Goal: Information Seeking & Learning: Learn about a topic

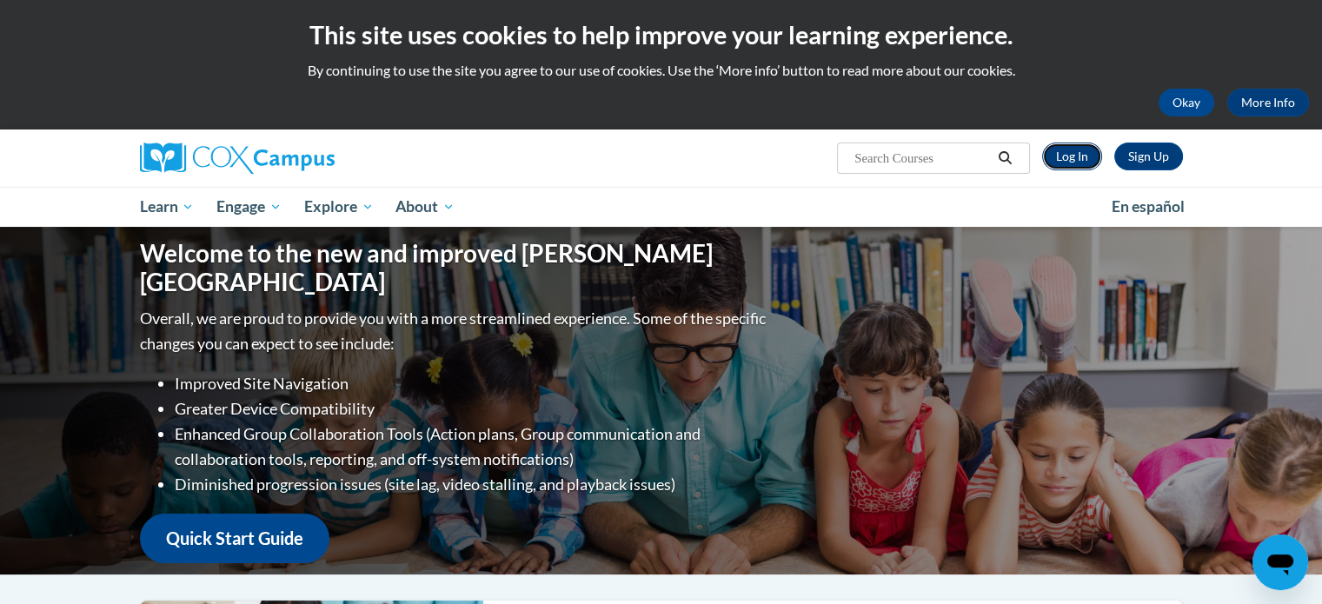
click at [1071, 163] on link "Log In" at bounding box center [1072, 157] width 60 height 28
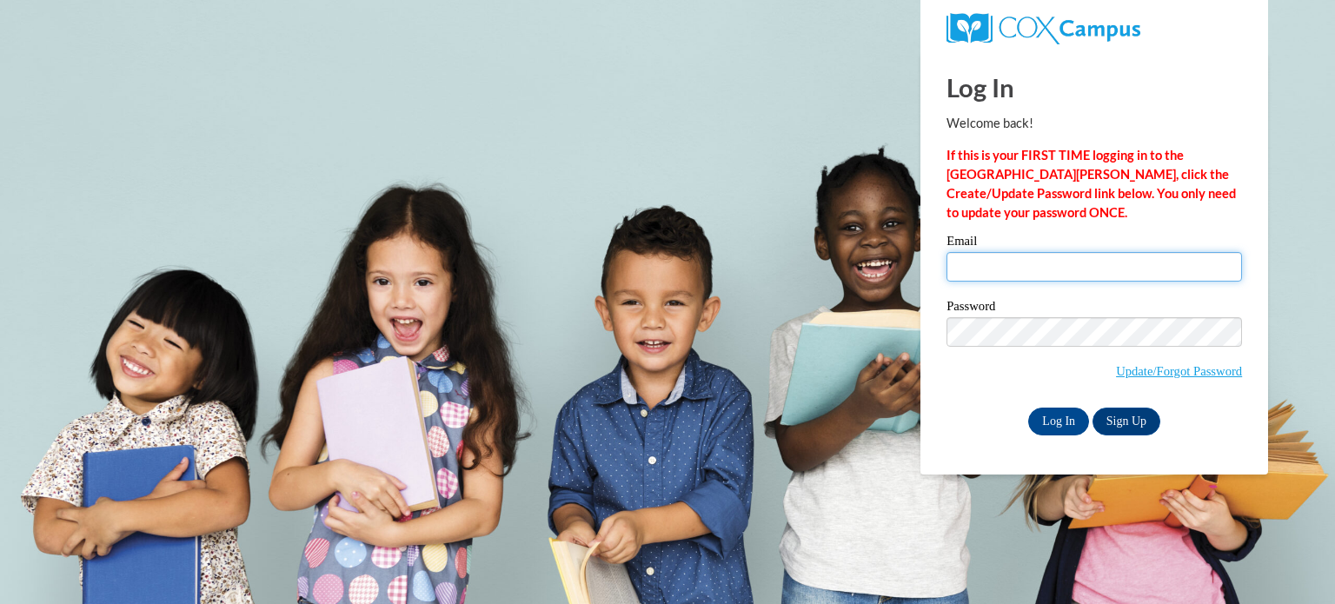
click at [1063, 275] on input "Email" at bounding box center [1095, 267] width 296 height 30
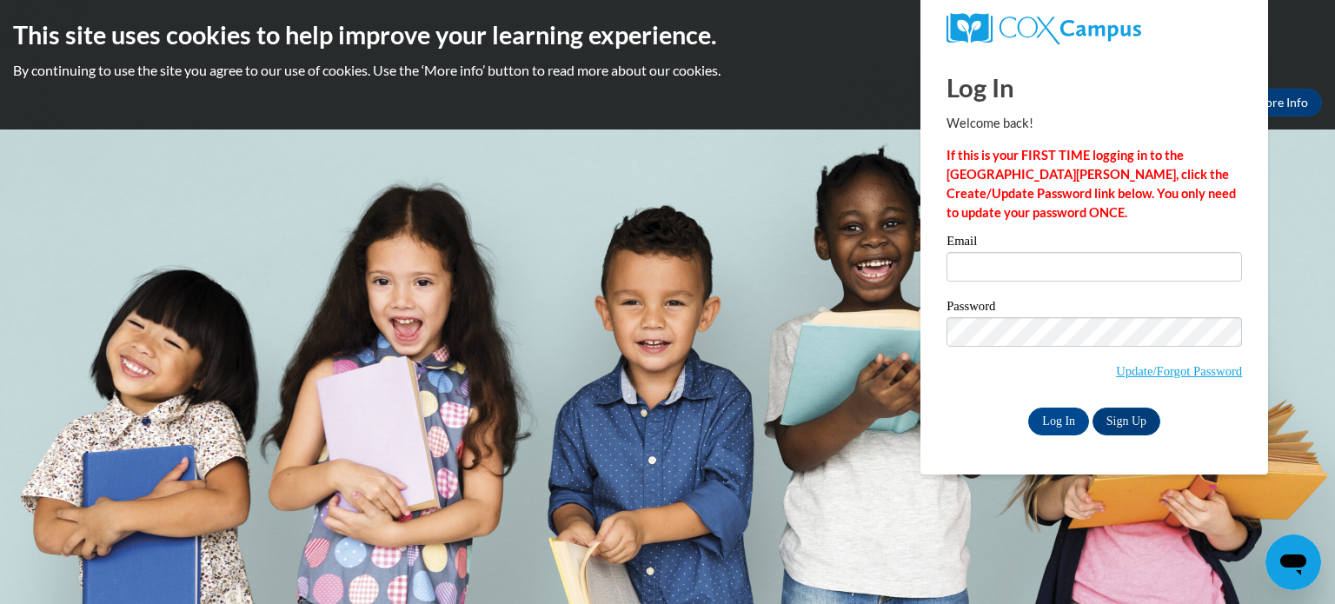
click at [1088, 179] on strong "If this is your FIRST TIME logging in to the NEW Cox Campus, click the Create/U…" at bounding box center [1091, 184] width 289 height 72
click at [1074, 276] on input "Email" at bounding box center [1095, 267] width 296 height 30
type input "ava.fonk@icloud.com"
click at [1050, 417] on input "Log In" at bounding box center [1058, 422] width 61 height 28
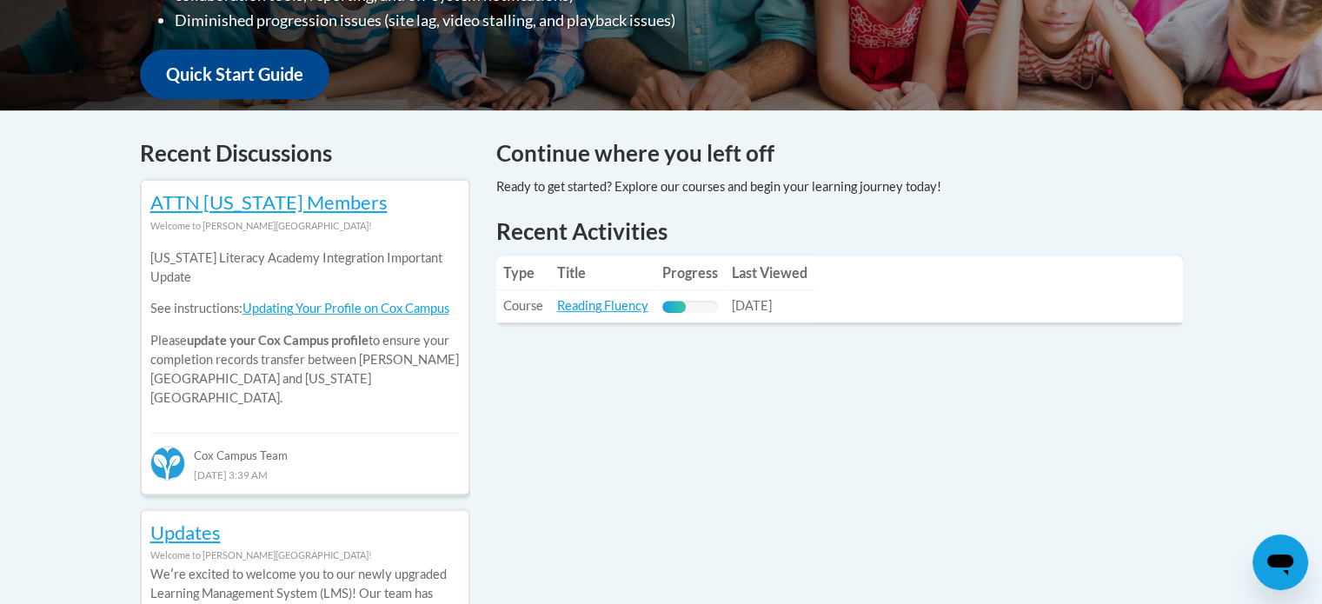
scroll to position [631, 0]
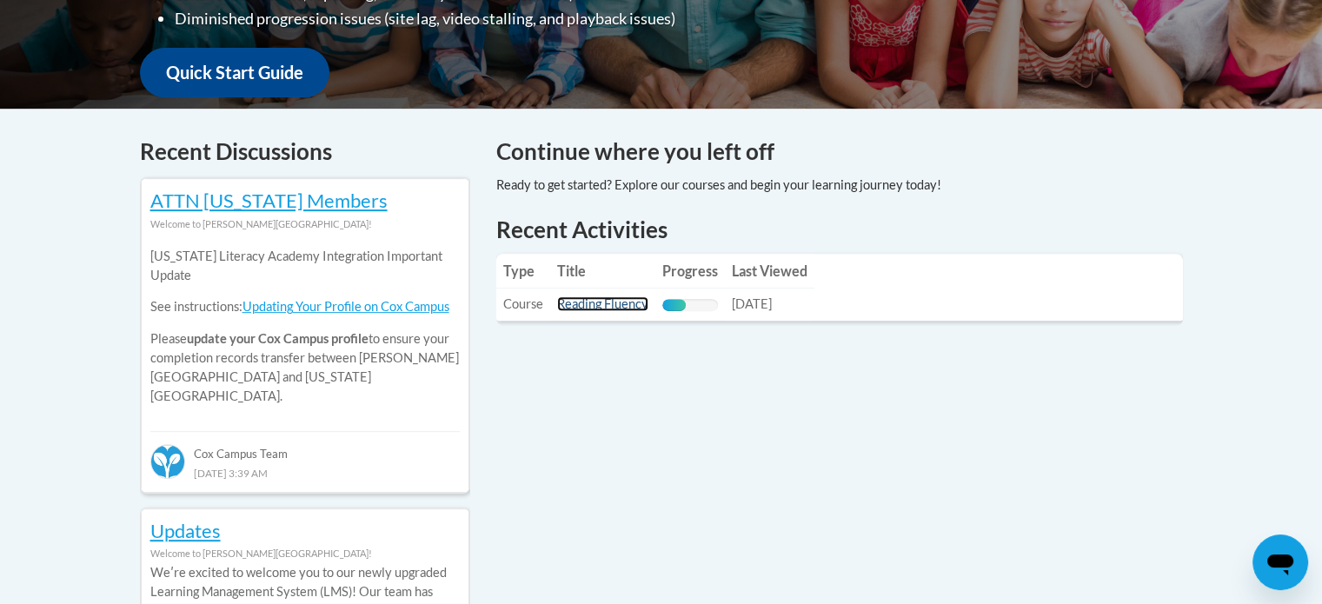
click at [593, 305] on link "Reading Fluency" at bounding box center [602, 303] width 91 height 15
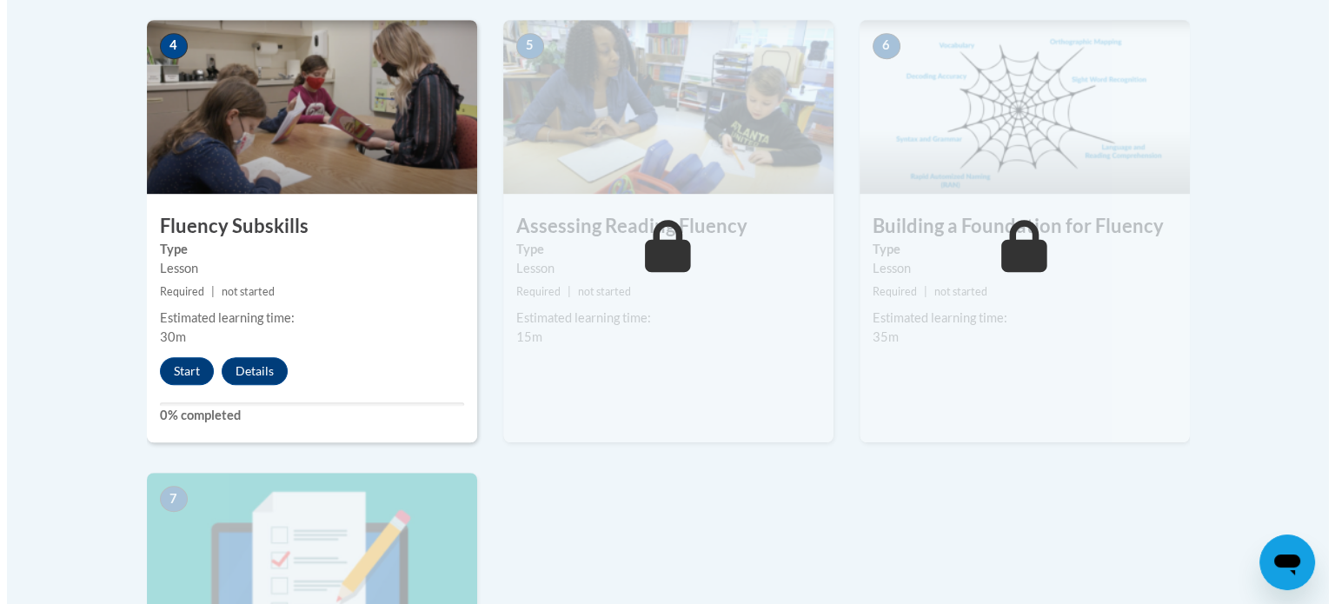
scroll to position [1043, 0]
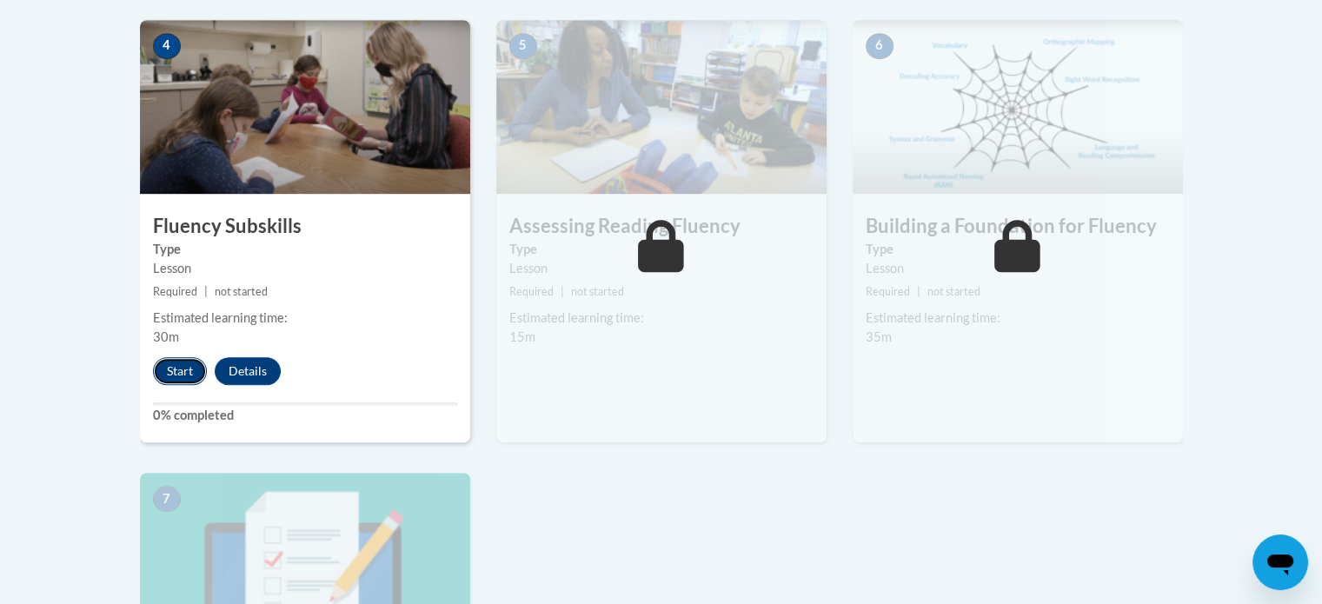
click at [163, 369] on button "Start" at bounding box center [180, 371] width 54 height 28
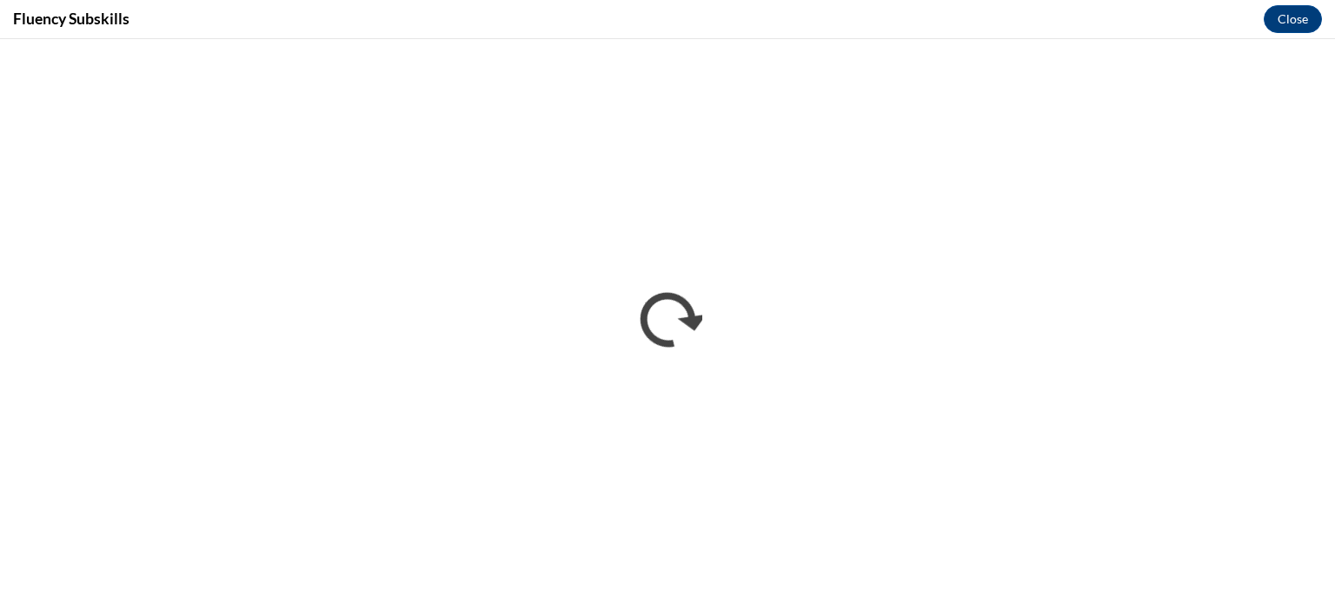
scroll to position [0, 0]
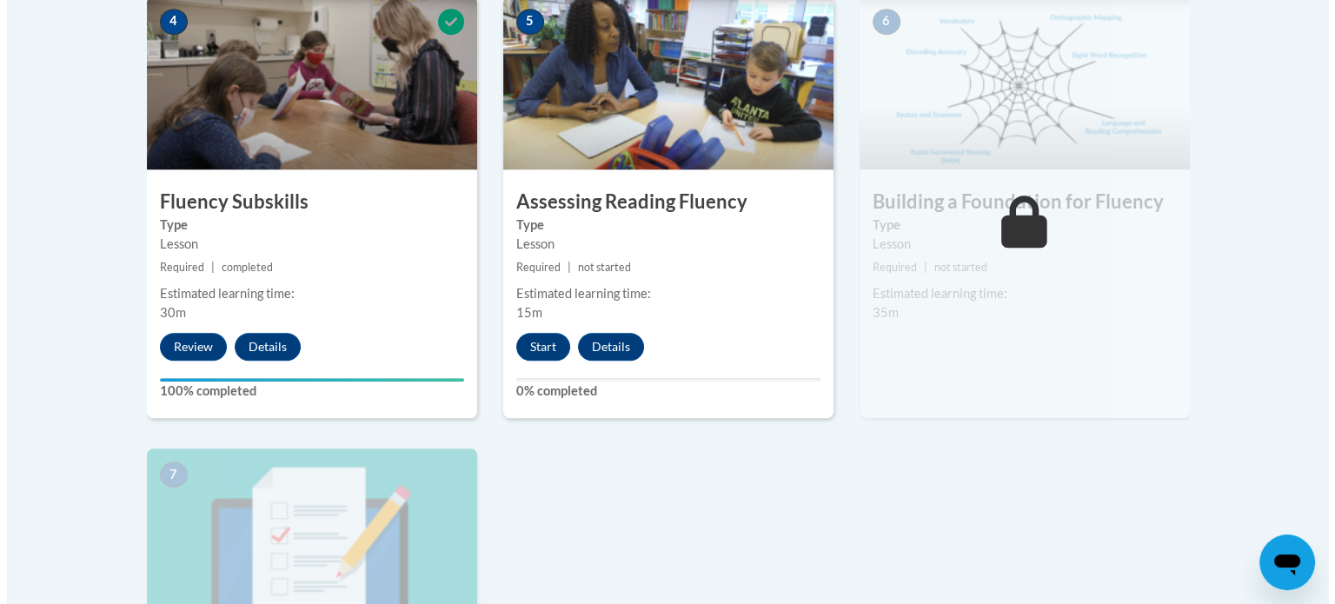
scroll to position [1137, 0]
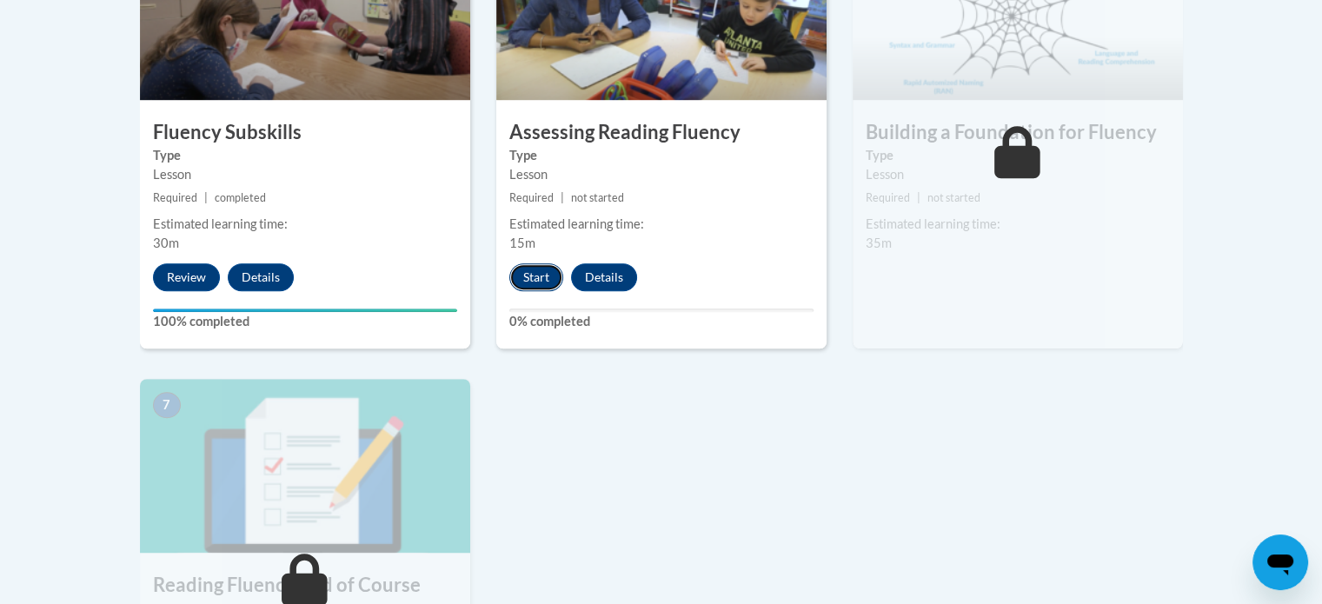
click at [542, 277] on button "Start" at bounding box center [536, 277] width 54 height 28
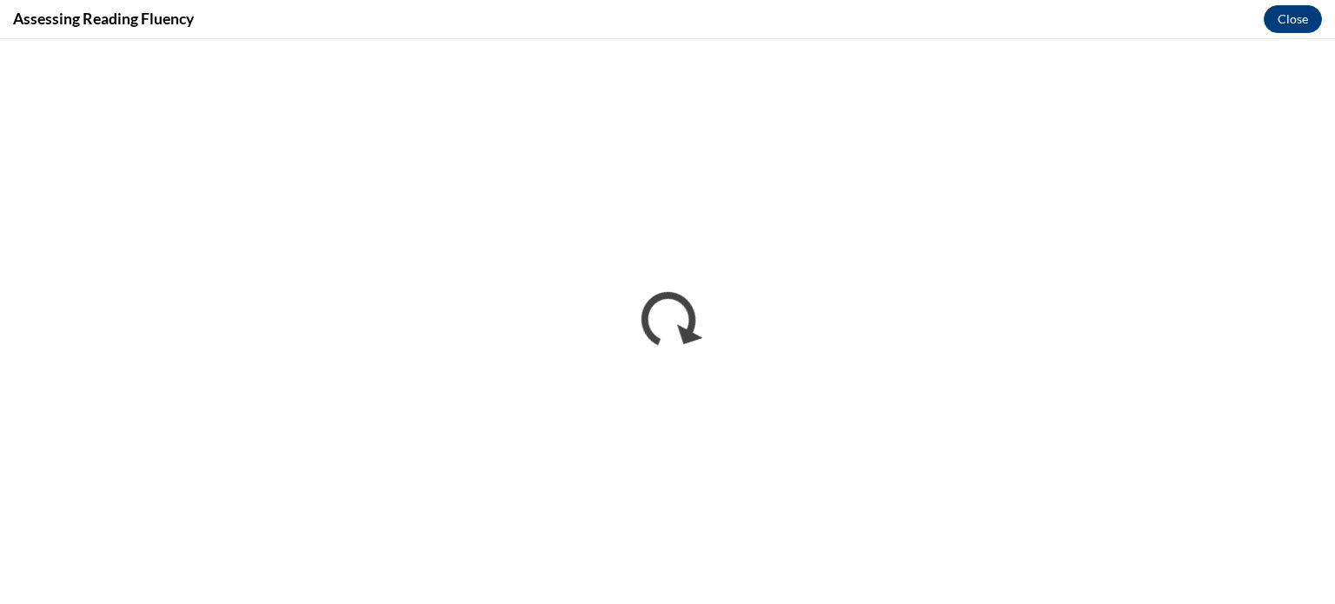
scroll to position [0, 0]
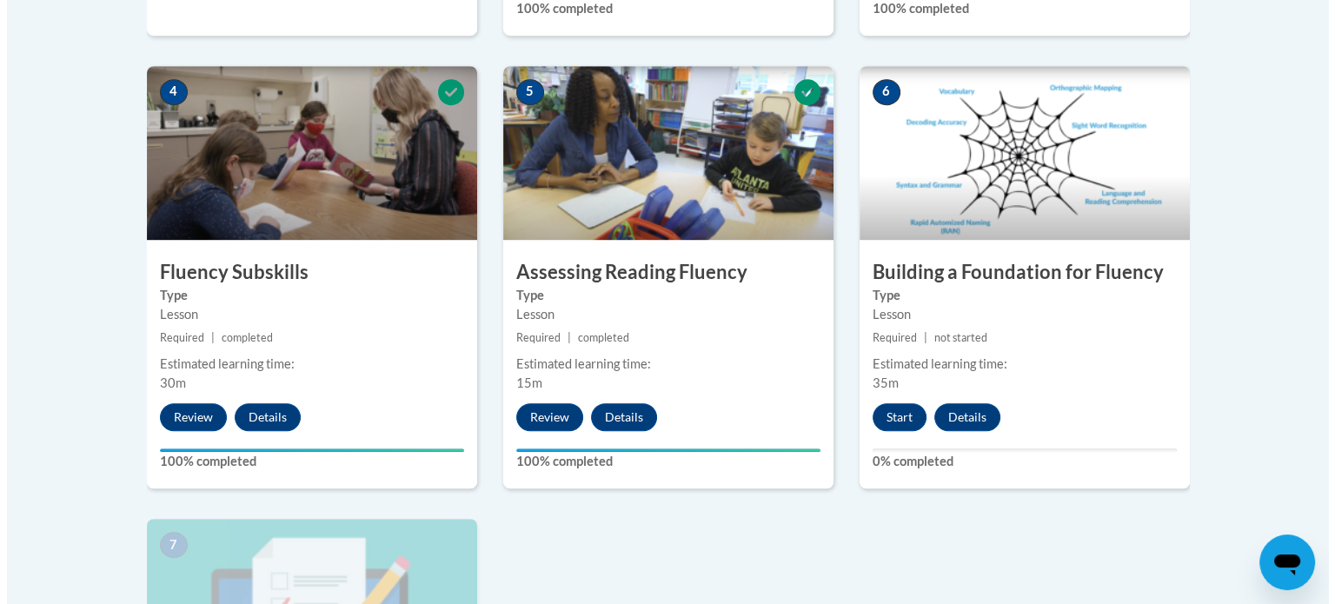
scroll to position [1029, 0]
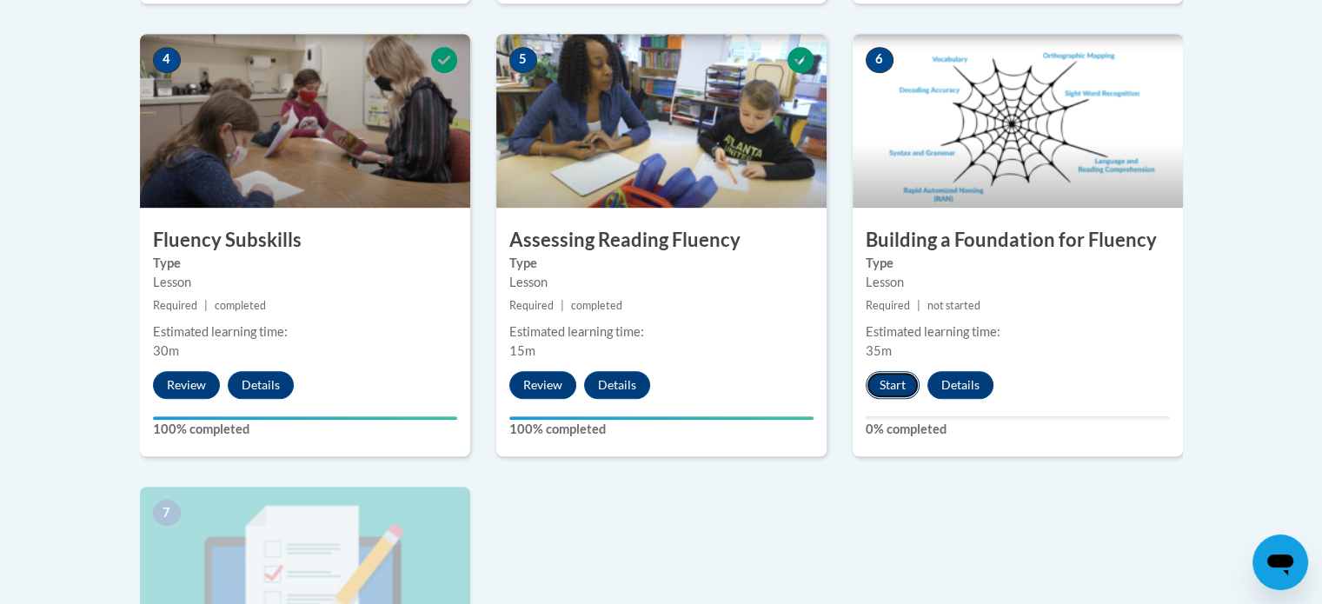
click at [902, 392] on button "Start" at bounding box center [893, 385] width 54 height 28
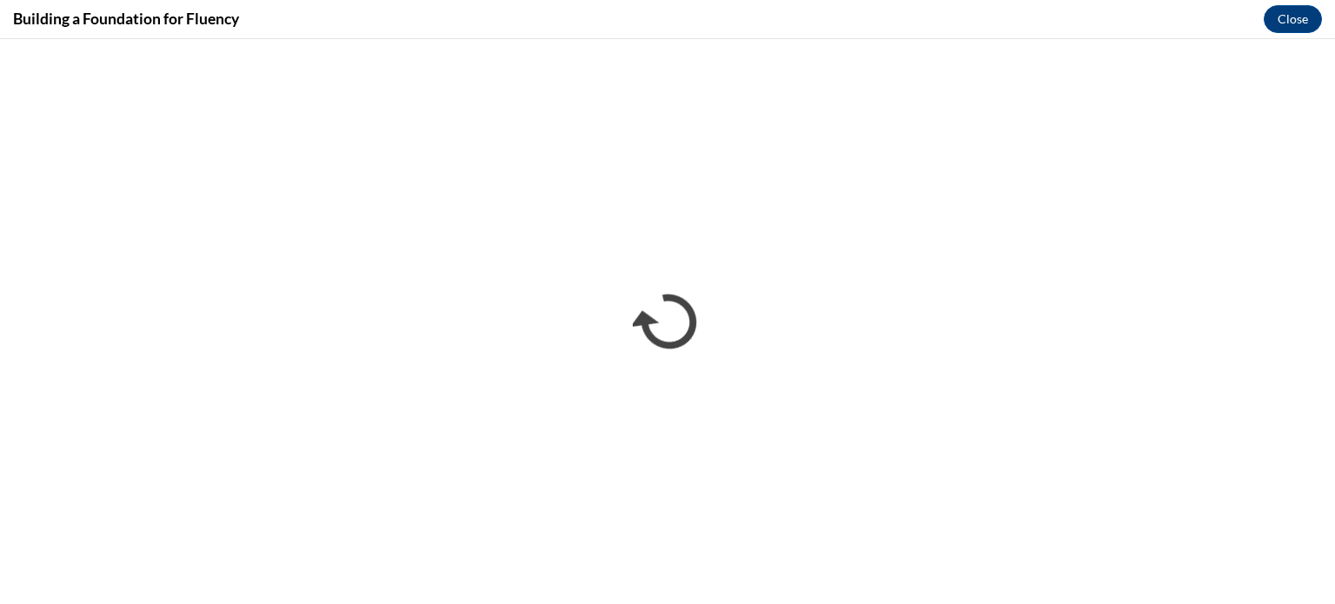
scroll to position [0, 0]
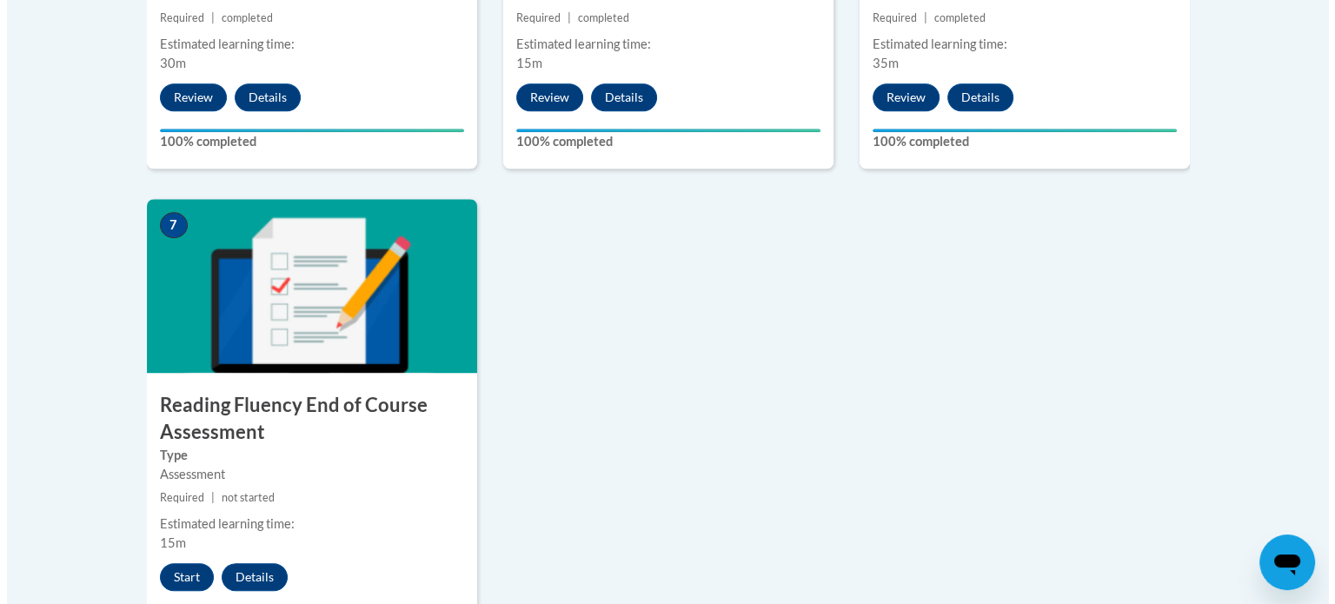
scroll to position [1349, 0]
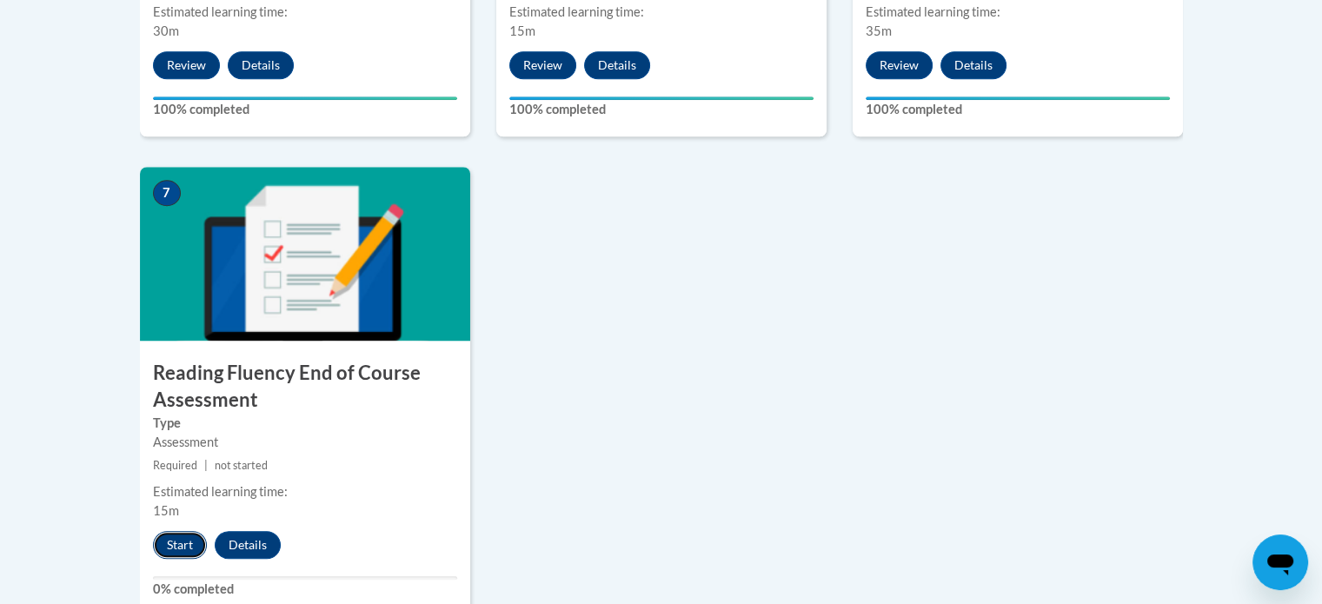
click at [172, 542] on button "Start" at bounding box center [180, 545] width 54 height 28
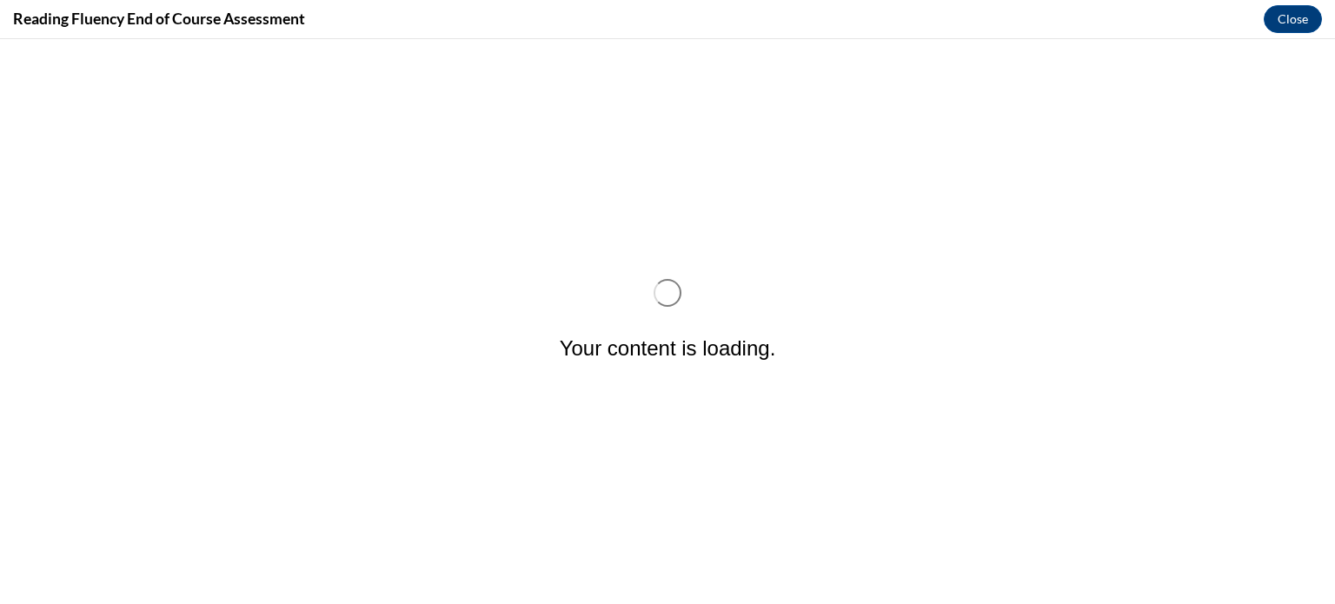
scroll to position [0, 0]
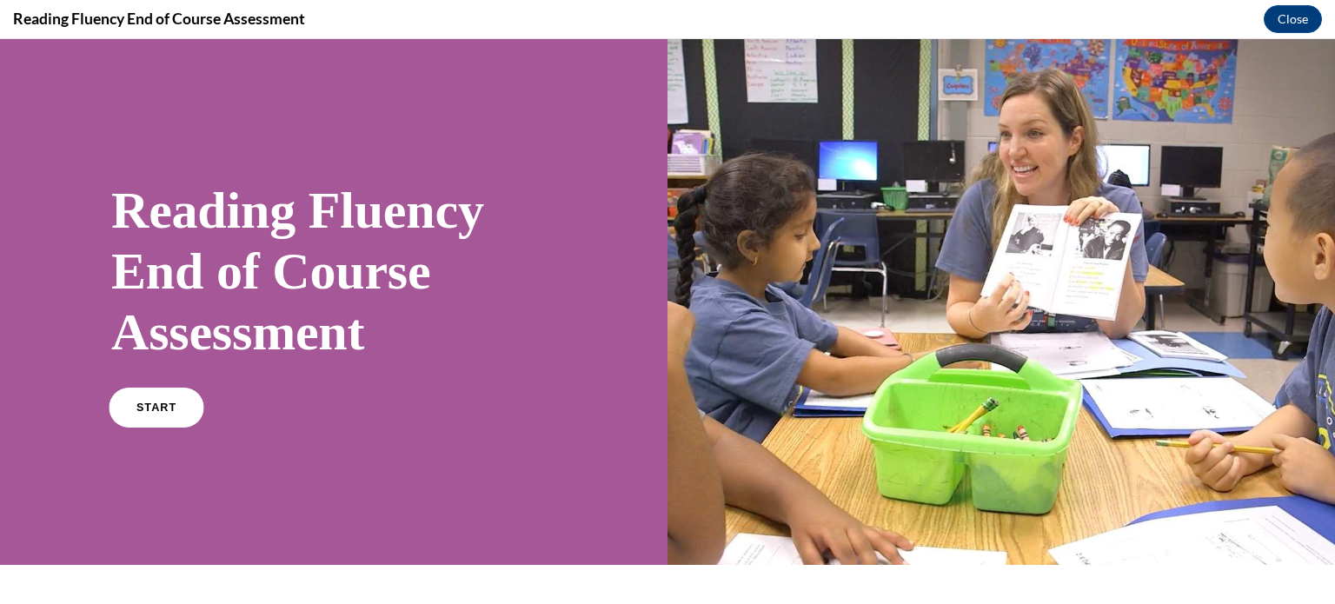
click at [171, 406] on span "START" at bounding box center [156, 408] width 40 height 13
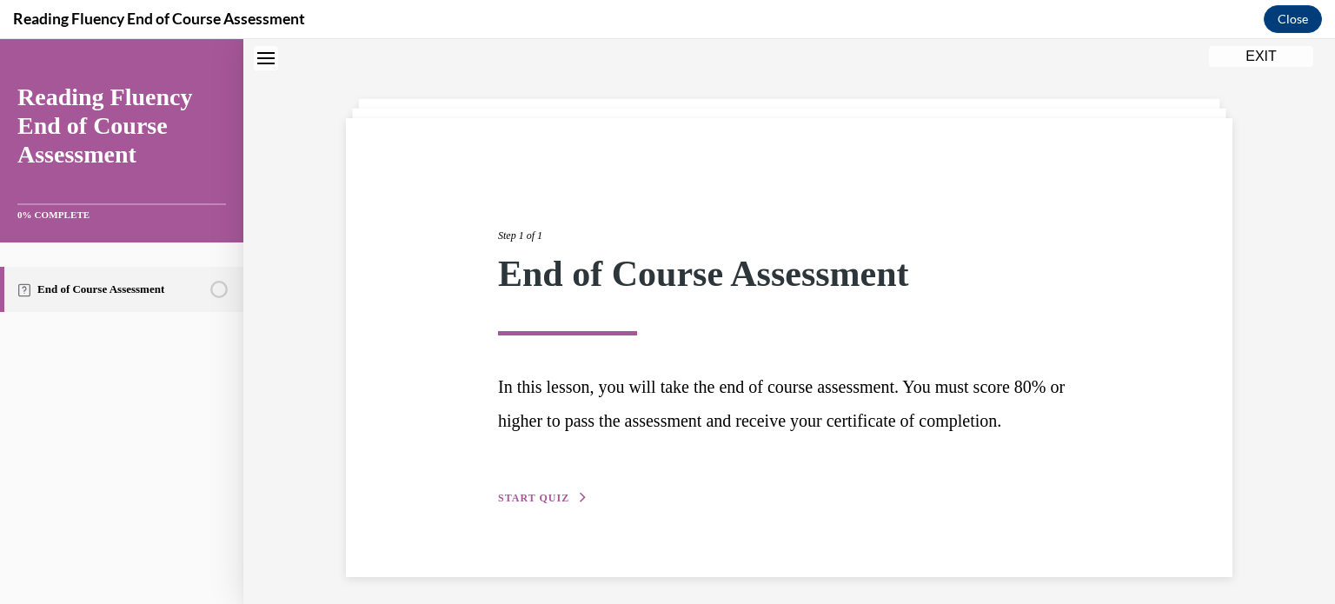
scroll to position [94, 0]
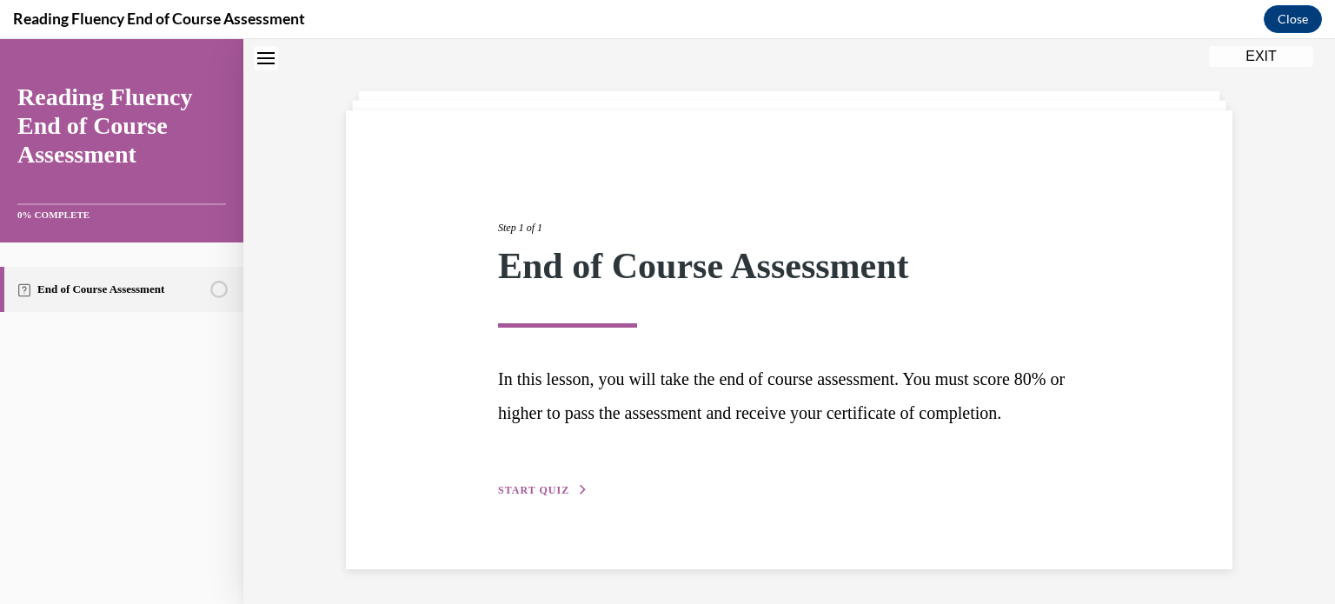
click at [552, 483] on button "START QUIZ" at bounding box center [543, 490] width 90 height 16
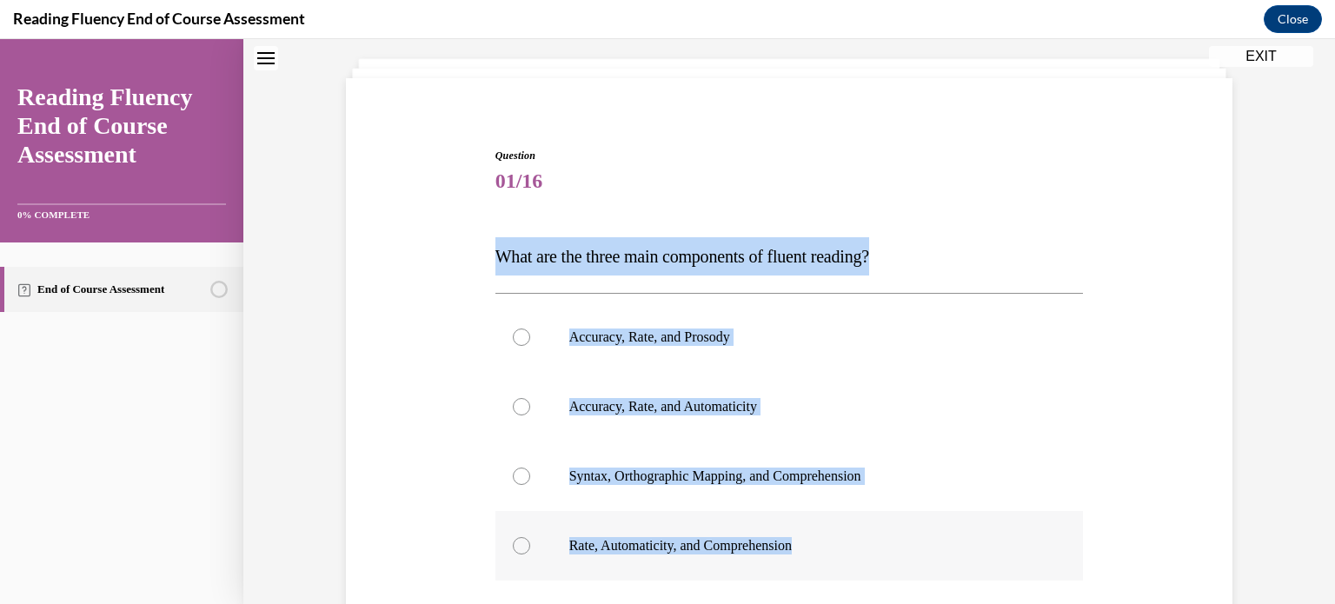
drag, startPoint x: 477, startPoint y: 260, endPoint x: 860, endPoint y: 558, distance: 485.0
click at [860, 558] on div "Question 01/16 What are the three main components of fluent reading?  Accuracy,…" at bounding box center [789, 446] width 895 height 701
copy div "What are the three main components of fluent reading?  Accuracy, Rate, and Pros…"
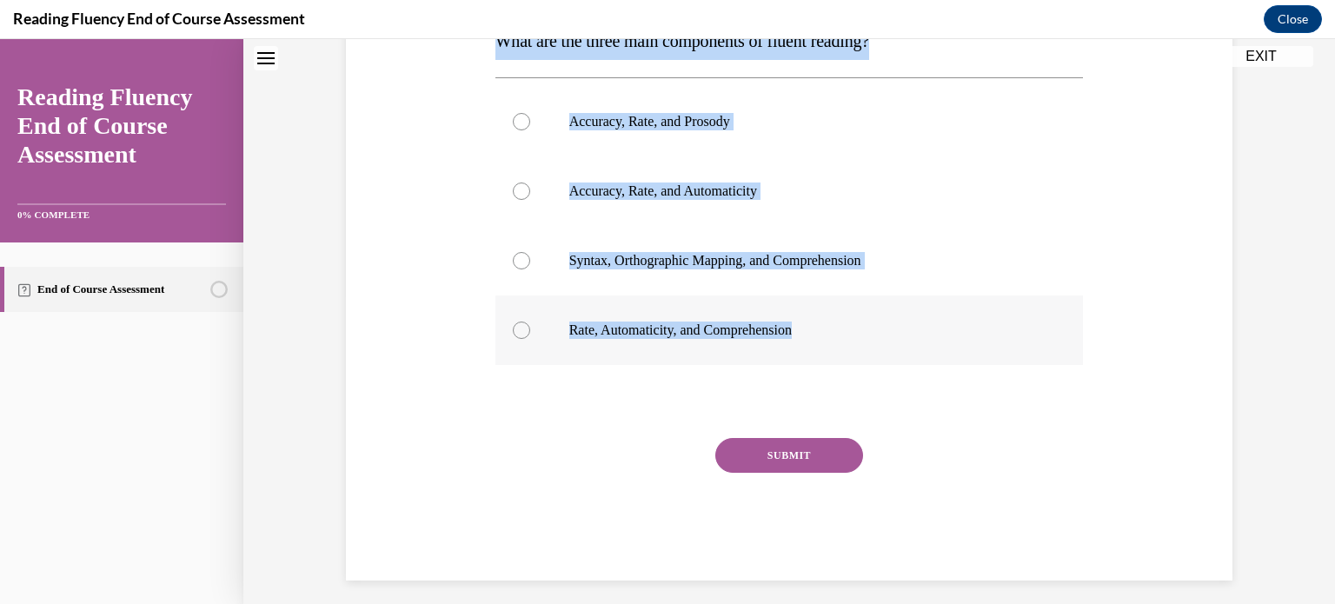
scroll to position [315, 0]
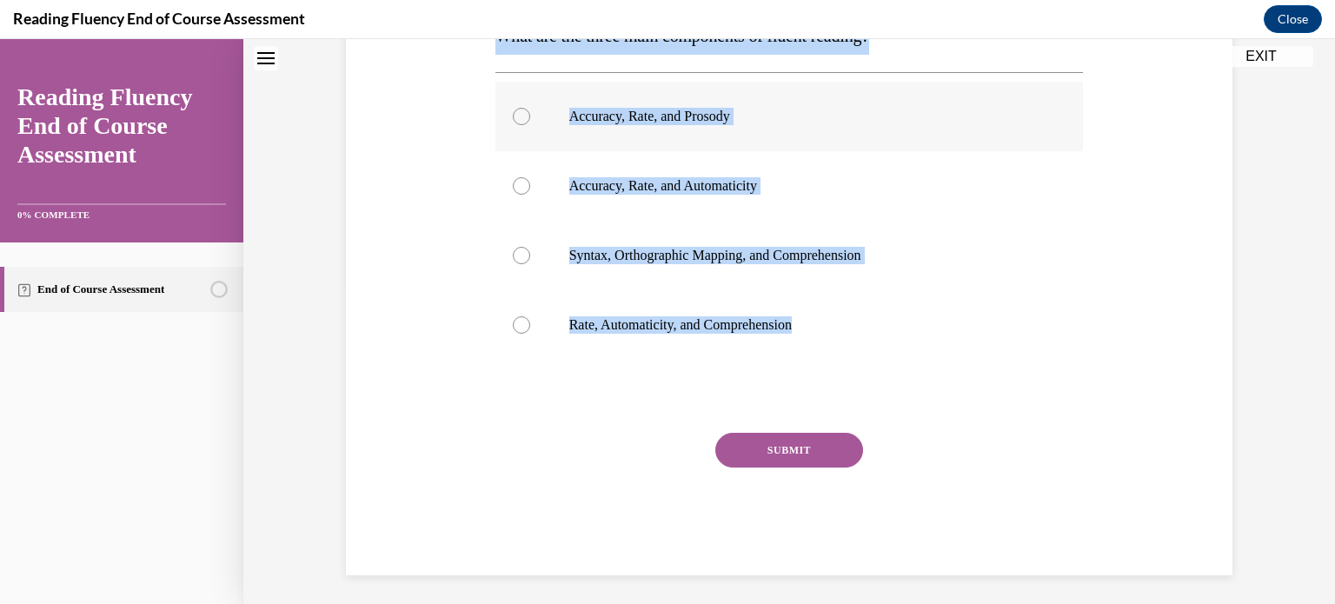
click at [706, 124] on label "Accuracy, Rate, and Prosody" at bounding box center [790, 117] width 589 height 70
click at [530, 124] on input "Accuracy, Rate, and Prosody" at bounding box center [521, 116] width 17 height 17
radio input "true"
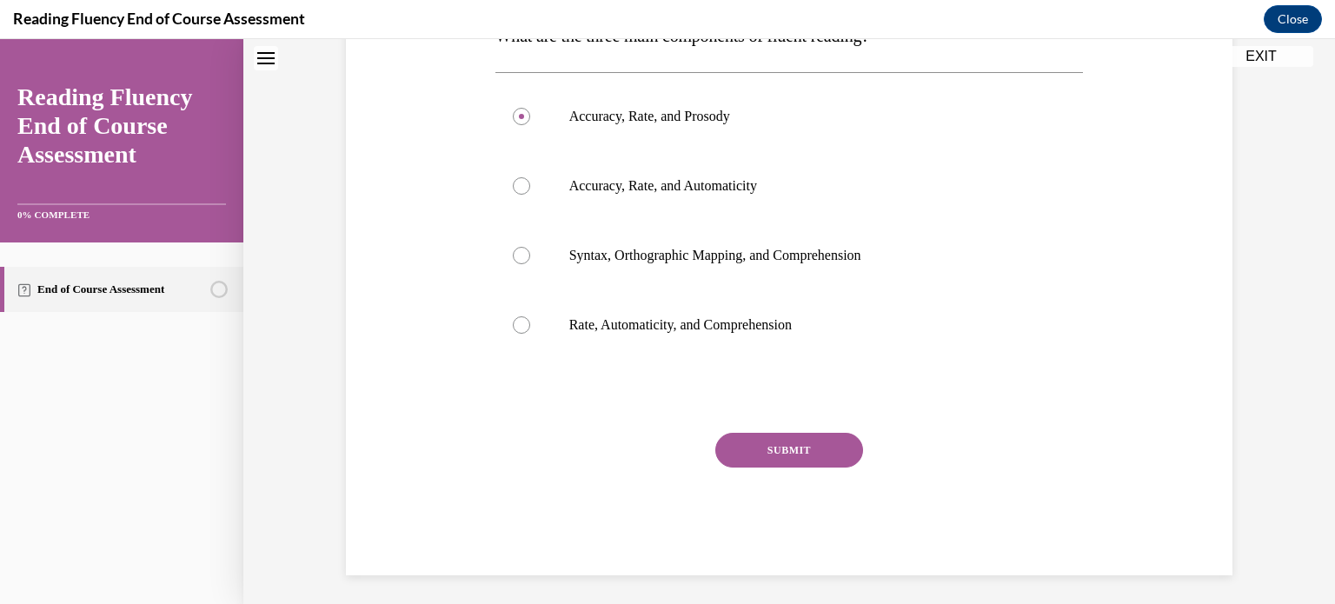
click at [770, 437] on button "SUBMIT" at bounding box center [789, 450] width 148 height 35
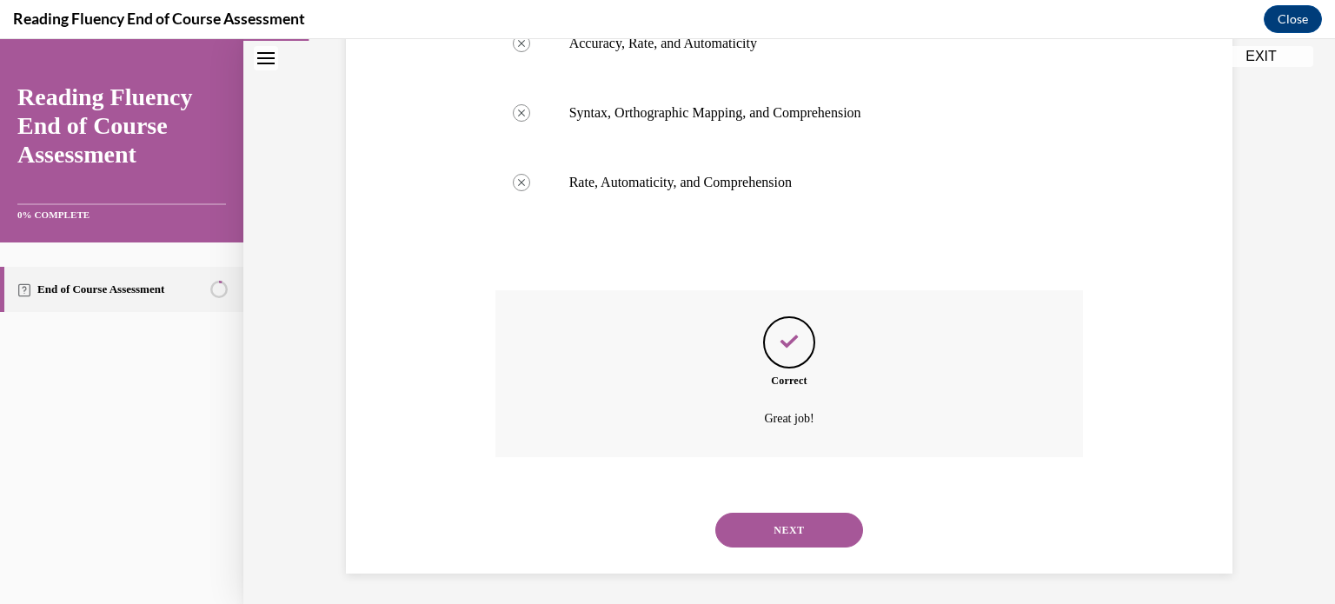
scroll to position [461, 0]
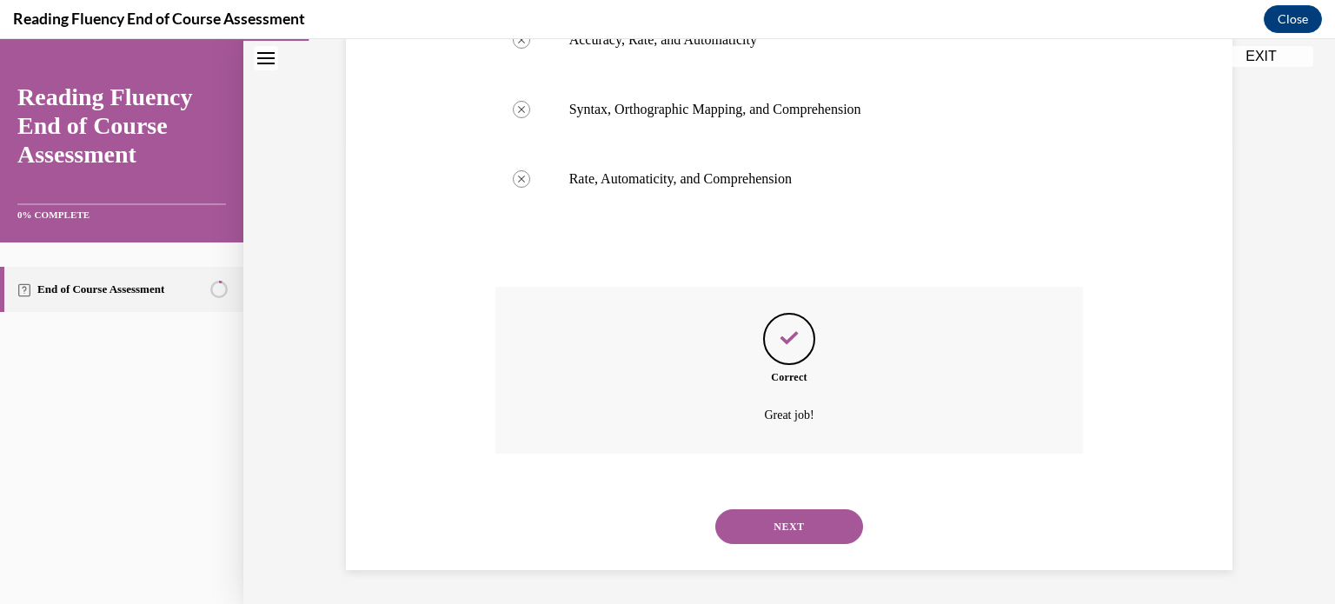
click at [821, 515] on button "NEXT" at bounding box center [789, 526] width 148 height 35
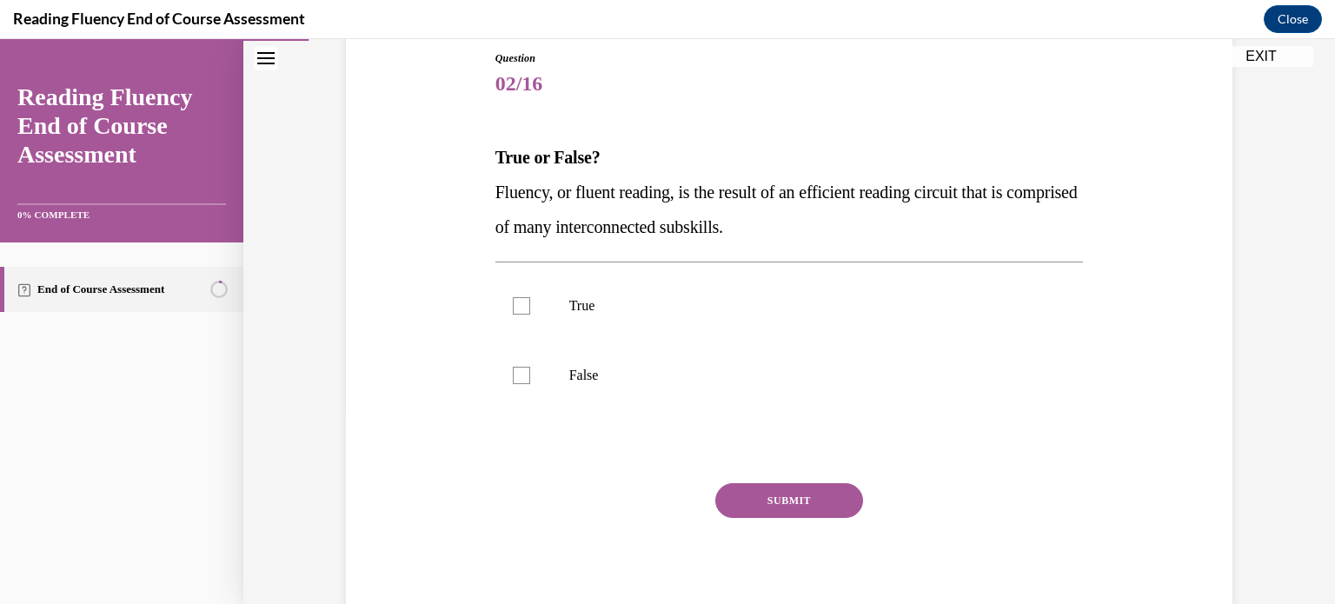
scroll to position [185, 0]
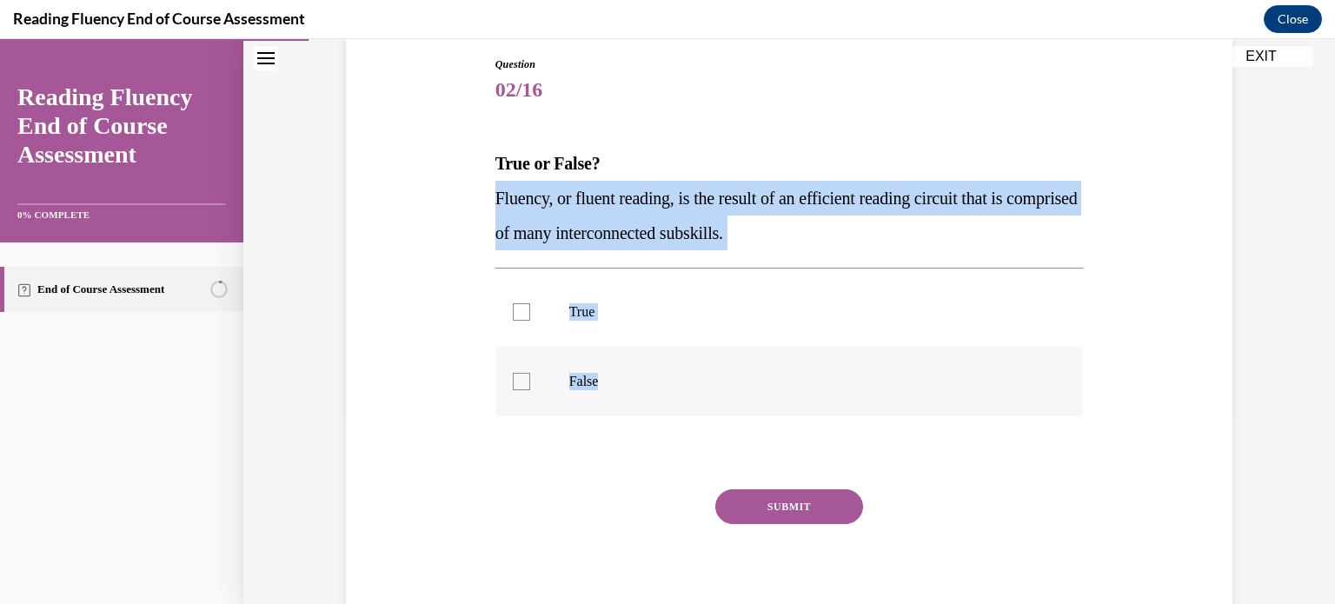
drag, startPoint x: 487, startPoint y: 188, endPoint x: 662, endPoint y: 375, distance: 256.5
click at [662, 375] on div "Question 02/16 True or False? Fluency, or fluent reading, is the result of an e…" at bounding box center [789, 331] width 597 height 602
copy div "Fluency, or fluent reading, is the result of an efficient reading circuit that …"
click at [535, 300] on label "True" at bounding box center [790, 312] width 589 height 70
click at [530, 303] on input "True" at bounding box center [521, 311] width 17 height 17
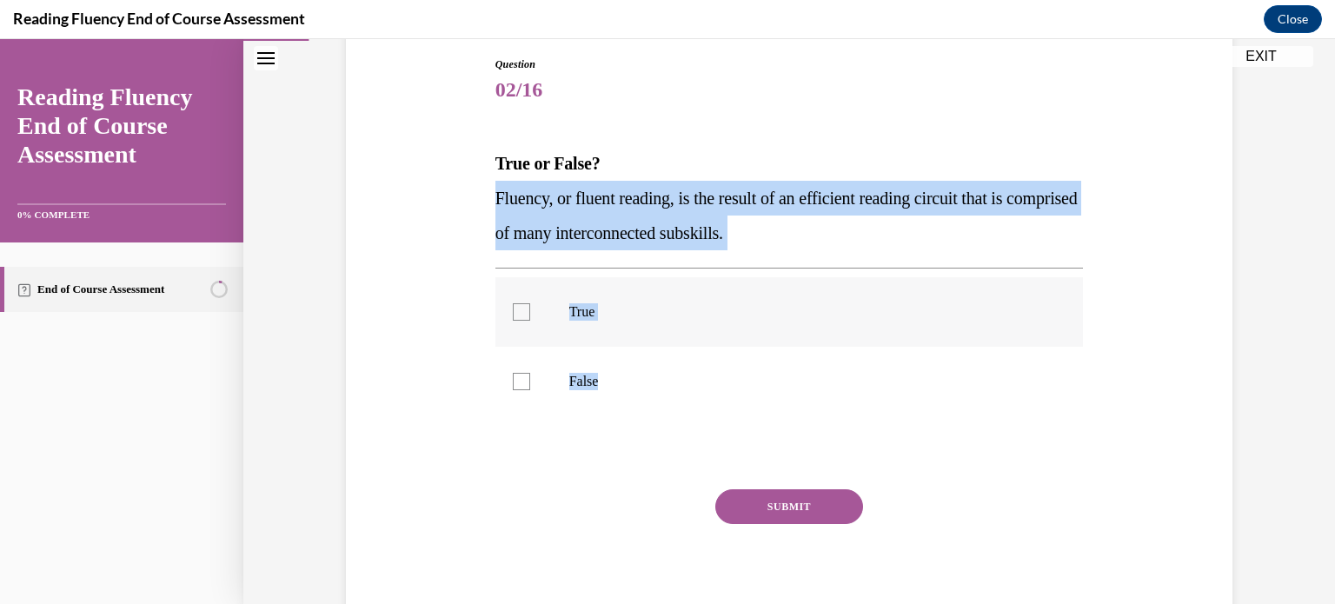
checkbox input "true"
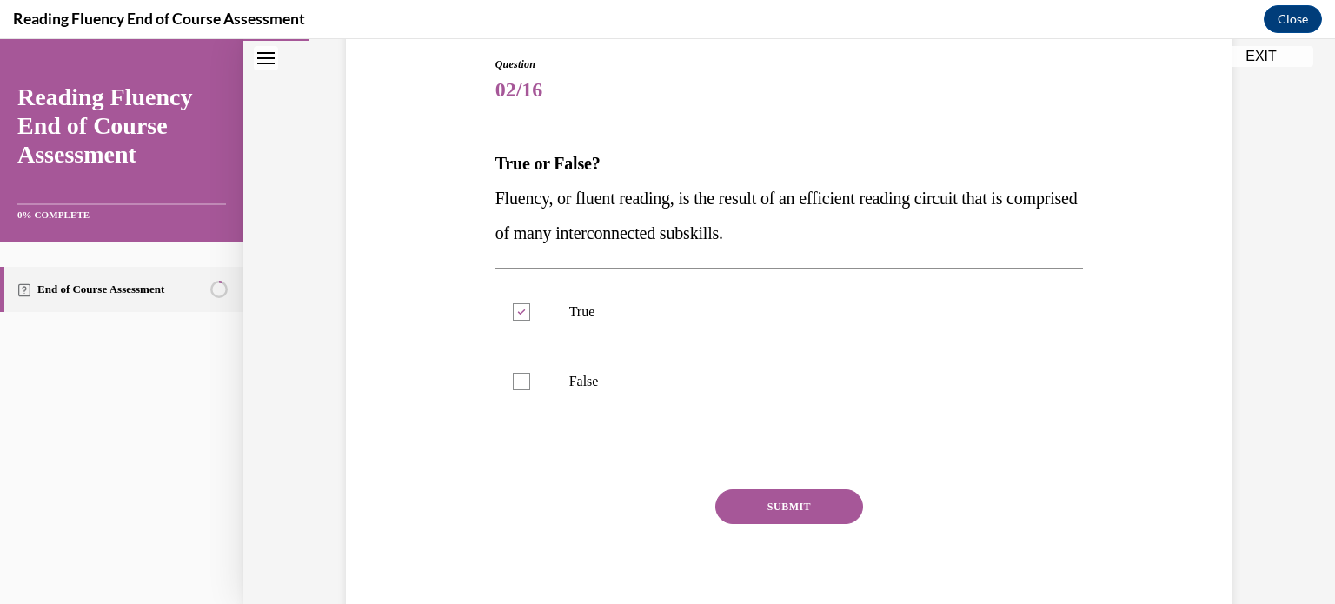
click at [813, 522] on button "SUBMIT" at bounding box center [789, 506] width 148 height 35
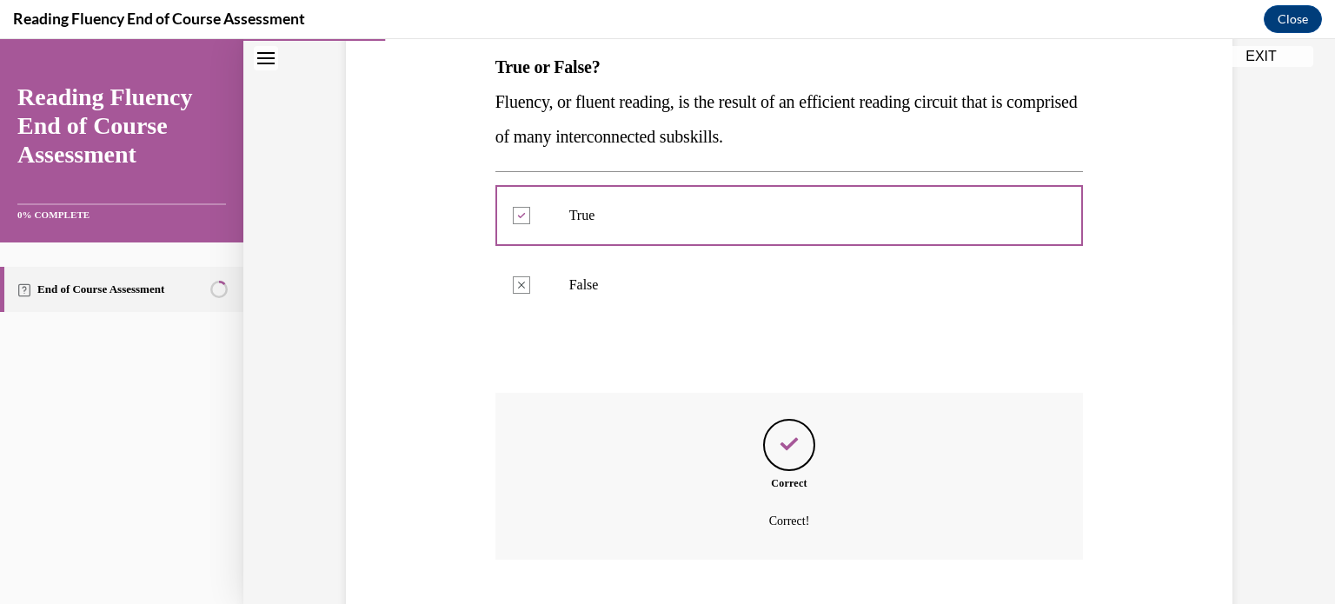
scroll to position [388, 0]
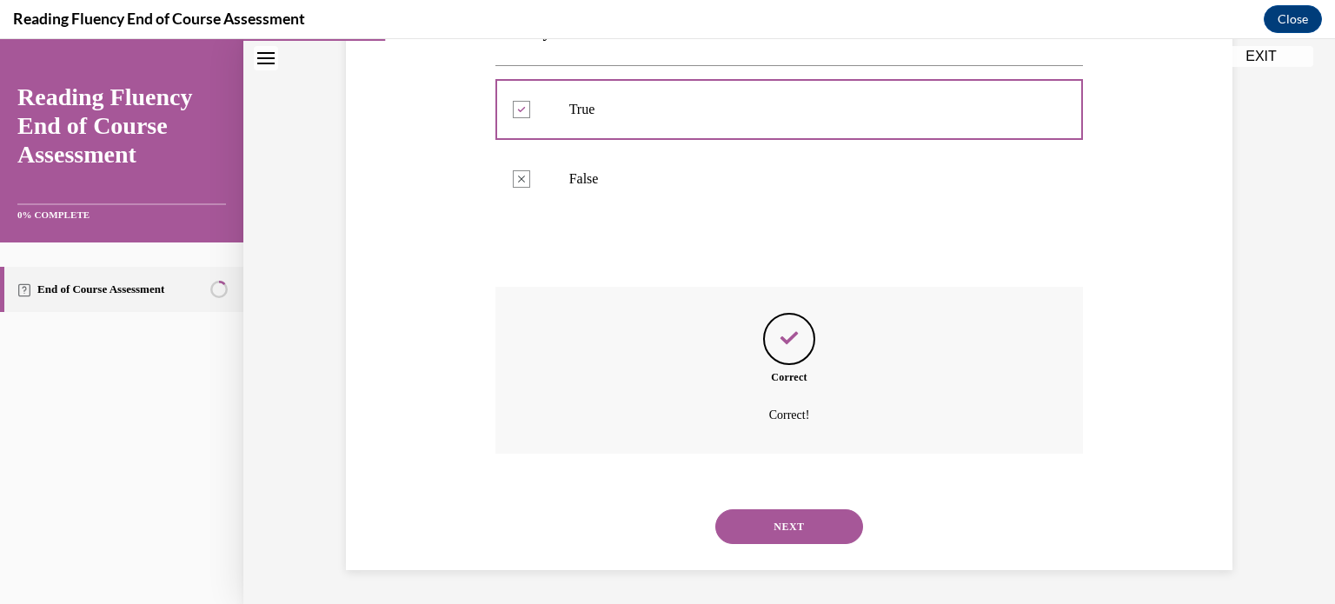
click at [785, 535] on button "NEXT" at bounding box center [789, 526] width 148 height 35
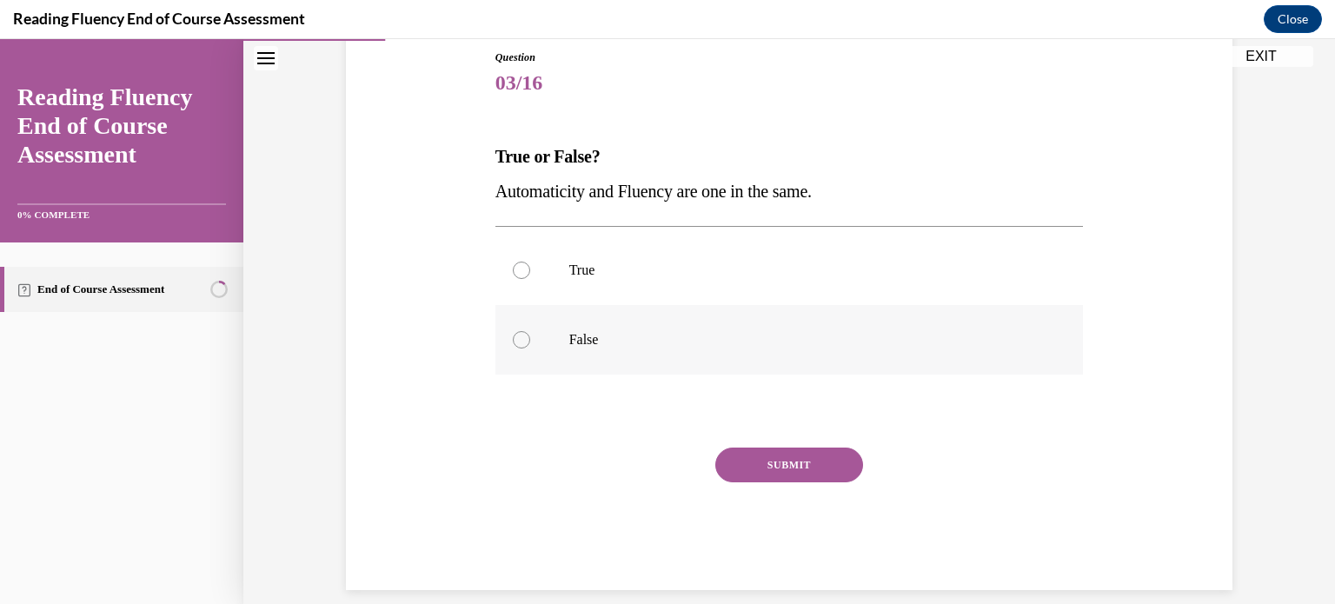
scroll to position [212, 0]
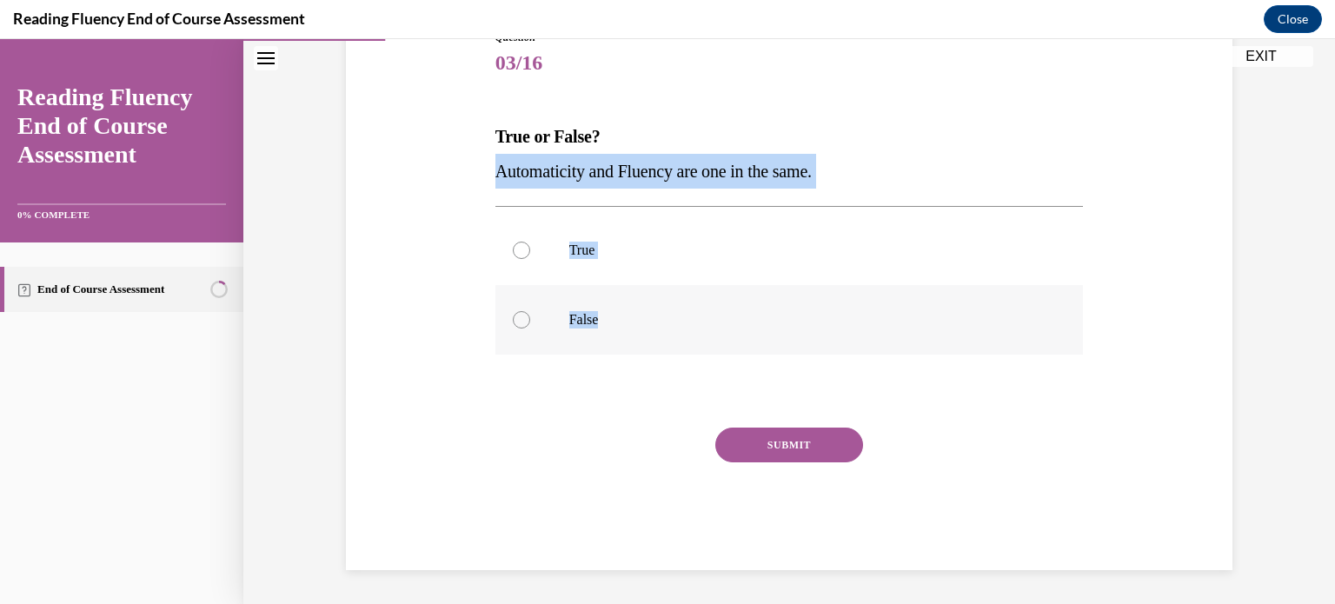
drag, startPoint x: 488, startPoint y: 192, endPoint x: 650, endPoint y: 337, distance: 217.9
click at [650, 337] on div "Question 03/16 True or False? Automaticity and Fluency are one in the same.  Tr…" at bounding box center [790, 300] width 589 height 541
copy div "Automaticity and Fluency are one in the same.  True False"
click at [554, 312] on label "False" at bounding box center [790, 320] width 589 height 70
click at [530, 312] on input "False" at bounding box center [521, 319] width 17 height 17
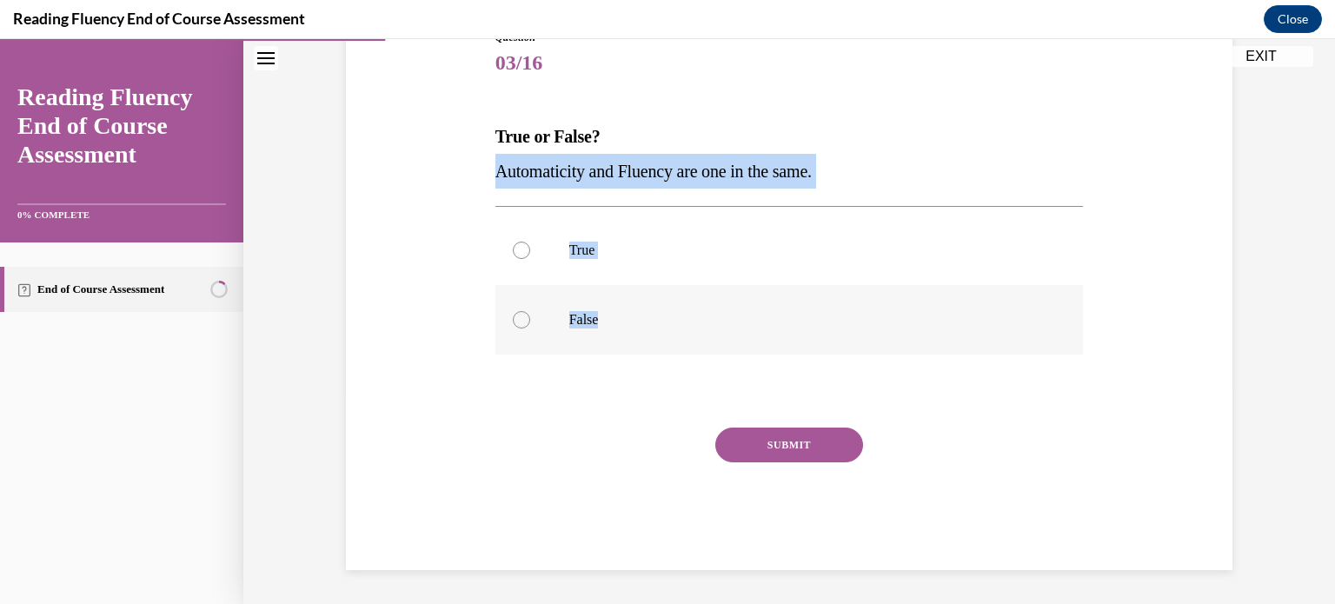
radio input "true"
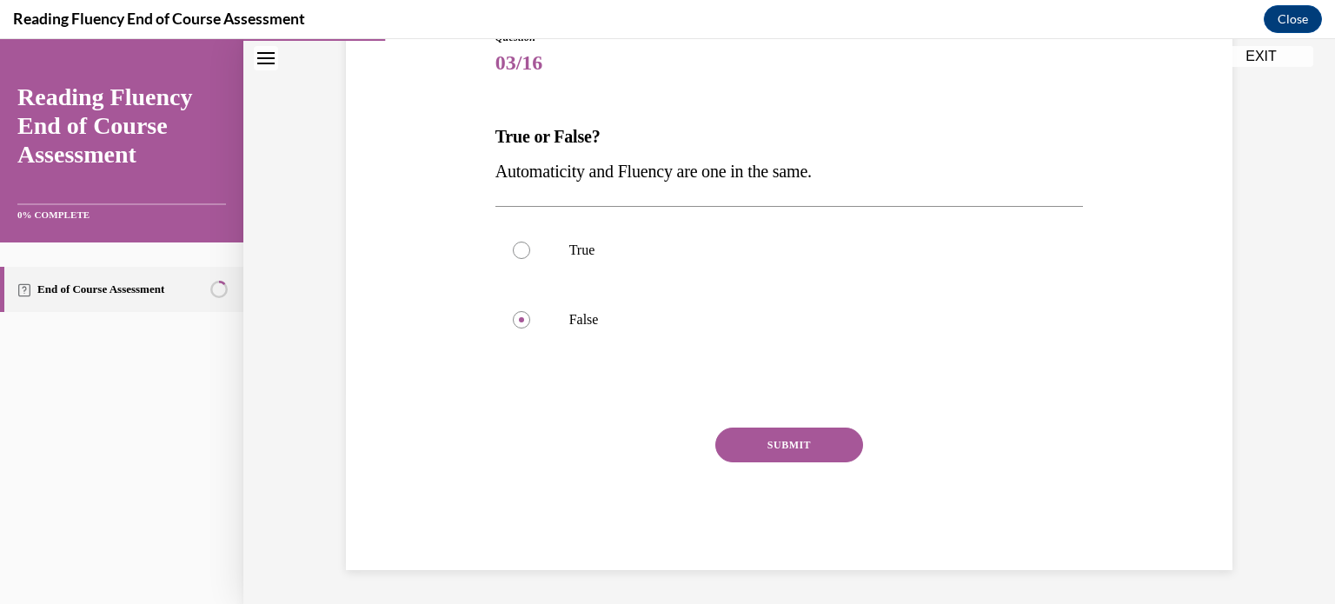
click at [758, 458] on button "SUBMIT" at bounding box center [789, 445] width 148 height 35
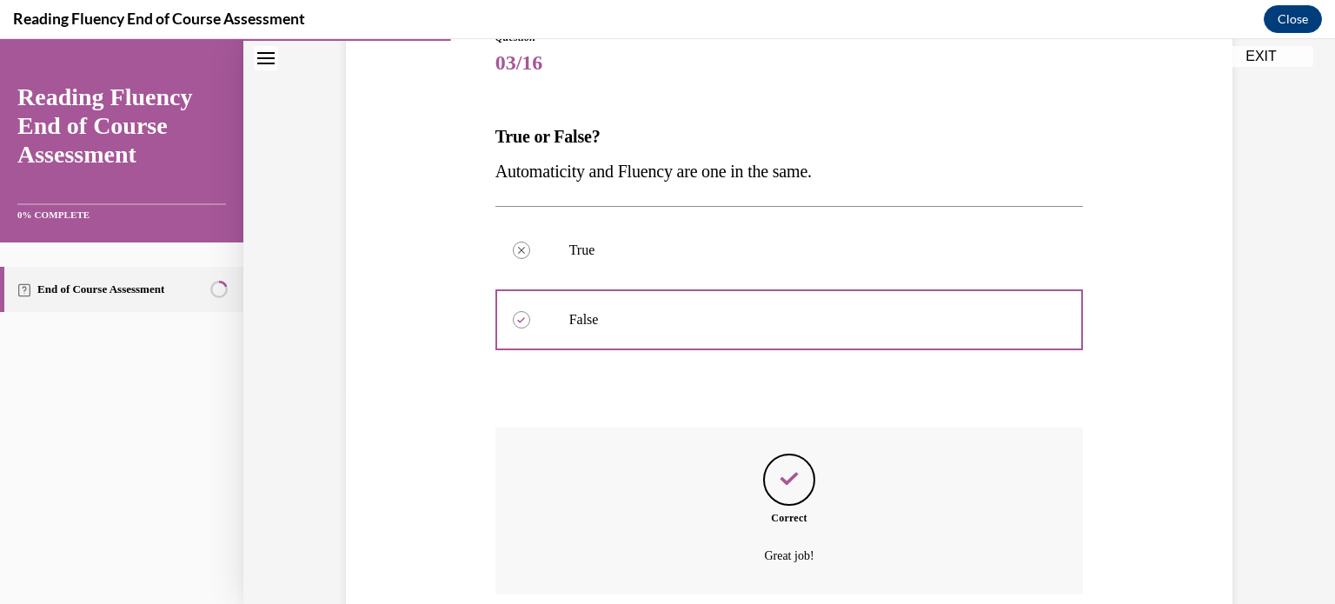
scroll to position [353, 0]
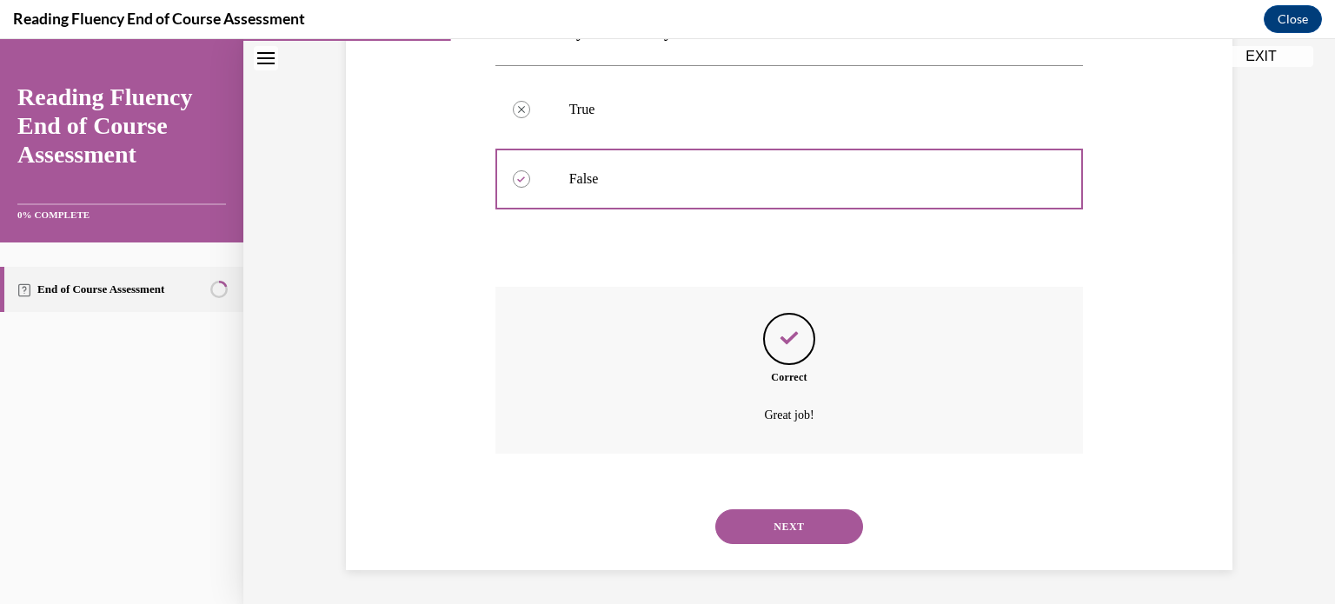
click at [755, 535] on button "NEXT" at bounding box center [789, 526] width 148 height 35
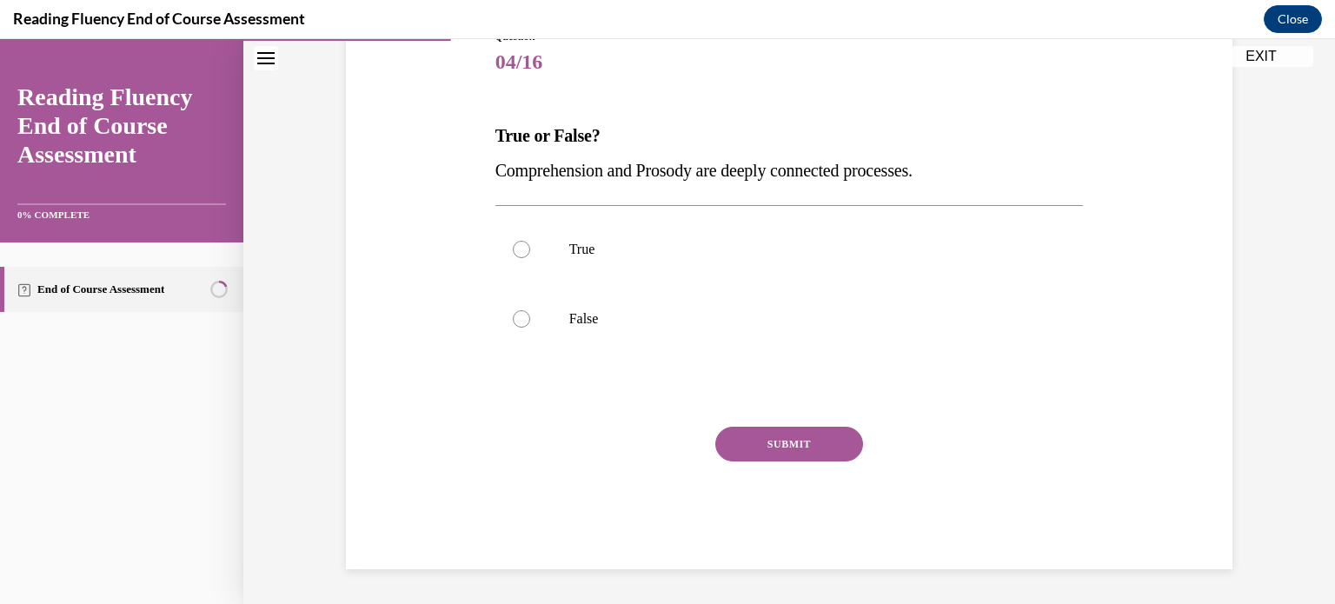
scroll to position [192, 0]
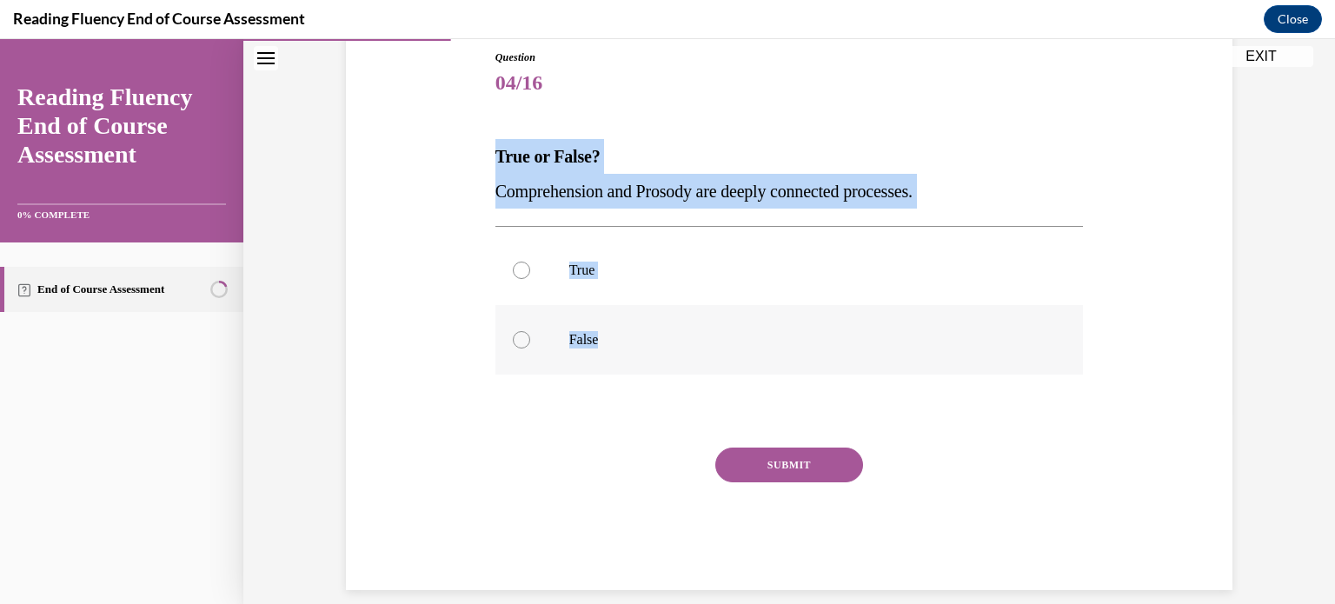
drag, startPoint x: 487, startPoint y: 157, endPoint x: 622, endPoint y: 336, distance: 223.9
click at [622, 336] on div "Question 04/16 True or False? Comprehension and Prosody are deeply connected pr…" at bounding box center [789, 306] width 597 height 567
copy div "True or False? Comprehension and Prosody are deeply connected processes.  True …"
click at [570, 288] on label "True" at bounding box center [790, 271] width 589 height 70
click at [530, 279] on input "True" at bounding box center [521, 270] width 17 height 17
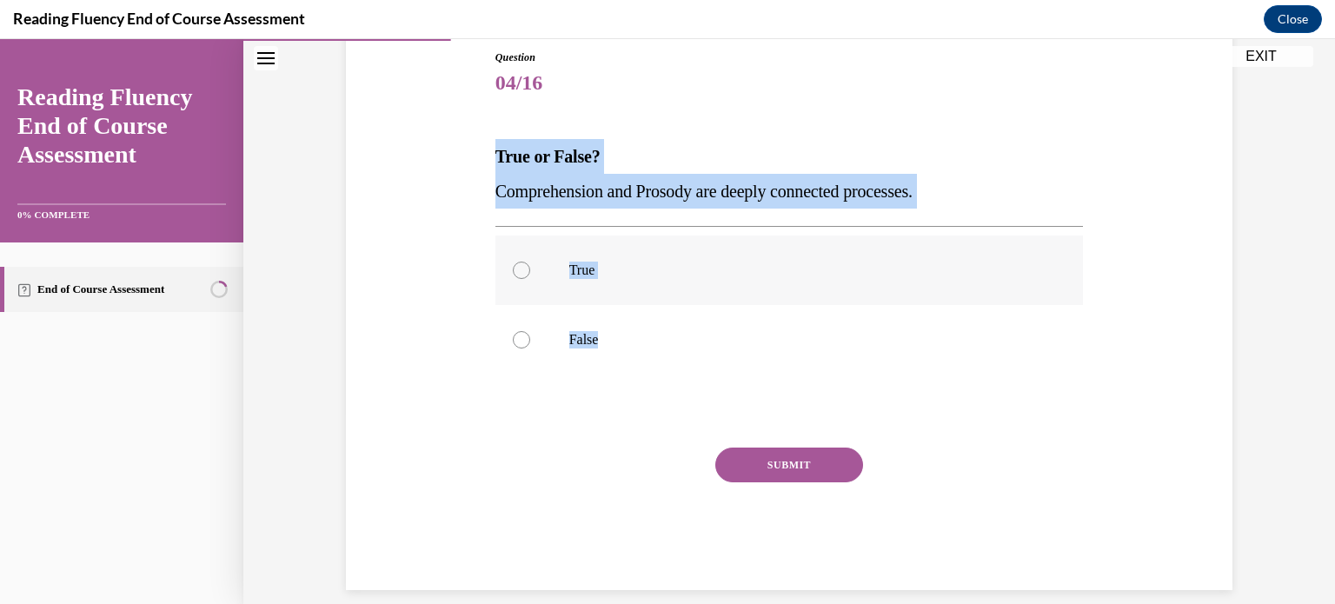
radio input "true"
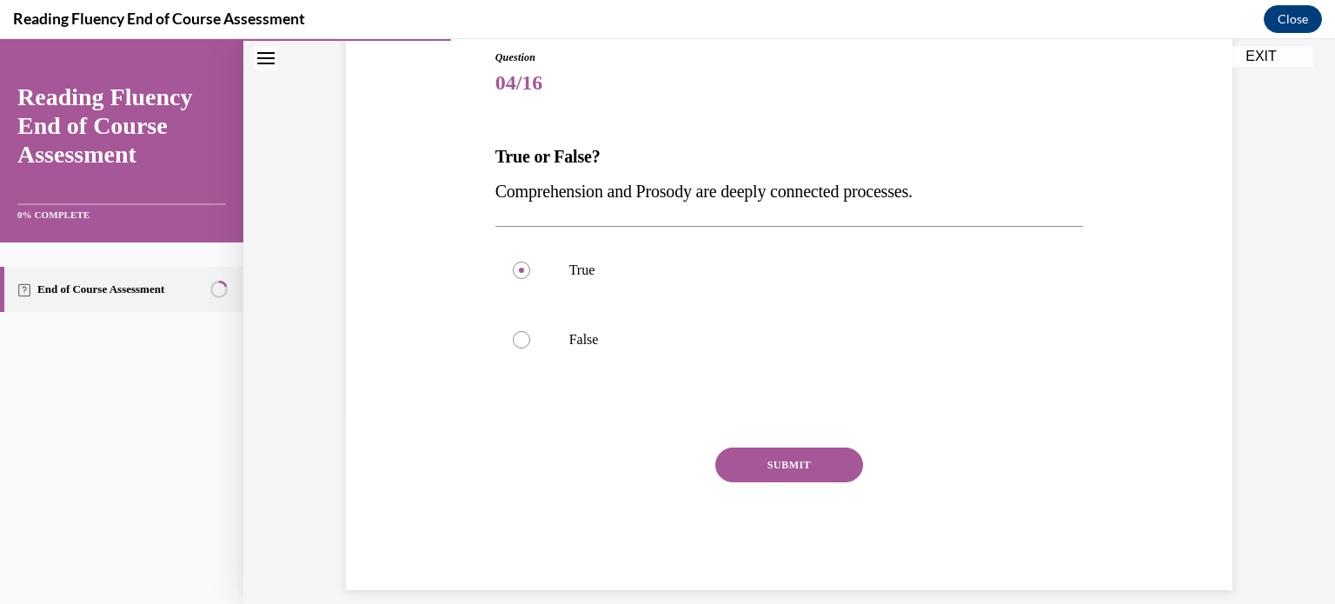
click at [793, 466] on button "SUBMIT" at bounding box center [789, 465] width 148 height 35
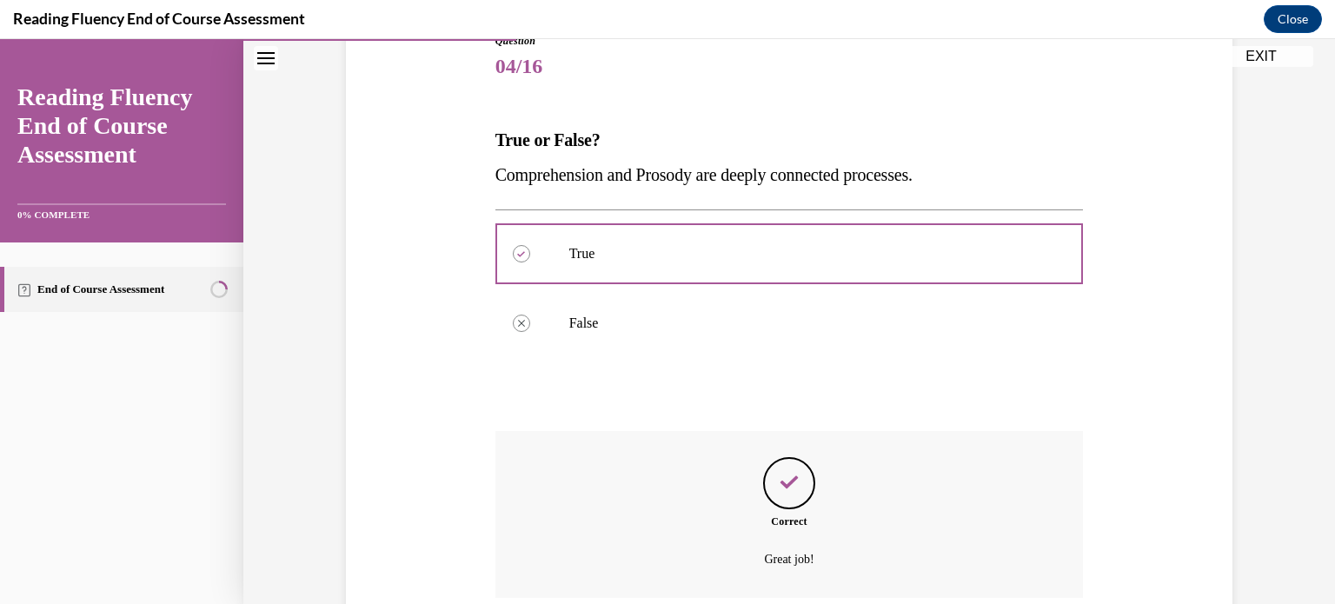
scroll to position [353, 0]
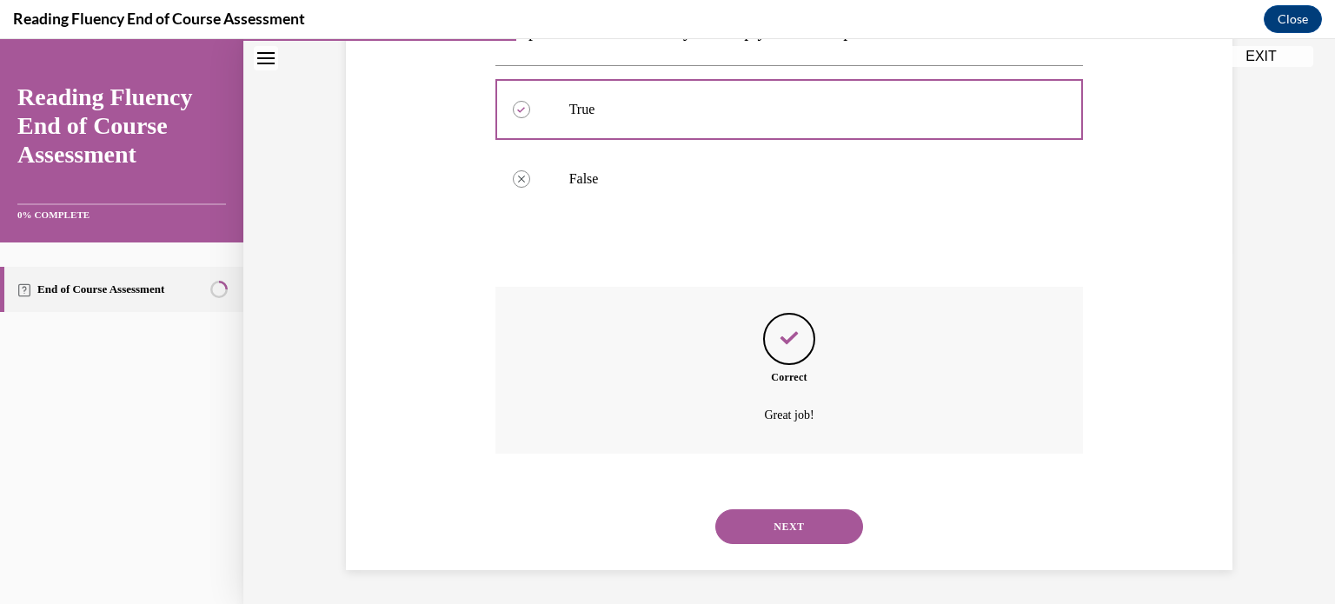
click at [803, 510] on button "NEXT" at bounding box center [789, 526] width 148 height 35
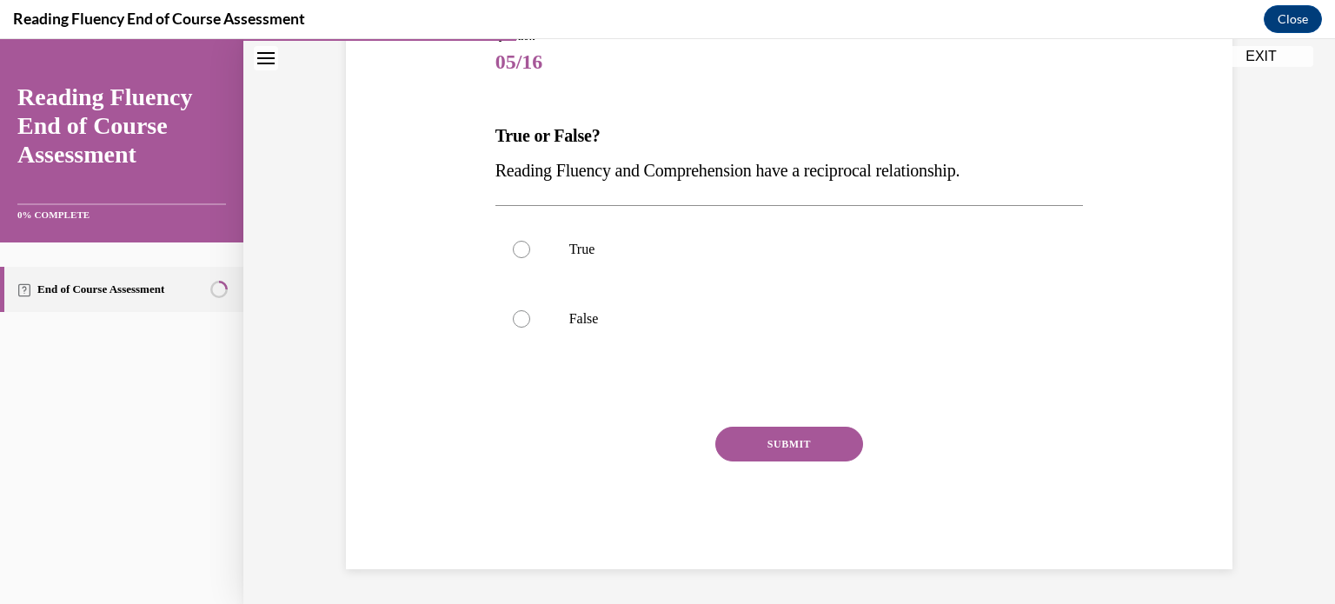
scroll to position [192, 0]
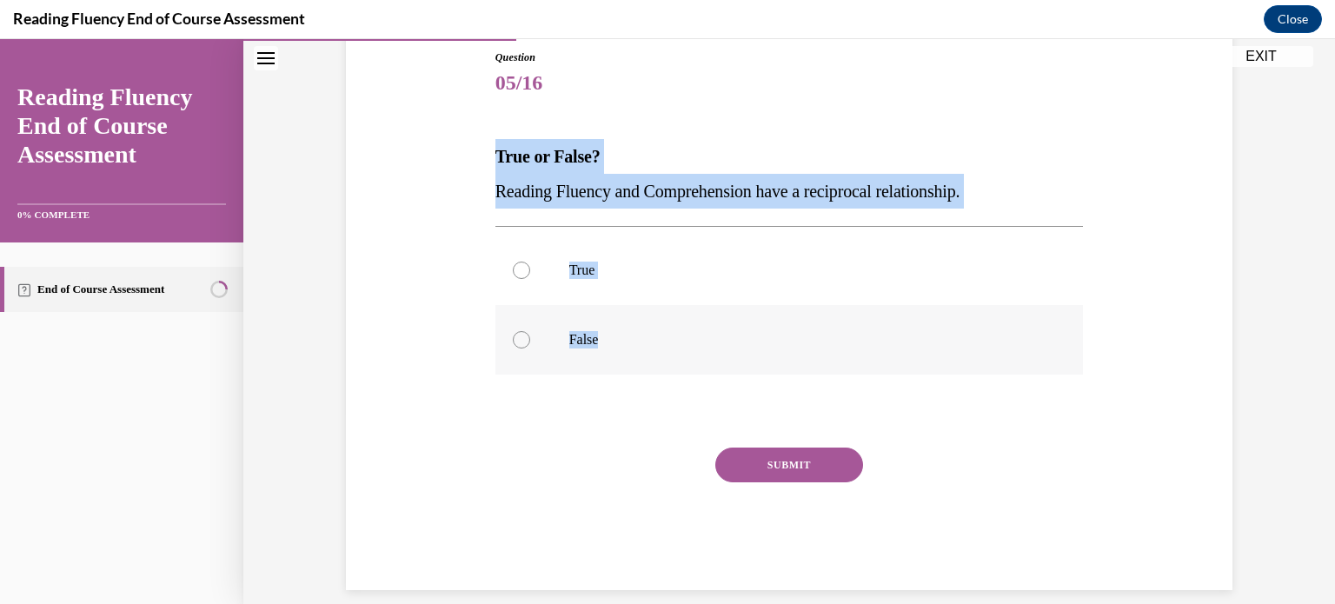
drag, startPoint x: 487, startPoint y: 159, endPoint x: 623, endPoint y: 328, distance: 217.0
click at [623, 328] on div "Question 05/16 True or False? Reading Fluency and Comprehension have a reciproc…" at bounding box center [789, 306] width 597 height 567
copy div "True or False? Reading Fluency and Comprehension have a reciprocal relationship…"
click at [577, 271] on p "True" at bounding box center [804, 270] width 471 height 17
click at [530, 271] on input "True" at bounding box center [521, 270] width 17 height 17
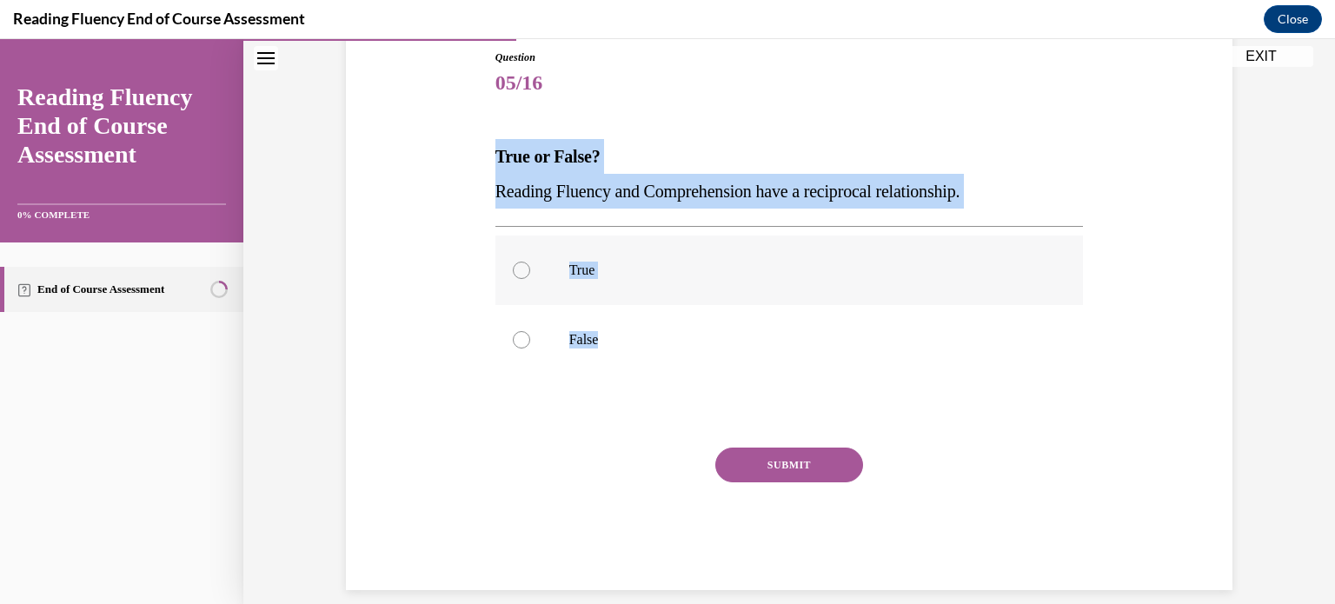
radio input "true"
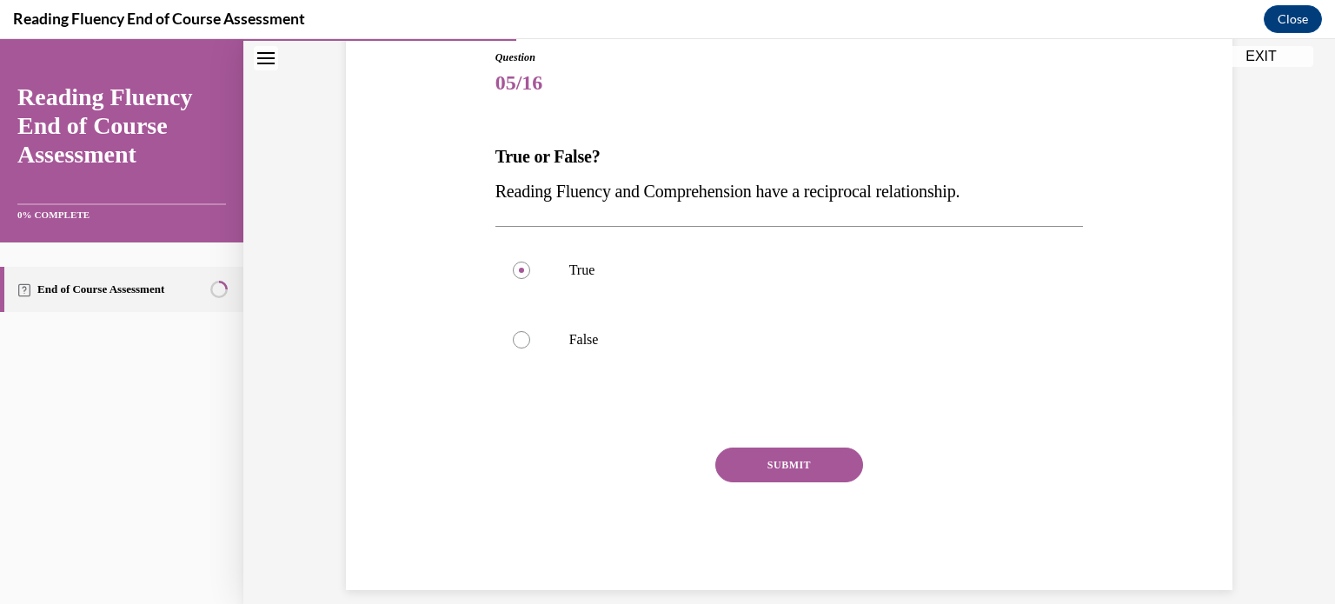
click at [744, 452] on button "SUBMIT" at bounding box center [789, 465] width 148 height 35
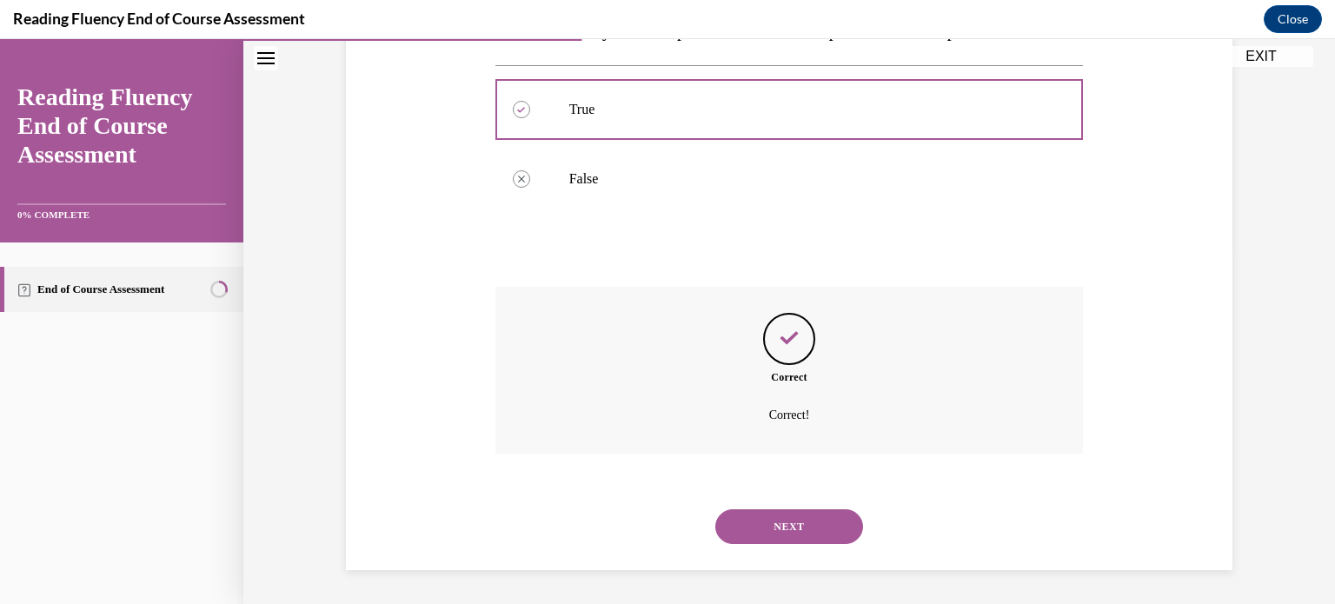
scroll to position [353, 0]
click at [734, 541] on button "NEXT" at bounding box center [789, 526] width 148 height 35
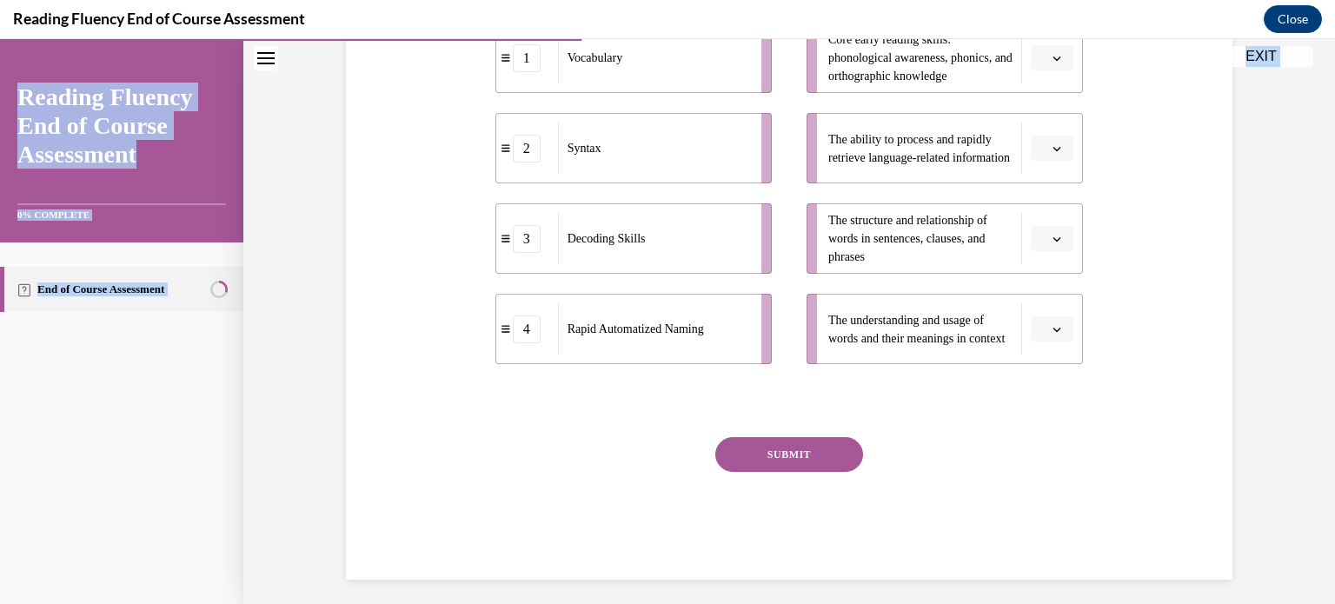
scroll to position [449, 0]
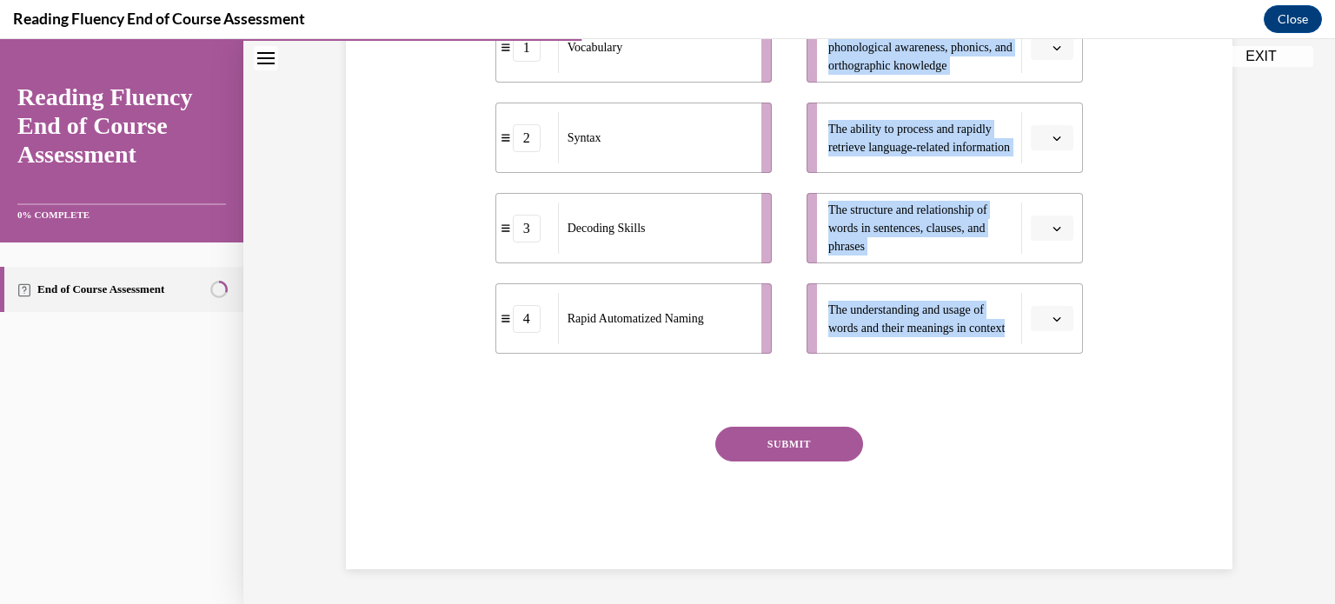
drag, startPoint x: 488, startPoint y: 163, endPoint x: 944, endPoint y: 343, distance: 490.9
click at [944, 343] on div "Question 06/16 Match the subskills below that contribute to fluent reading with…" at bounding box center [790, 198] width 589 height 742
copy div "Match the subskills below that contribute to fluent reading with their descript…"
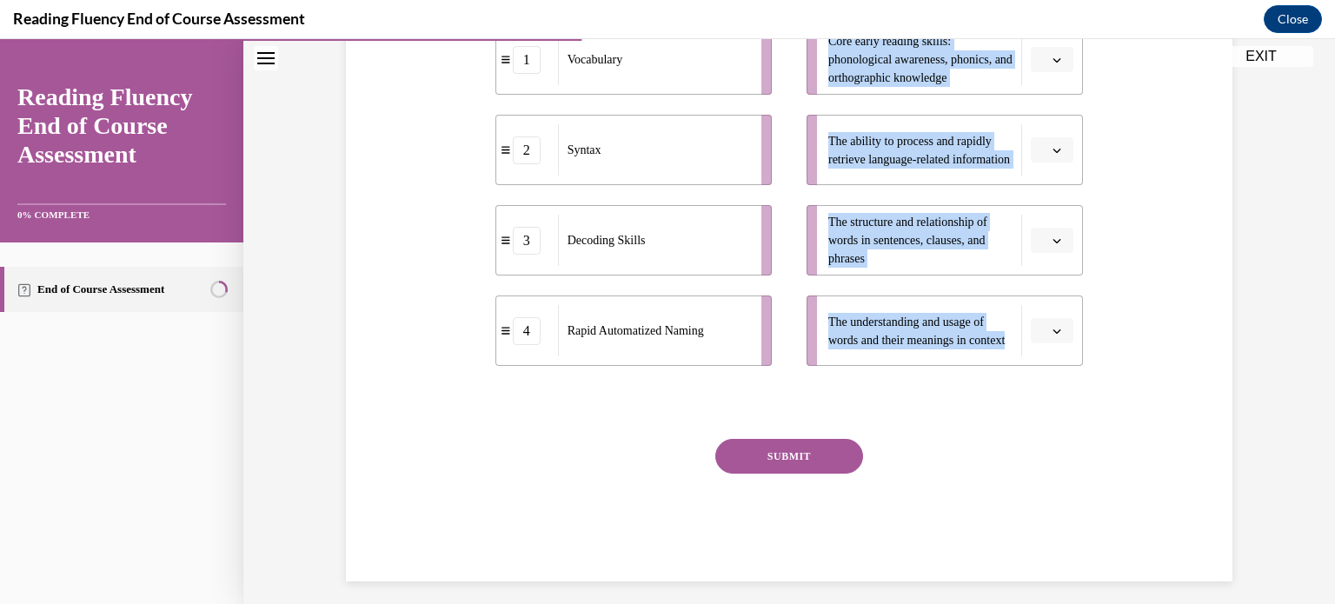
scroll to position [416, 0]
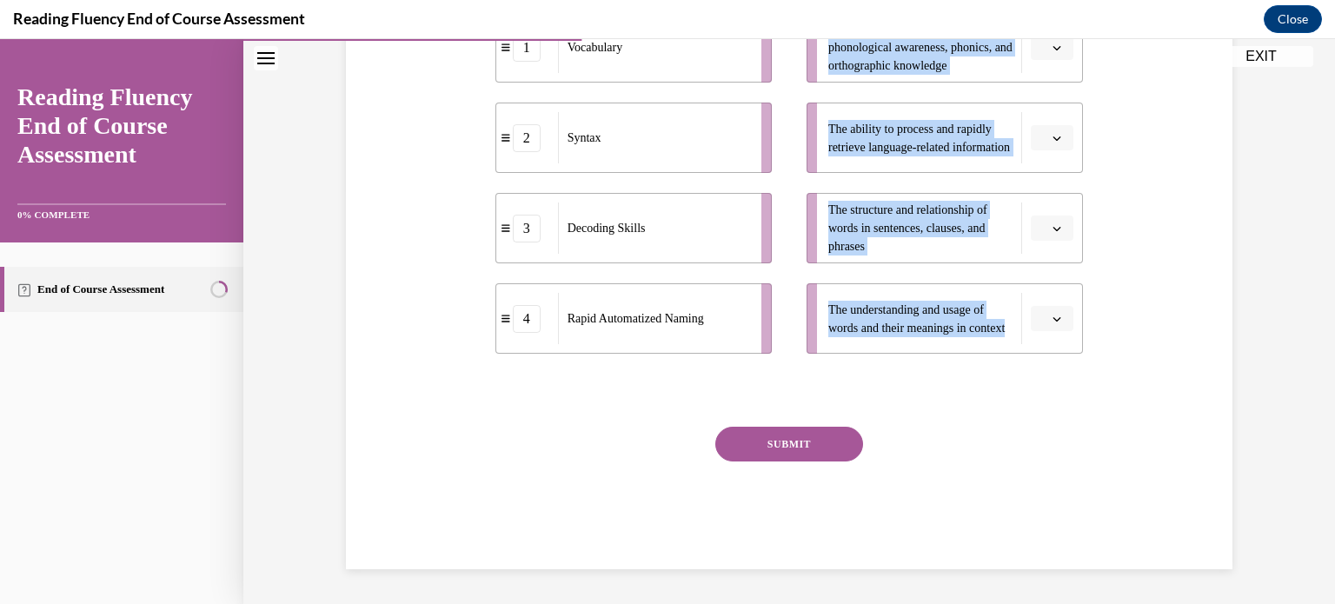
click at [422, 274] on div "Question 06/16 Match the subskills below that contribute to fluent reading with…" at bounding box center [789, 172] width 895 height 795
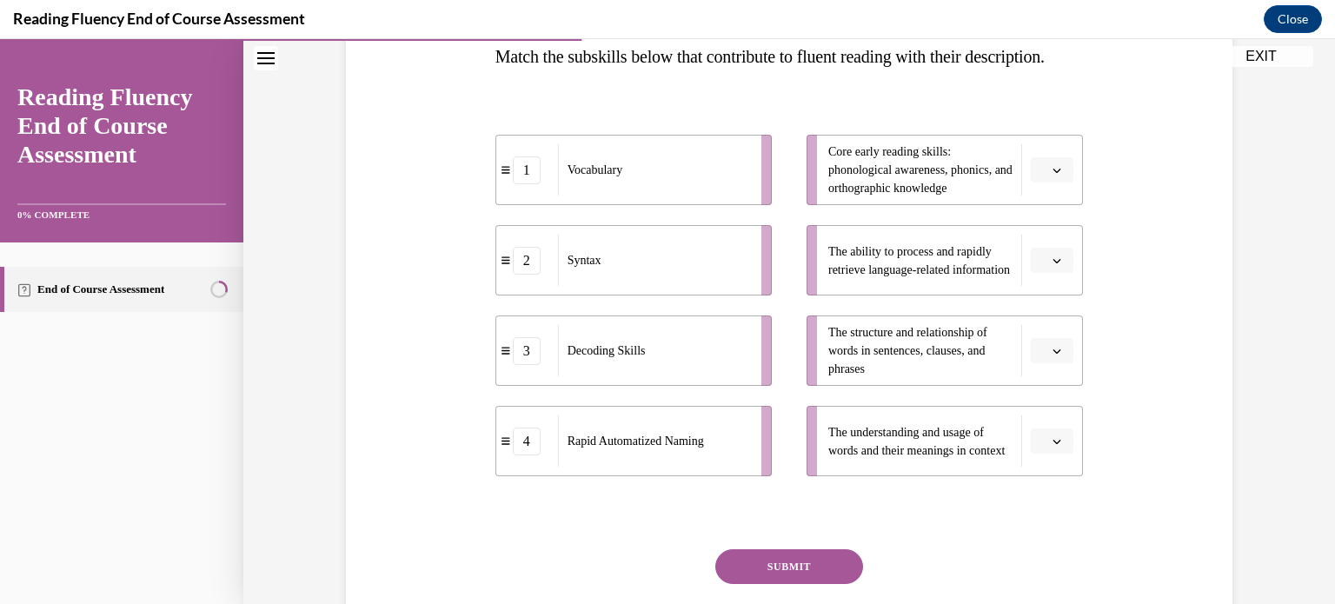
scroll to position [343, 0]
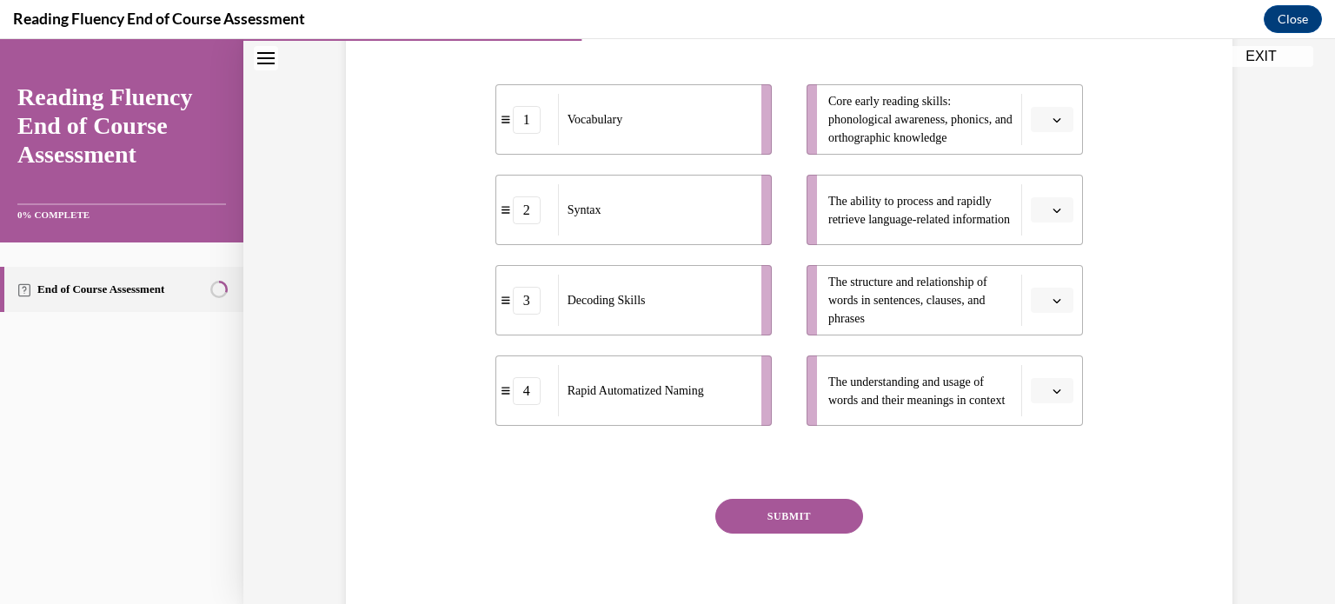
click at [1033, 314] on button "button" at bounding box center [1052, 301] width 43 height 26
click at [1052, 441] on div "2" at bounding box center [1043, 443] width 43 height 35
click at [1054, 223] on button "button" at bounding box center [1052, 210] width 43 height 26
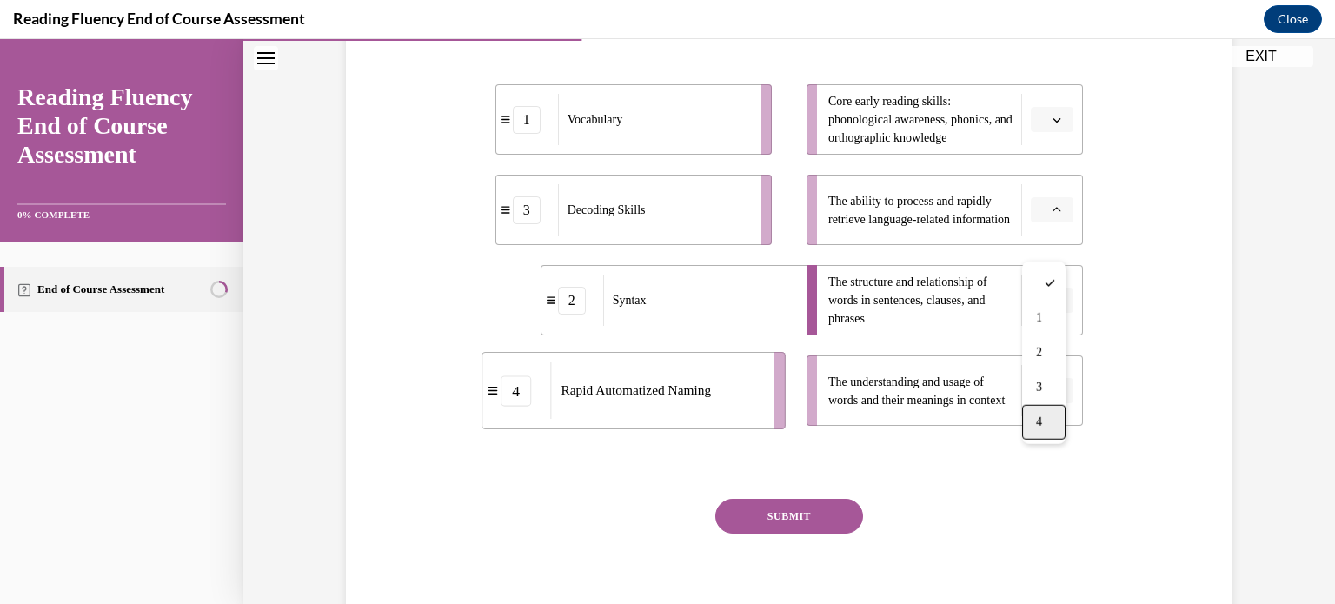
click at [1054, 418] on div "4" at bounding box center [1043, 422] width 43 height 35
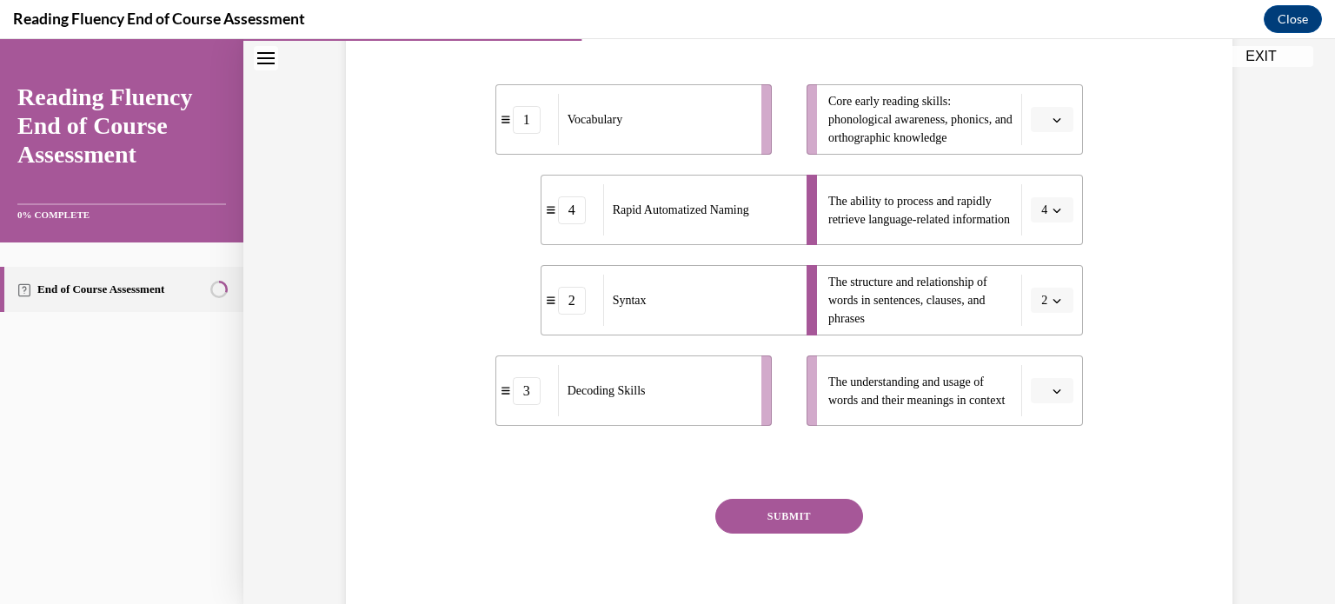
click at [1051, 126] on span "button" at bounding box center [1057, 120] width 12 height 12
click at [1051, 230] on div "1" at bounding box center [1043, 227] width 43 height 35
click at [1033, 404] on button "button" at bounding box center [1052, 391] width 43 height 26
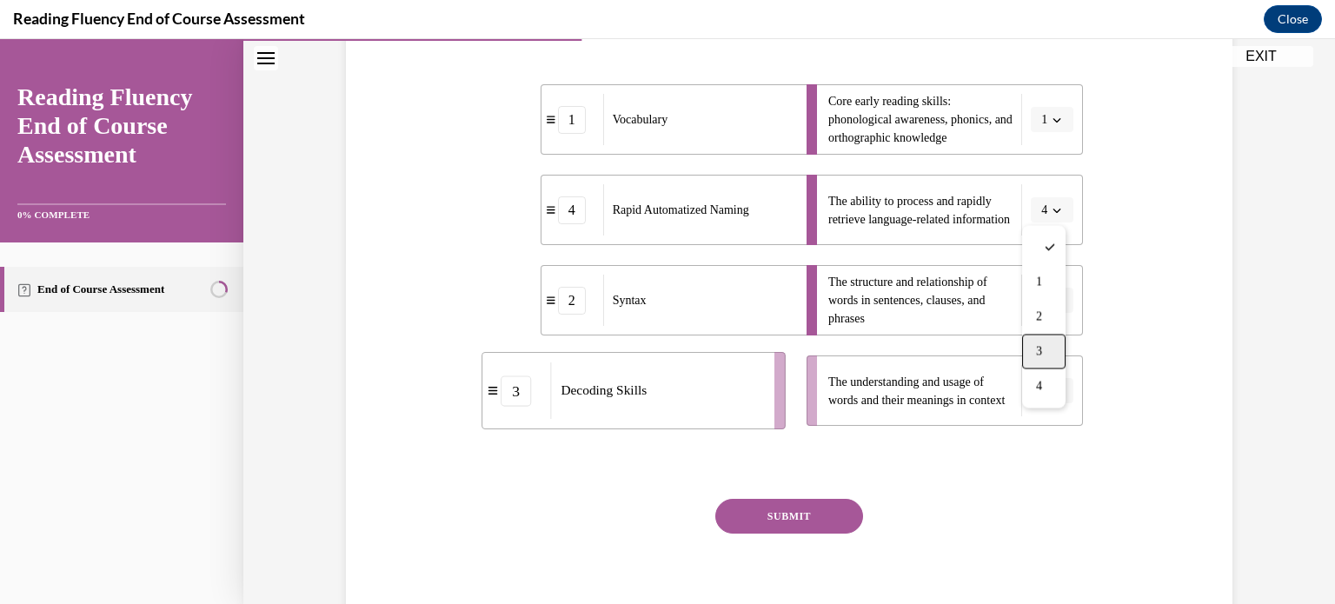
click at [1055, 349] on div "3" at bounding box center [1043, 352] width 43 height 35
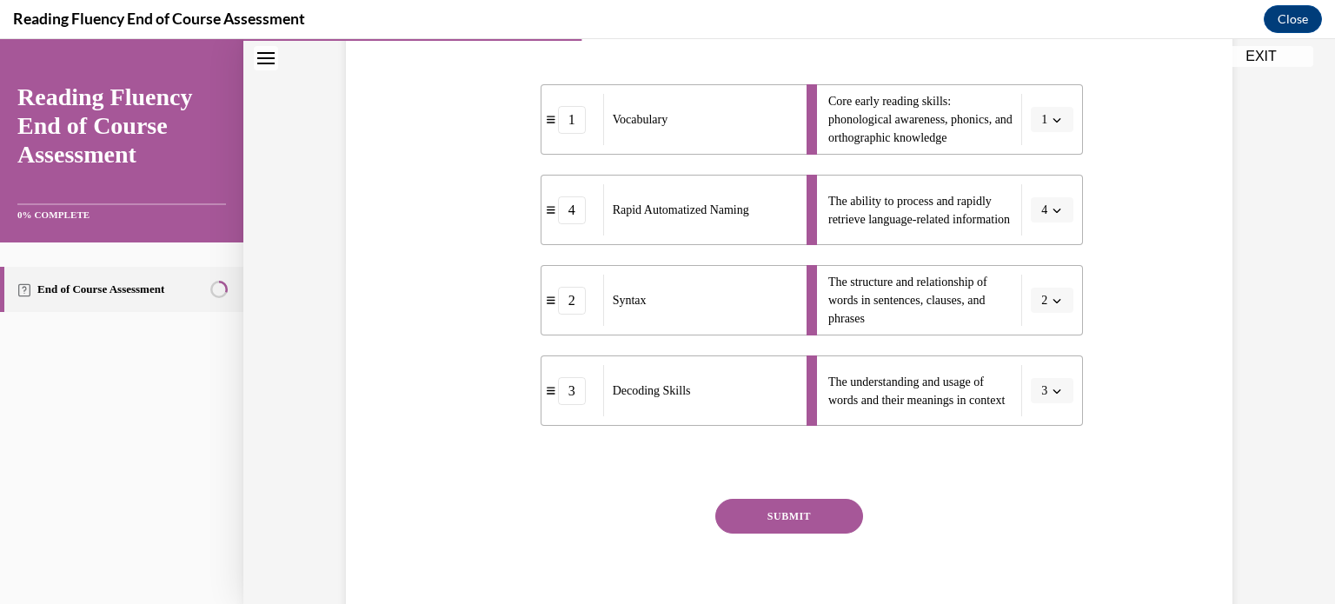
click at [806, 534] on button "SUBMIT" at bounding box center [789, 516] width 148 height 35
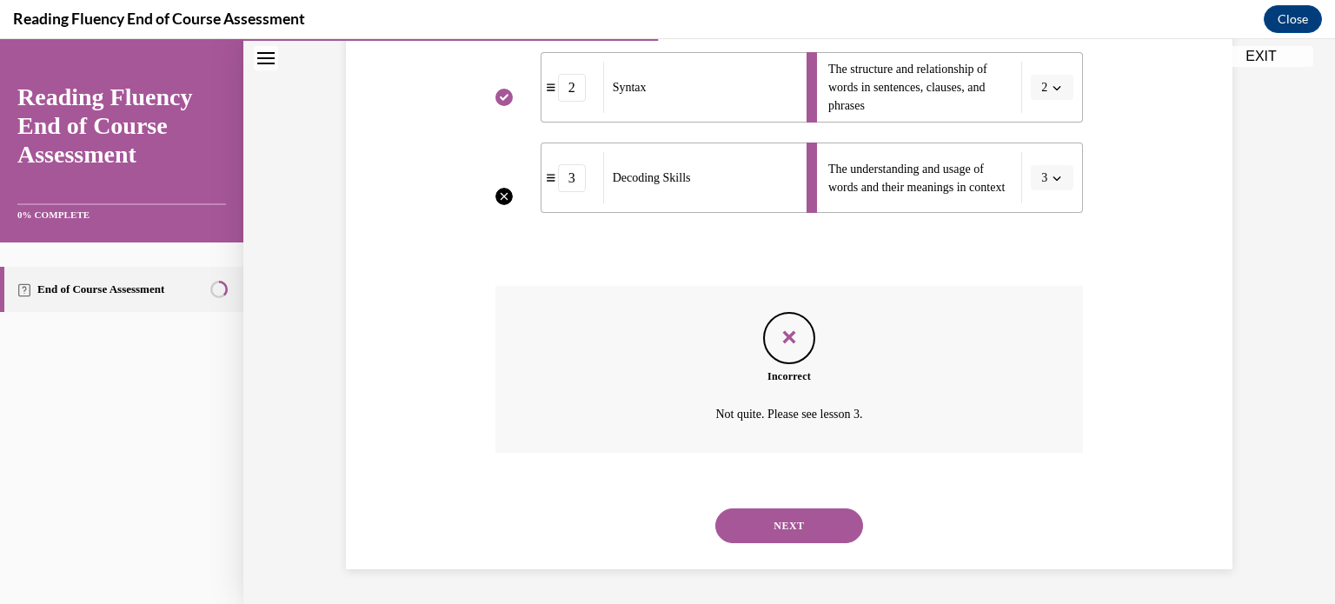
scroll to position [589, 0]
drag, startPoint x: 807, startPoint y: 540, endPoint x: 755, endPoint y: 531, distance: 52.9
click at [755, 531] on button "NEXT" at bounding box center [789, 526] width 148 height 35
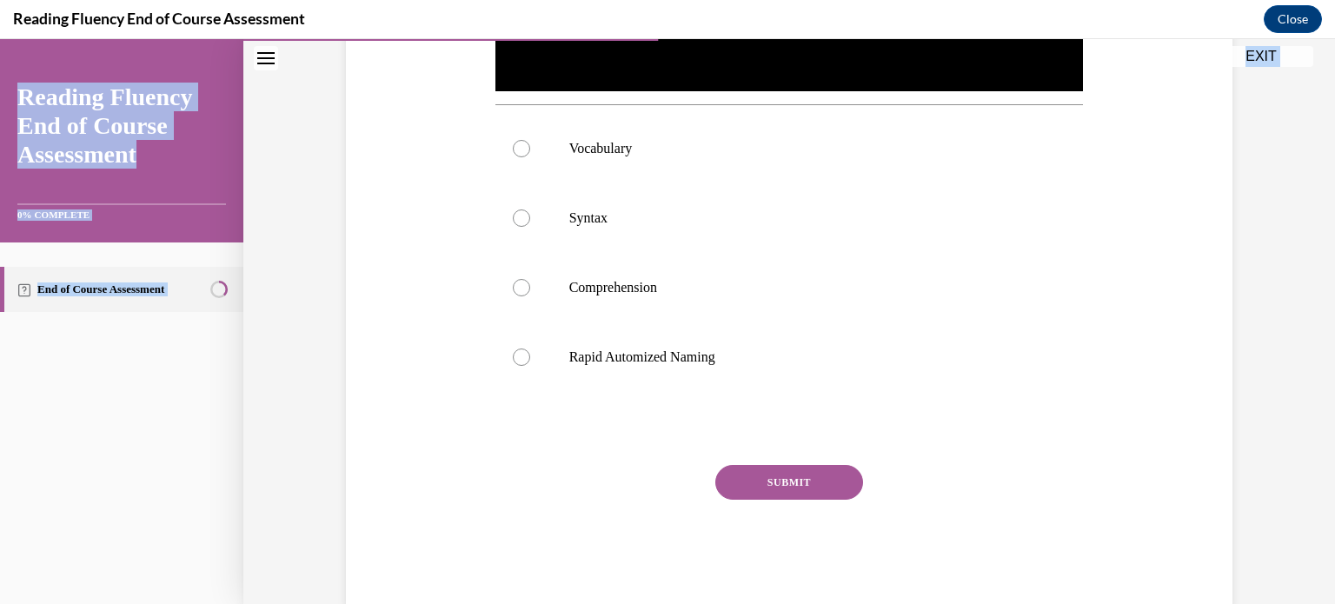
scroll to position [695, 0]
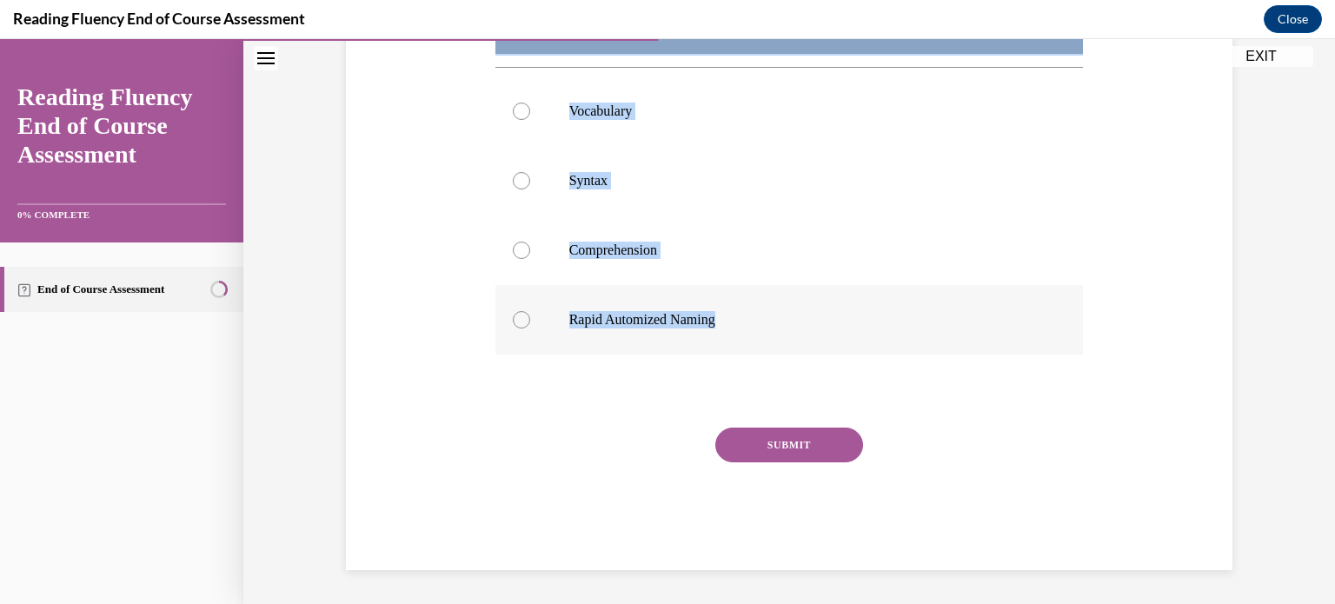
drag, startPoint x: 476, startPoint y: 263, endPoint x: 826, endPoint y: 335, distance: 356.7
click at [826, 335] on div "Question 07/16 In this video, students are scooping words into phrases. Which s…" at bounding box center [789, 32] width 895 height 1076
copy div "In this video, students are scooping words into phrases. Which subskill of flue…"
click at [573, 182] on p "Syntax" at bounding box center [804, 180] width 471 height 17
click at [530, 182] on input "Syntax" at bounding box center [521, 180] width 17 height 17
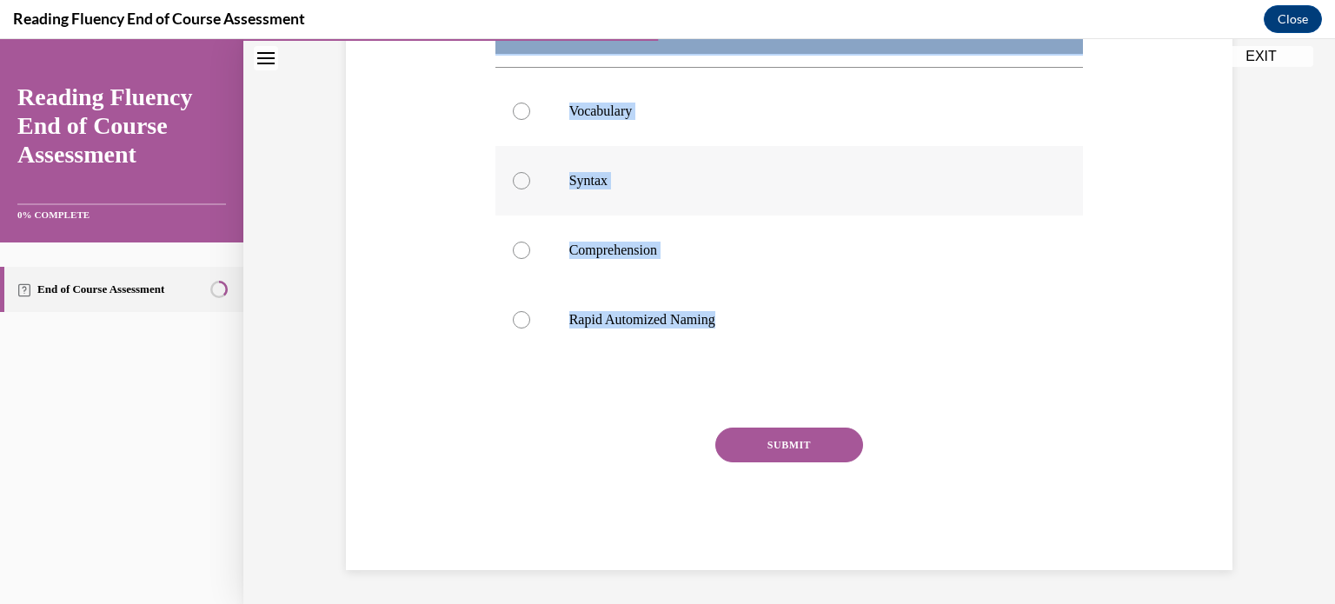
radio input "true"
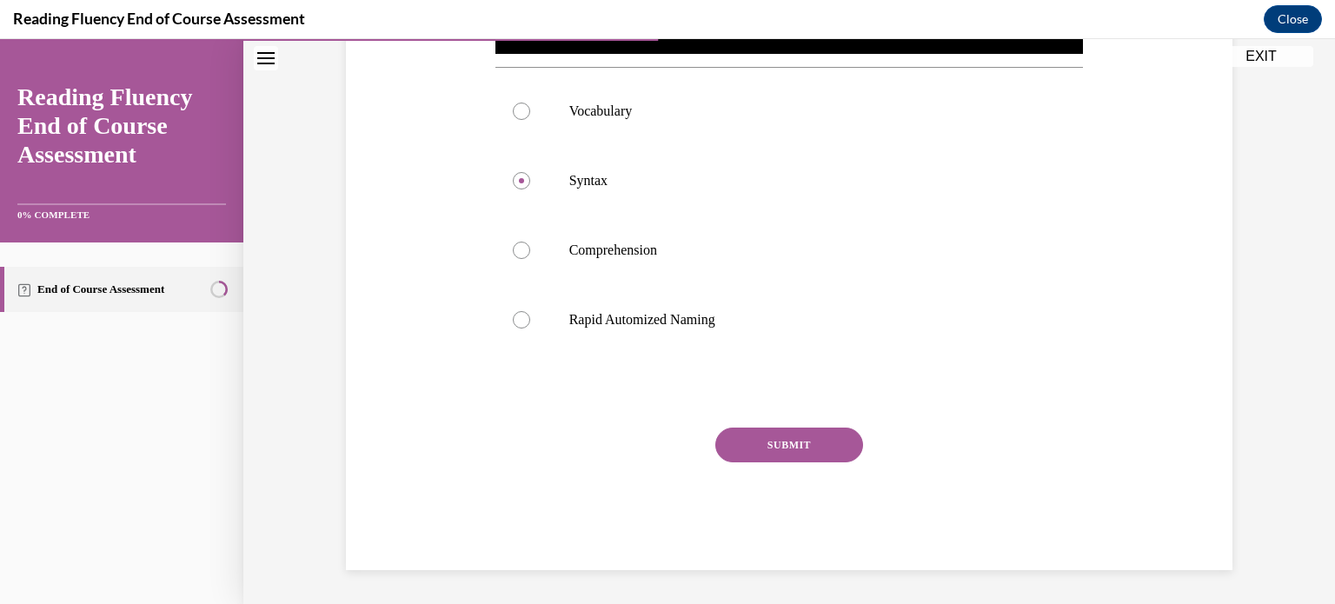
click at [742, 462] on button "SUBMIT" at bounding box center [789, 445] width 148 height 35
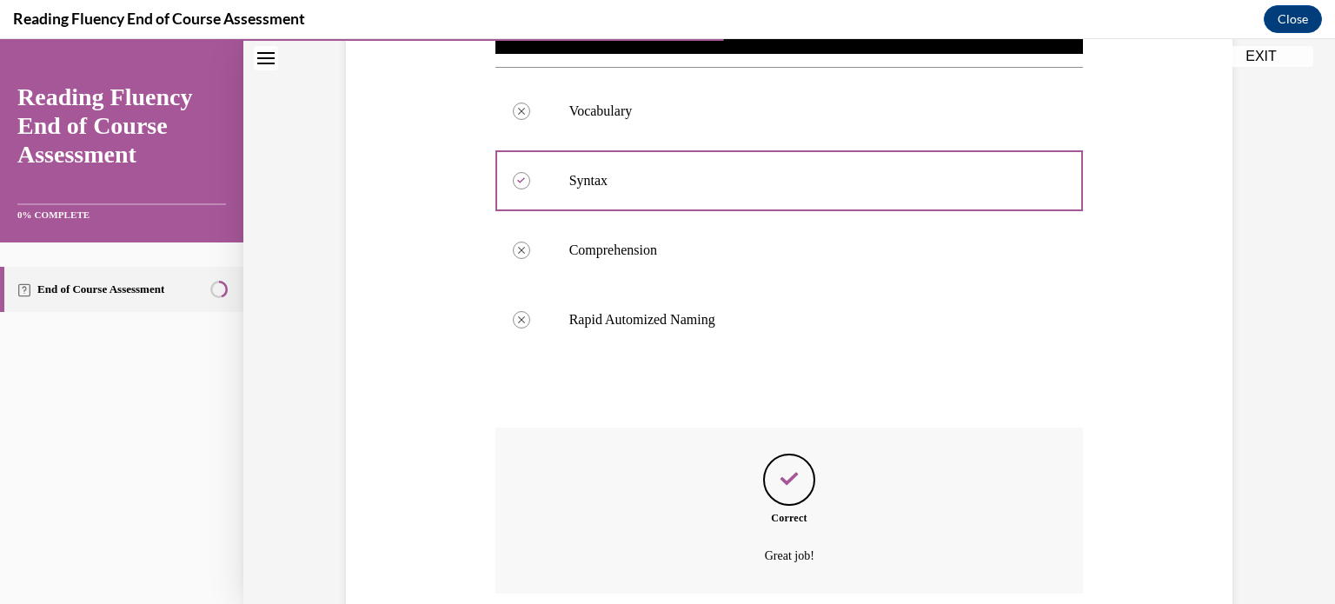
scroll to position [835, 0]
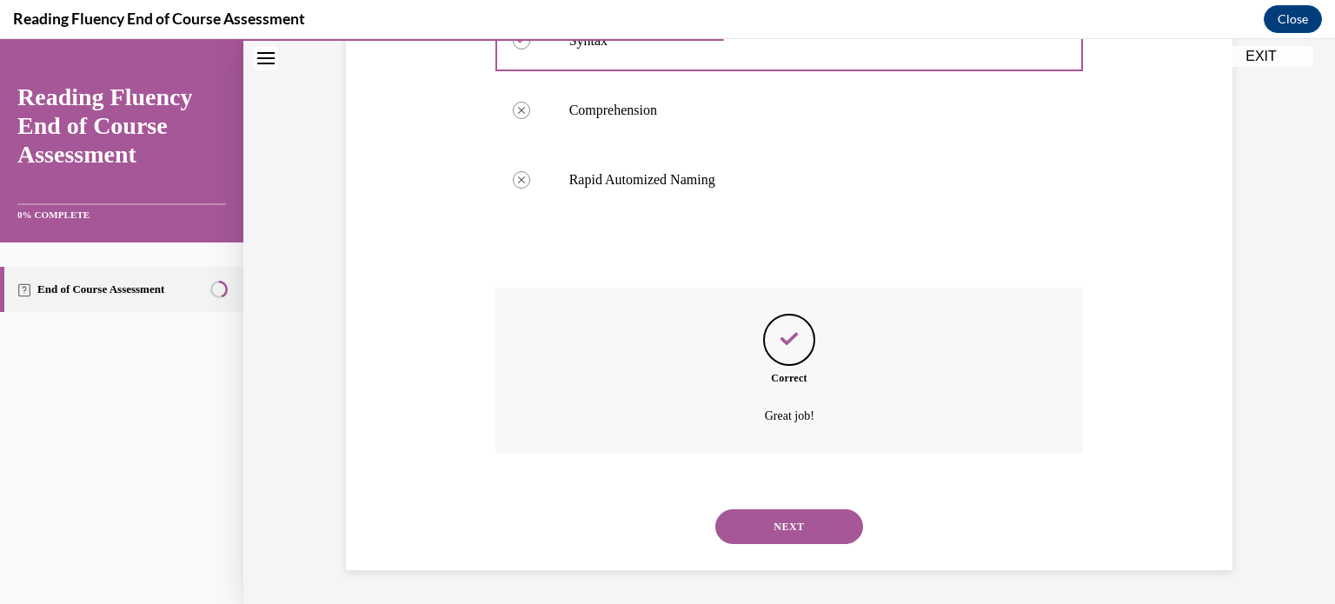
click at [796, 531] on button "NEXT" at bounding box center [789, 526] width 148 height 35
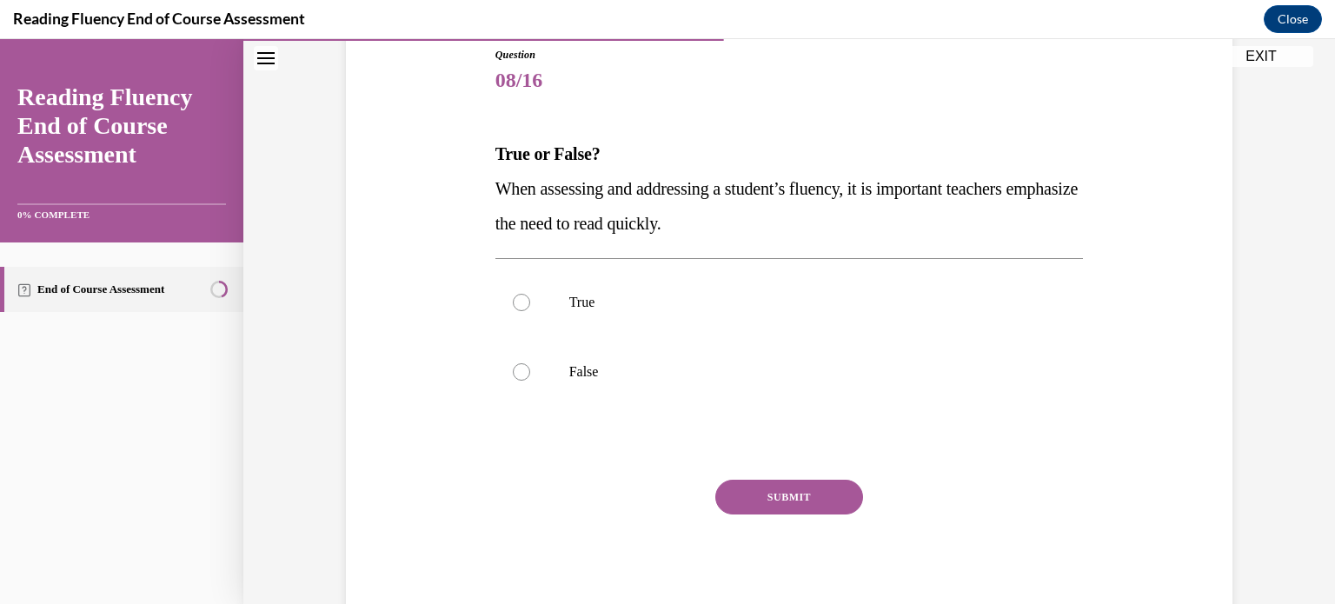
scroll to position [198, 0]
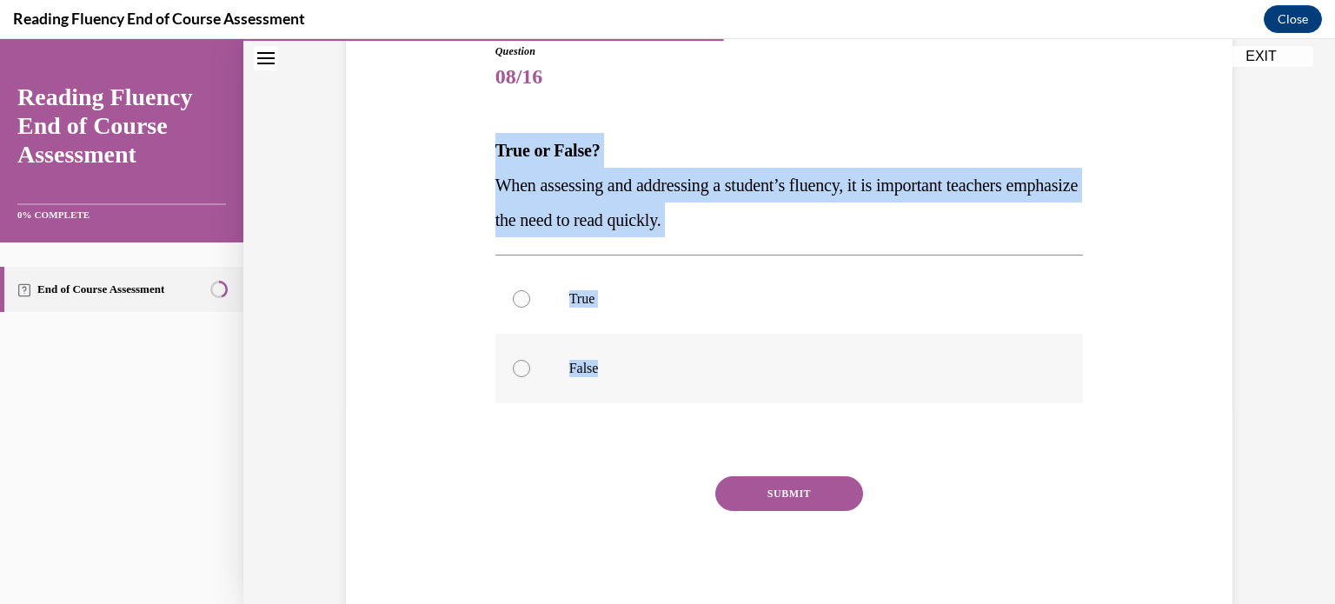
drag, startPoint x: 483, startPoint y: 144, endPoint x: 654, endPoint y: 370, distance: 283.0
click at [654, 370] on div "Question 08/16 True or False? When assessing and addressing a student’s fluency…" at bounding box center [789, 318] width 597 height 602
copy div "True or False? When assessing and addressing a student’s fluency, it is importa…"
click at [601, 364] on p "False" at bounding box center [804, 368] width 471 height 17
click at [530, 364] on input "False" at bounding box center [521, 368] width 17 height 17
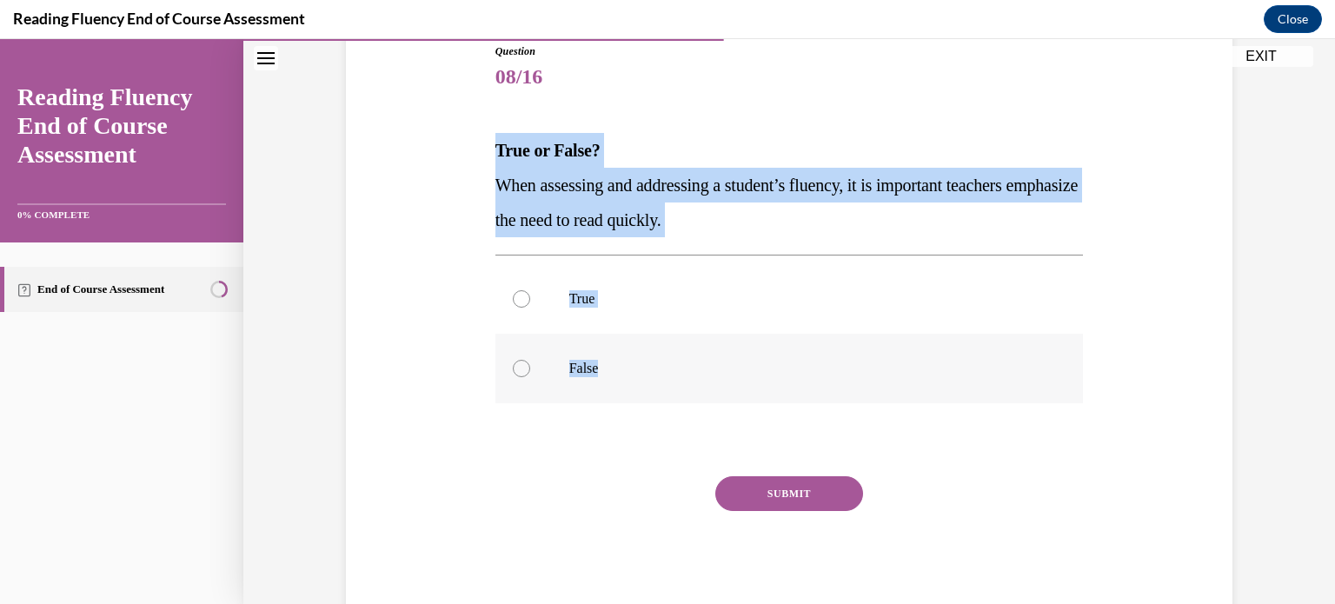
radio input "true"
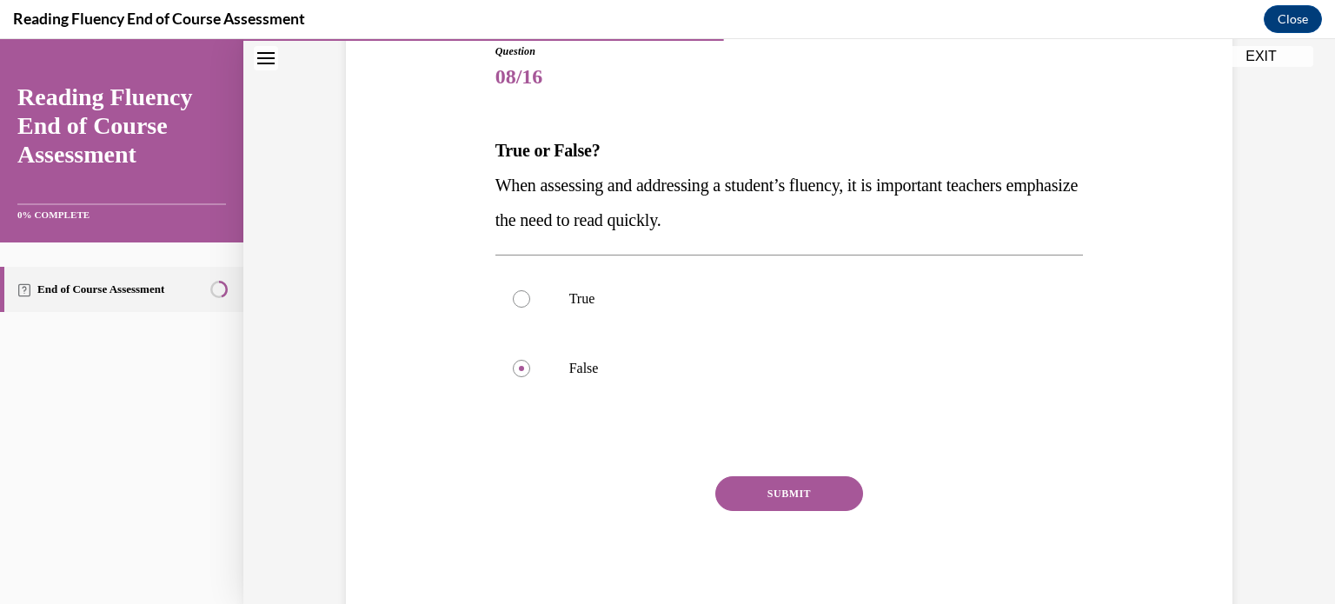
click at [775, 489] on button "SUBMIT" at bounding box center [789, 493] width 148 height 35
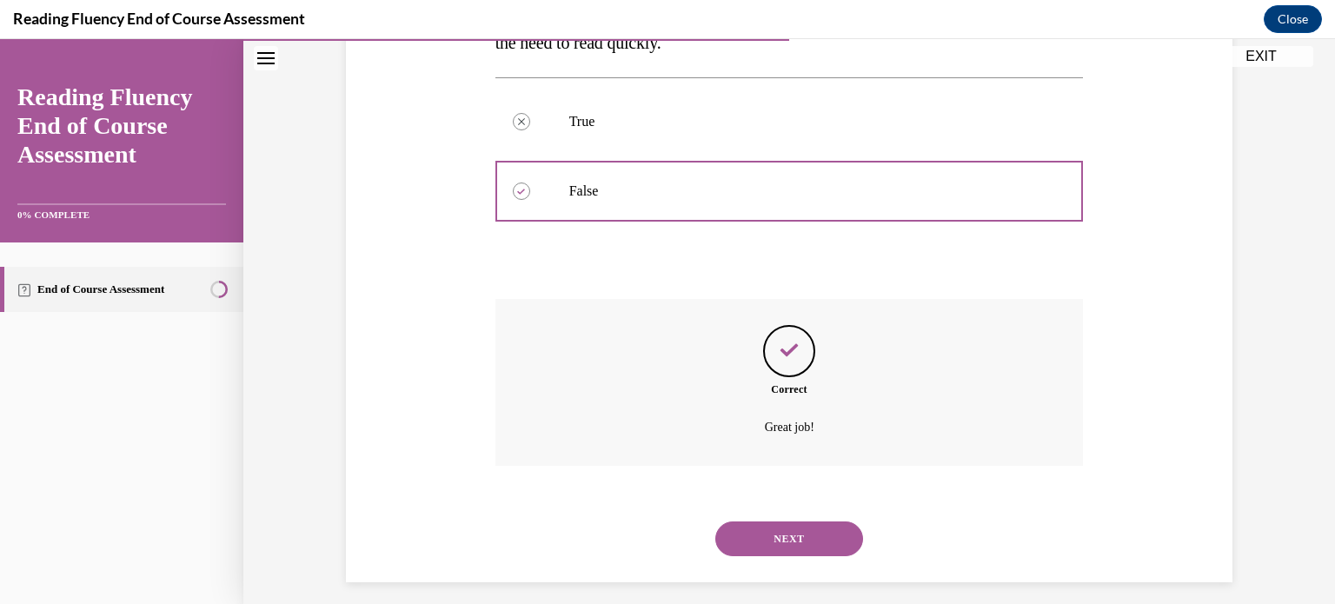
scroll to position [388, 0]
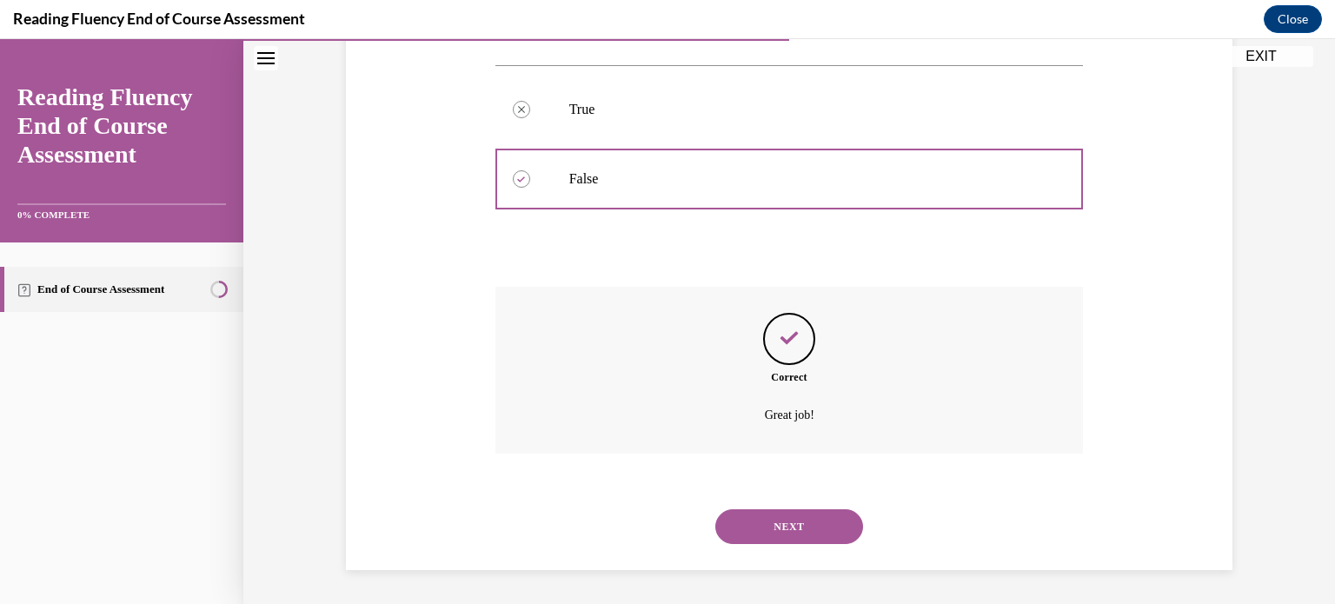
click at [762, 513] on button "NEXT" at bounding box center [789, 526] width 148 height 35
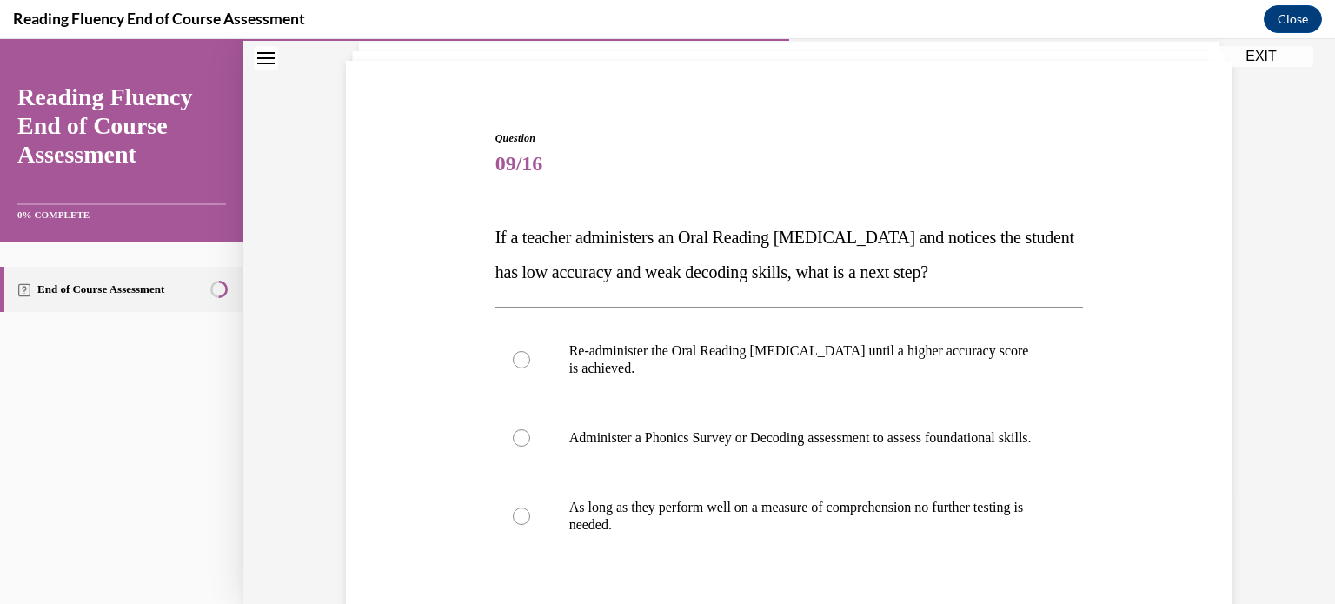
scroll to position [195, 0]
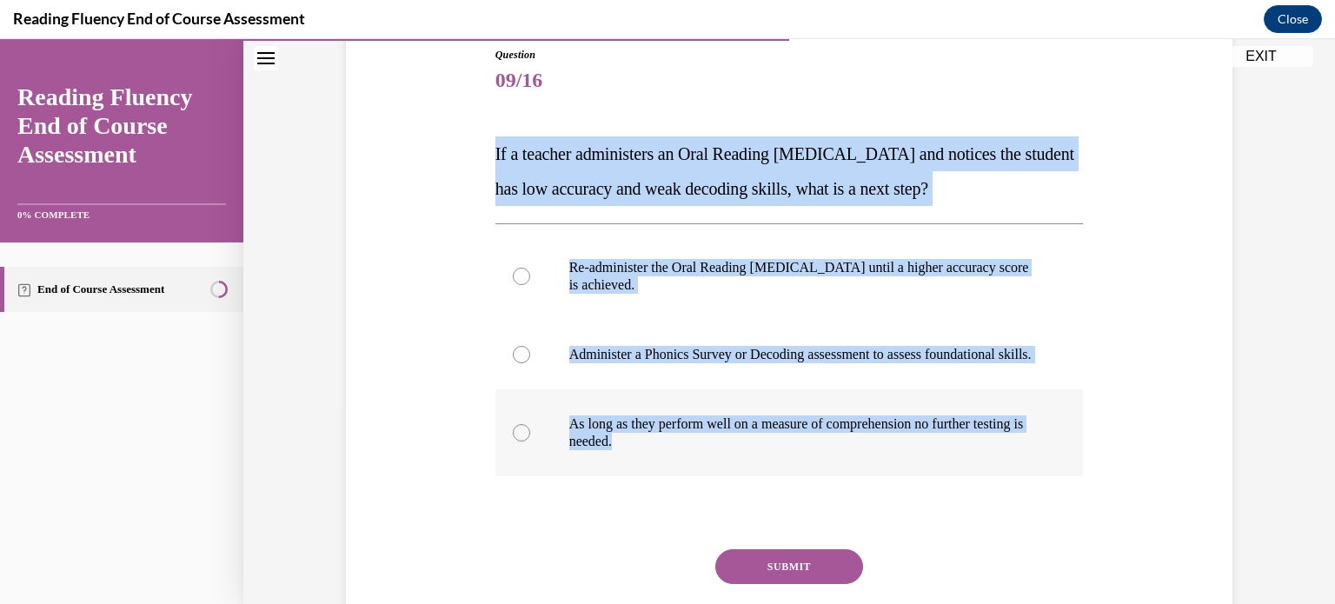
drag, startPoint x: 479, startPoint y: 152, endPoint x: 734, endPoint y: 463, distance: 402.2
click at [734, 463] on div "Question 09/16 If a teacher administers an Oral Reading Fluency assessment and …" at bounding box center [789, 343] width 895 height 697
copy div "If a teacher administers an Oral Reading Fluency assessment and notices the stu…"
click at [638, 353] on p "Administer a Phonics Survey or Decoding assessment to assess foundational skill…" at bounding box center [804, 354] width 471 height 17
click at [530, 353] on input "Administer a Phonics Survey or Decoding assessment to assess foundational skill…" at bounding box center [521, 354] width 17 height 17
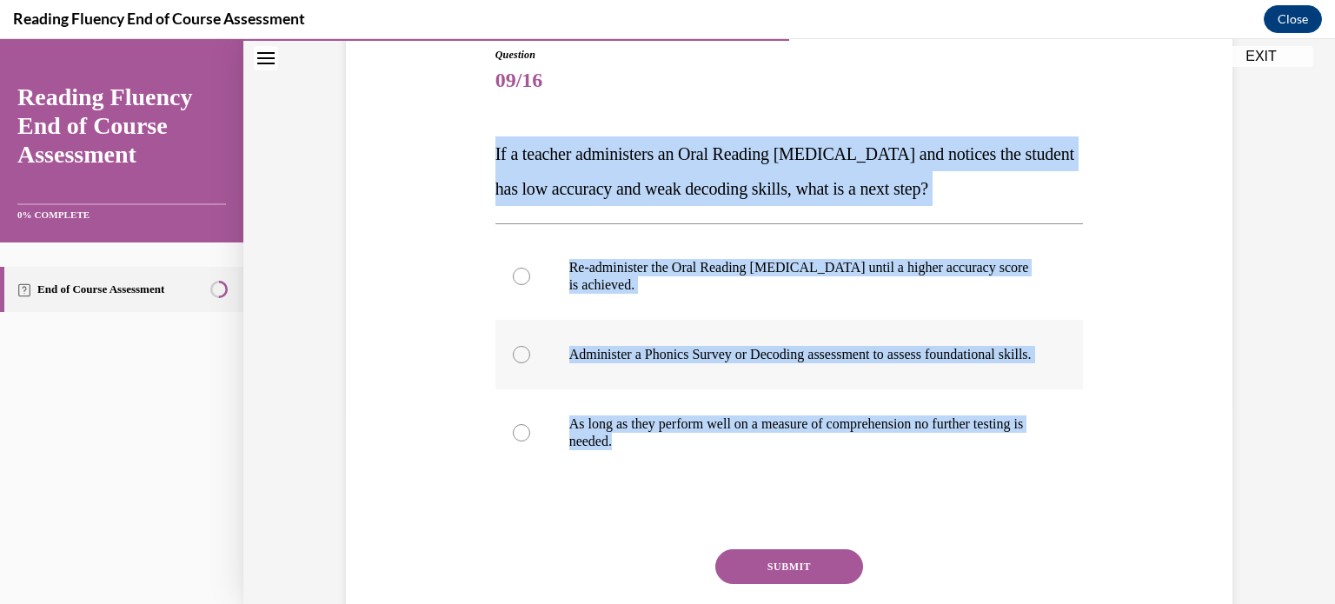
radio input "true"
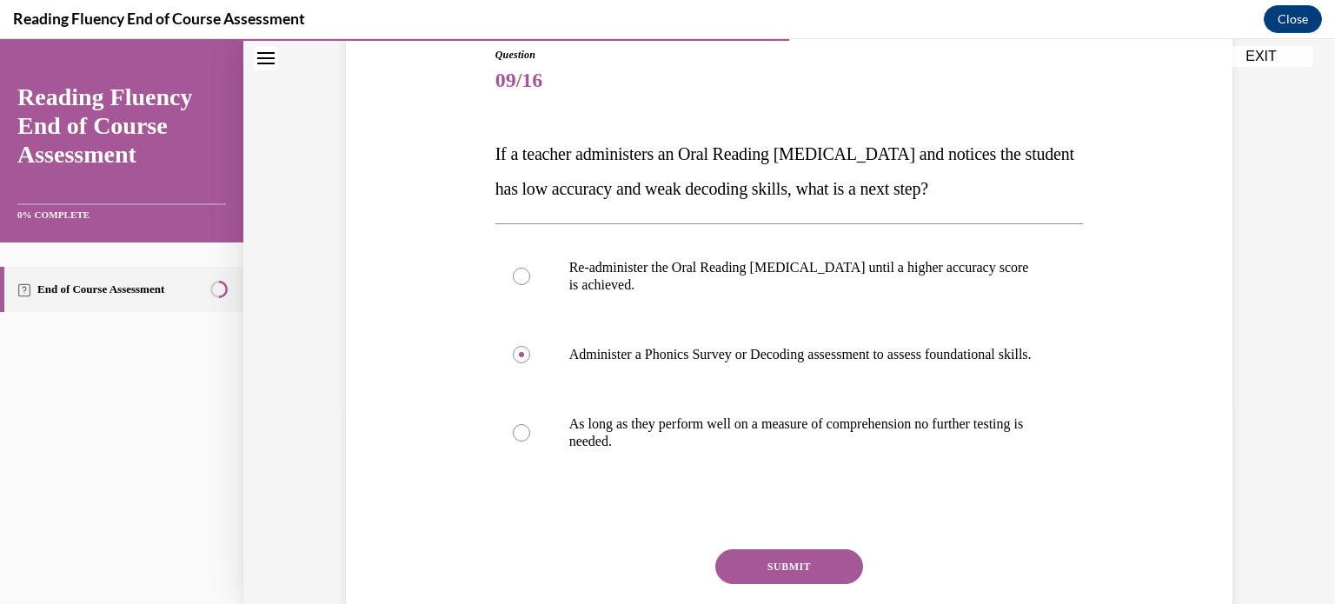
click at [744, 584] on button "SUBMIT" at bounding box center [789, 566] width 148 height 35
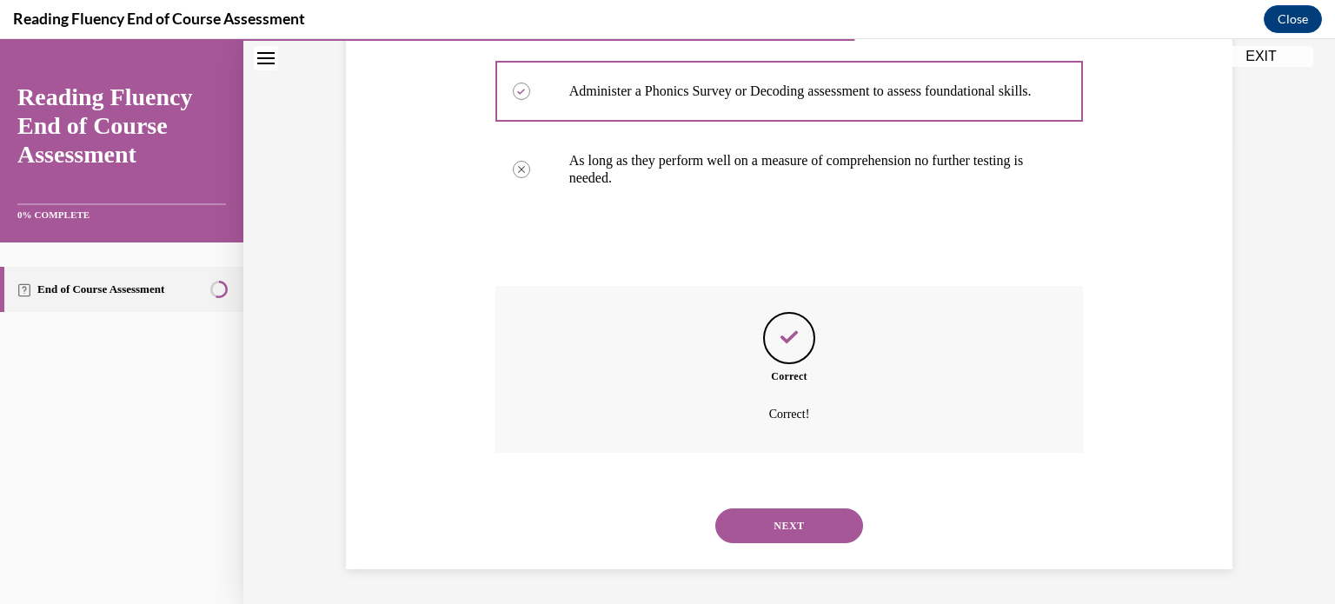
scroll to position [475, 0]
click at [750, 523] on button "NEXT" at bounding box center [789, 526] width 148 height 35
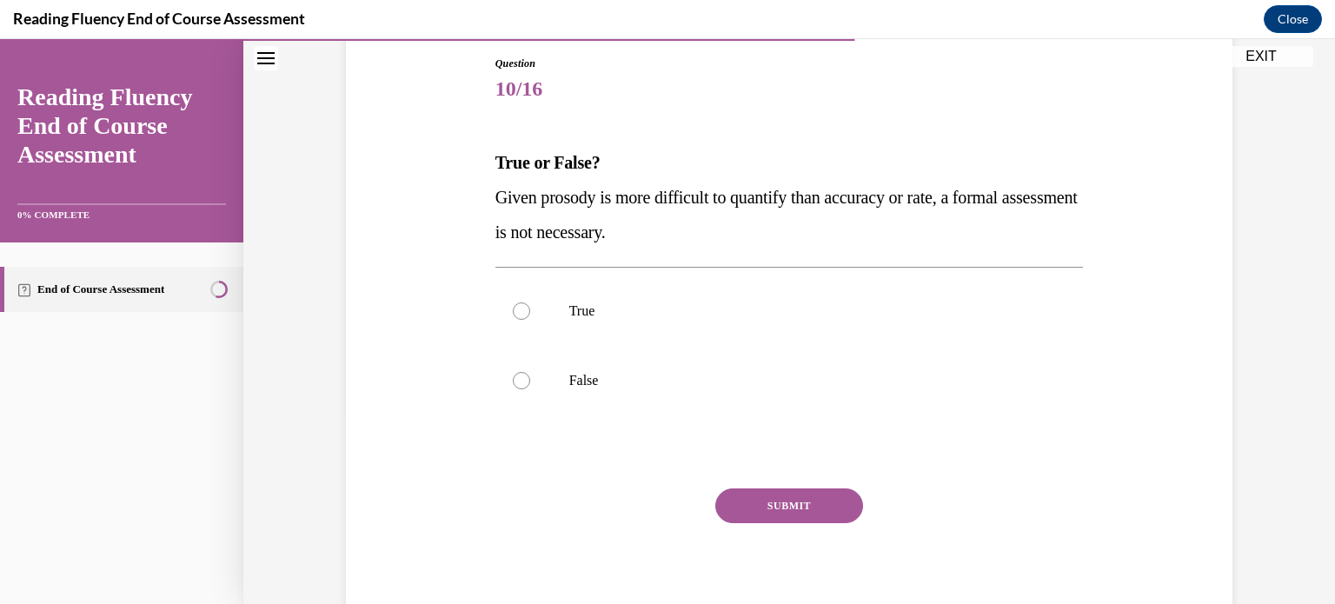
scroll to position [184, 0]
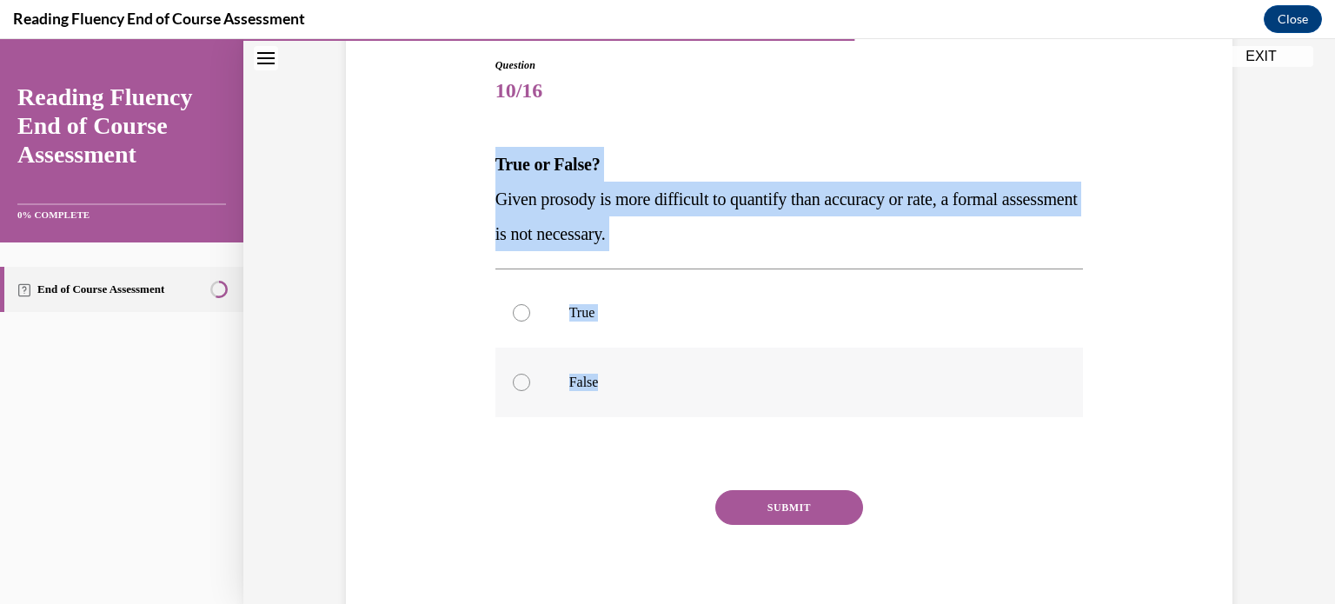
drag, startPoint x: 487, startPoint y: 158, endPoint x: 639, endPoint y: 407, distance: 291.5
click at [639, 407] on div "Question 10/16 True or False? Given prosody is more difficult to quantify than …" at bounding box center [789, 332] width 597 height 602
copy div "True or False? Given prosody is more difficult to quantify than accuracy or rat…"
click at [574, 319] on p "True" at bounding box center [804, 312] width 471 height 17
click at [530, 319] on input "True" at bounding box center [521, 312] width 17 height 17
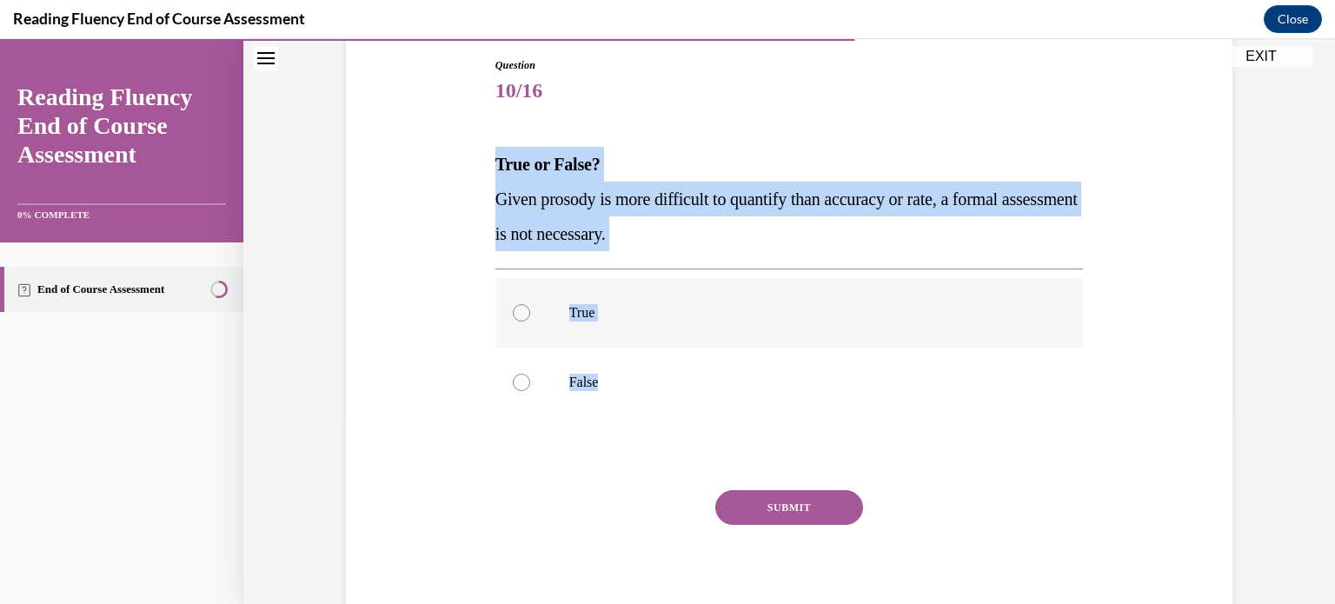
radio input "true"
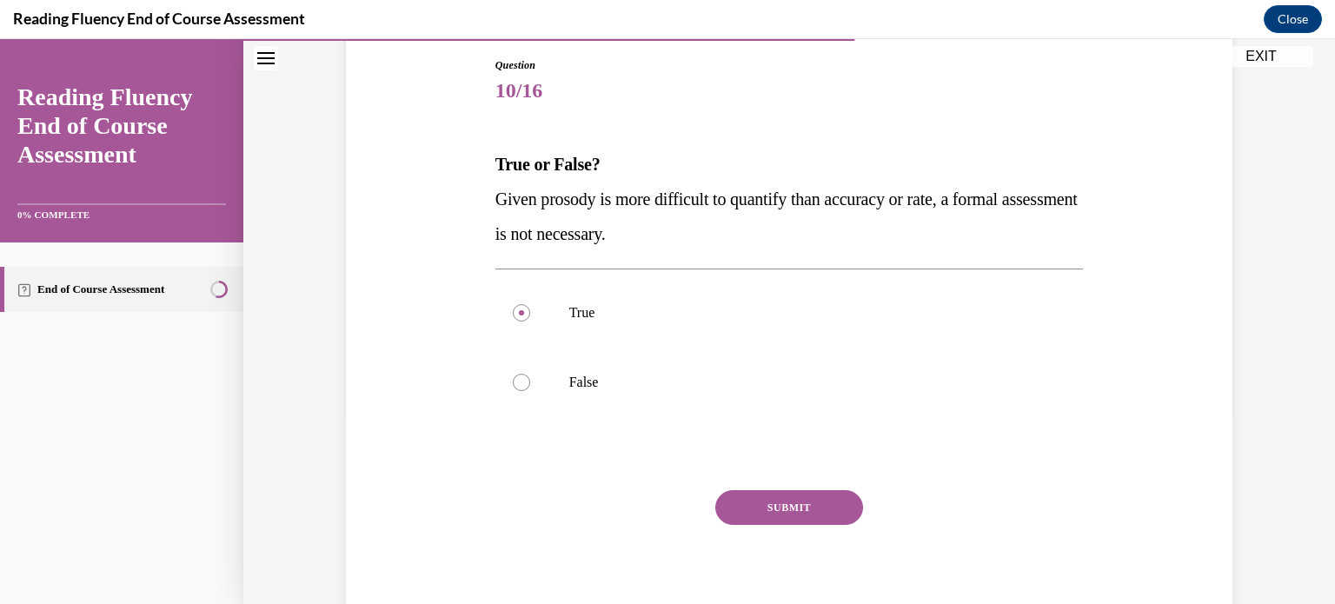
click at [794, 504] on button "SUBMIT" at bounding box center [789, 507] width 148 height 35
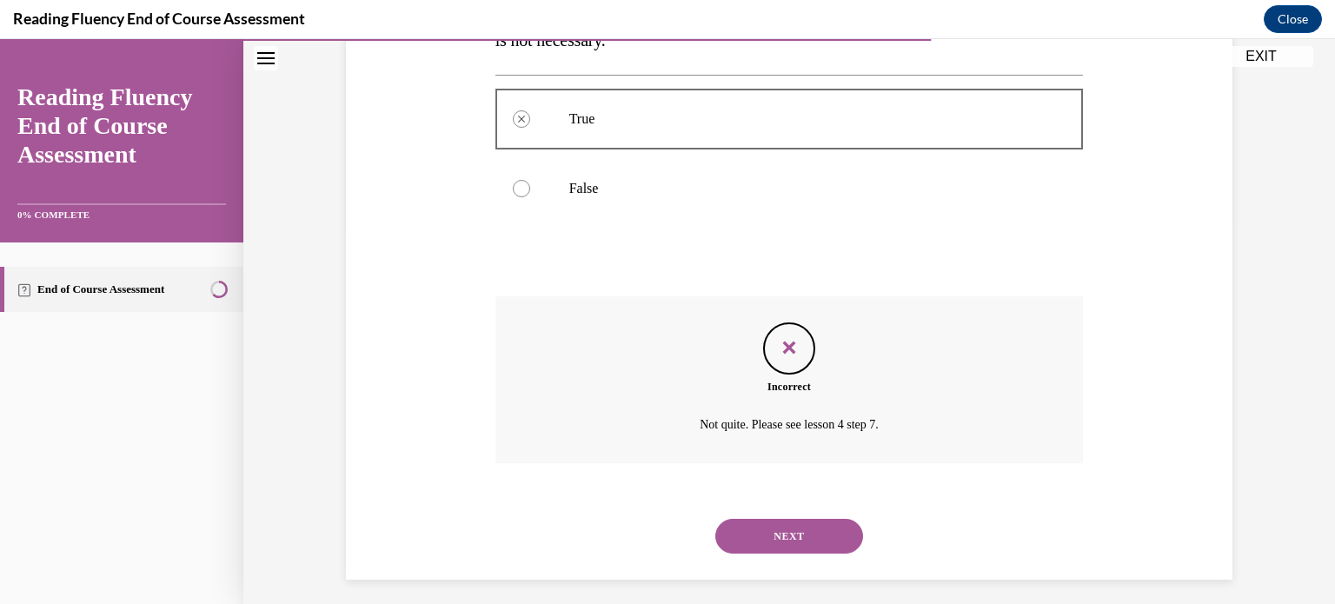
scroll to position [388, 0]
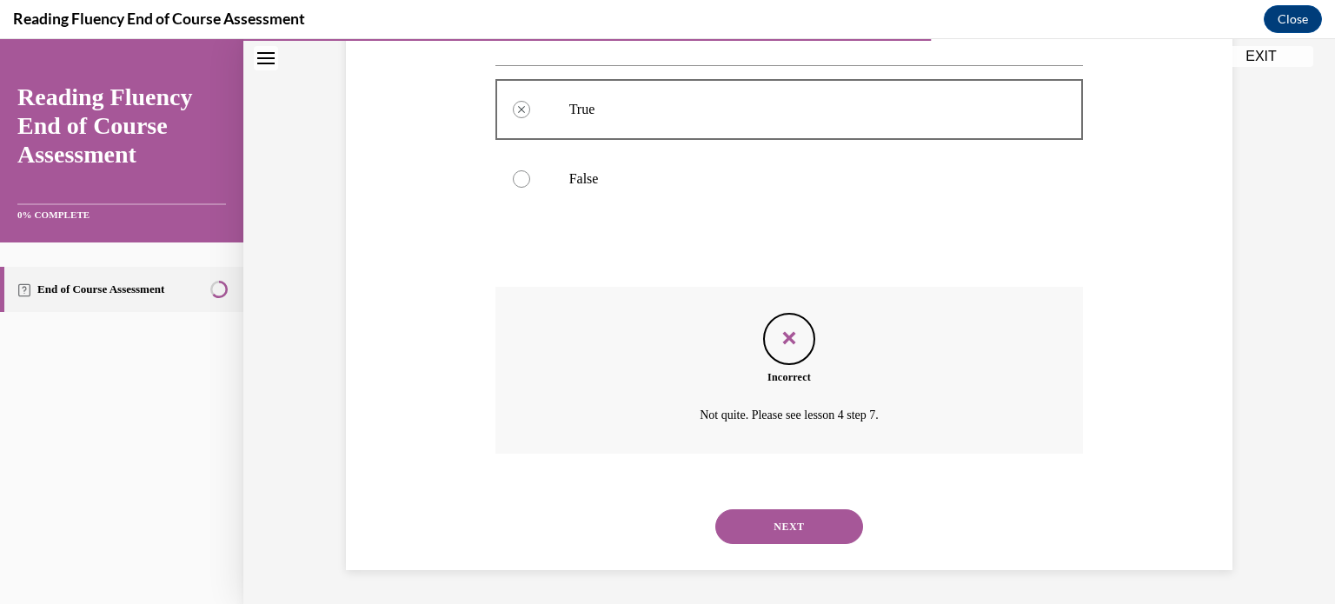
click at [794, 528] on button "NEXT" at bounding box center [789, 526] width 148 height 35
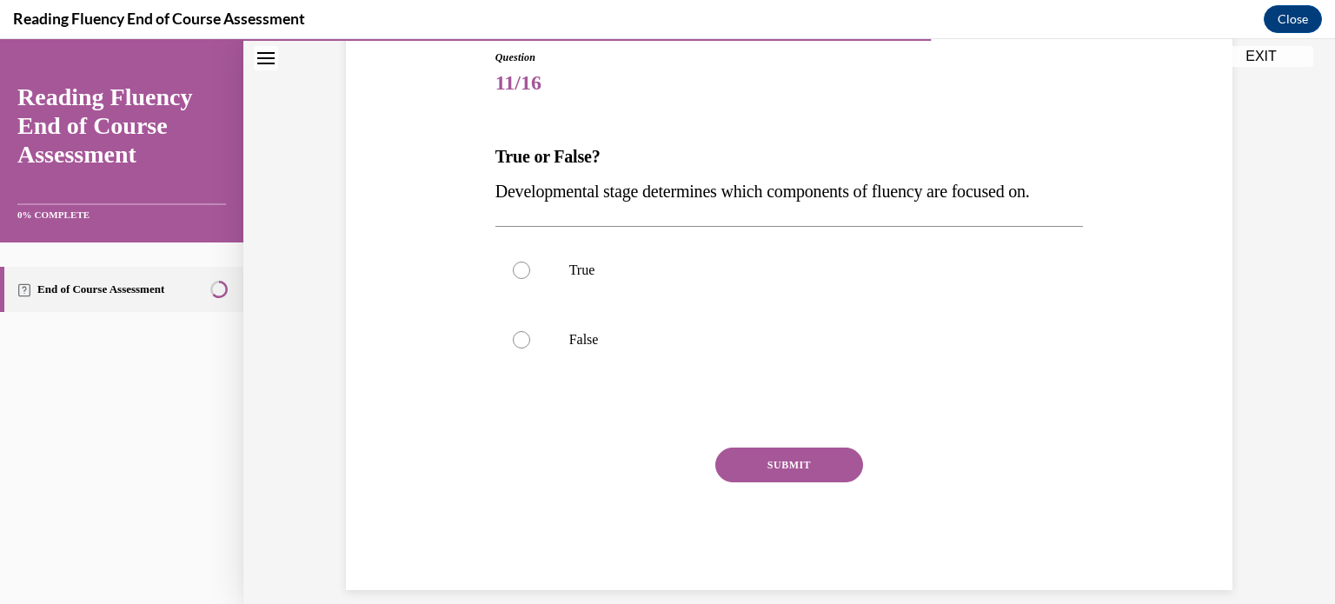
scroll to position [212, 0]
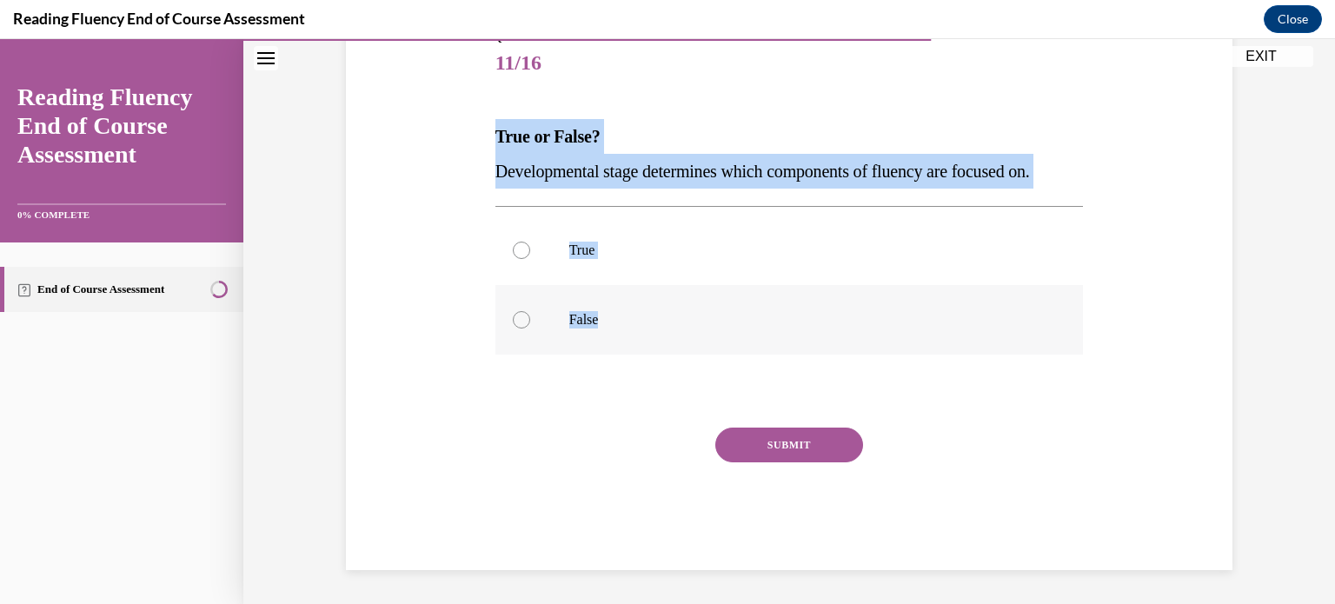
drag, startPoint x: 479, startPoint y: 138, endPoint x: 618, endPoint y: 309, distance: 220.6
click at [618, 309] on div "Question 11/16 True or False? Developmental stage determines which components o…" at bounding box center [789, 273] width 895 height 593
click at [545, 243] on label "True" at bounding box center [790, 251] width 589 height 70
click at [530, 243] on input "True" at bounding box center [521, 250] width 17 height 17
radio input "true"
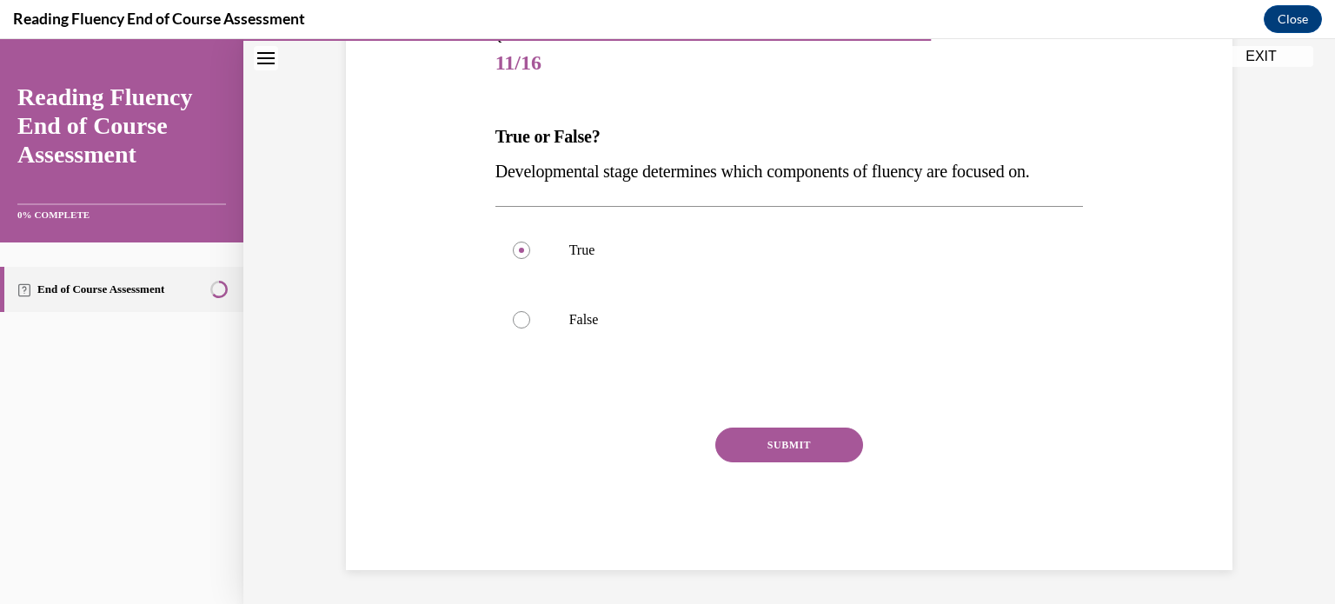
click at [774, 446] on button "SUBMIT" at bounding box center [789, 445] width 148 height 35
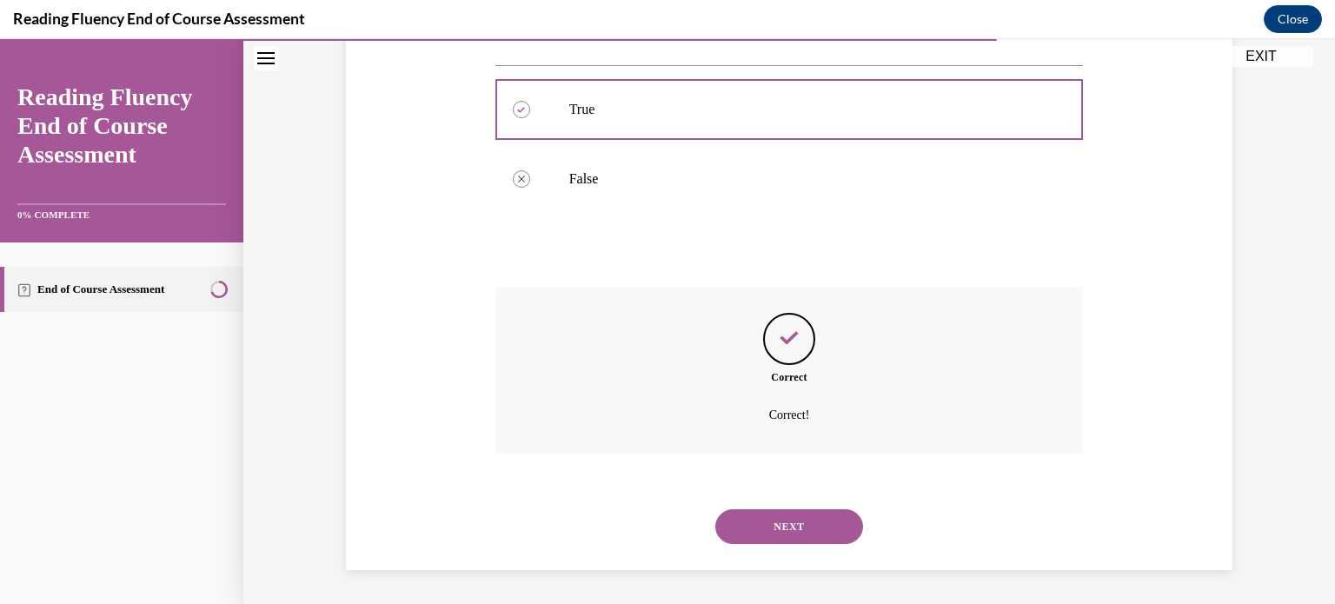
click at [773, 531] on button "NEXT" at bounding box center [789, 526] width 148 height 35
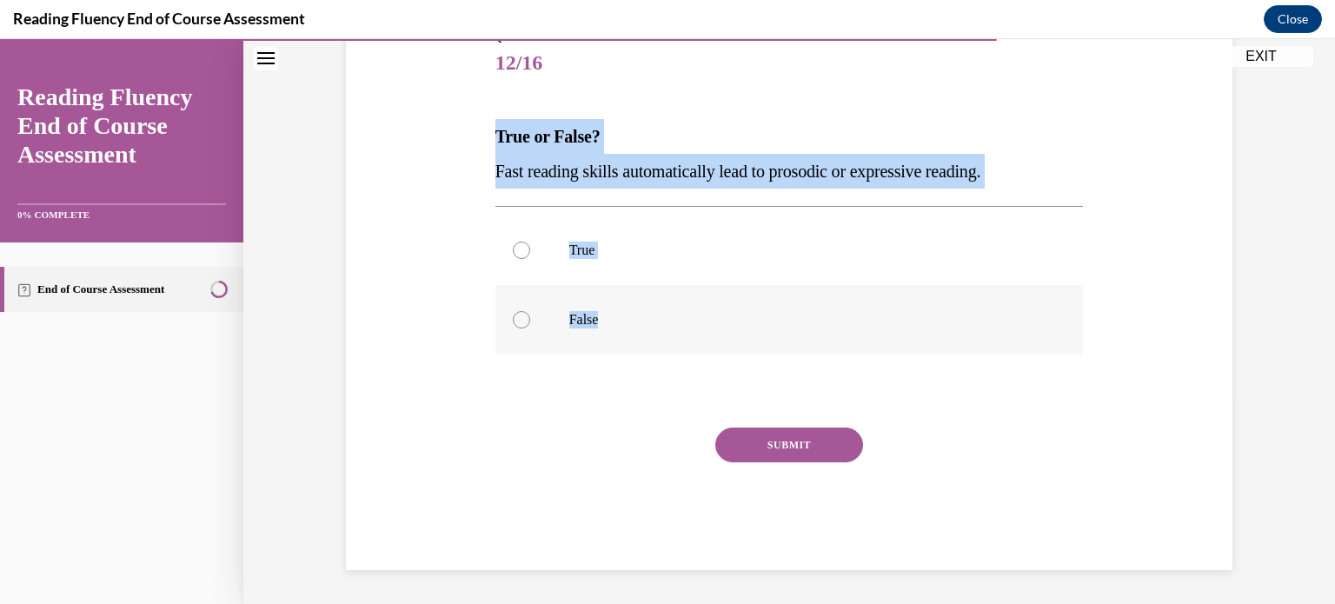
drag, startPoint x: 485, startPoint y: 126, endPoint x: 646, endPoint y: 342, distance: 269.0
click at [646, 342] on div "Question 12/16 True or False? Fast reading skills automatically lead to prosodi…" at bounding box center [789, 286] width 597 height 567
click at [515, 314] on div at bounding box center [521, 319] width 17 height 17
click at [515, 314] on input "False" at bounding box center [521, 319] width 17 height 17
radio input "true"
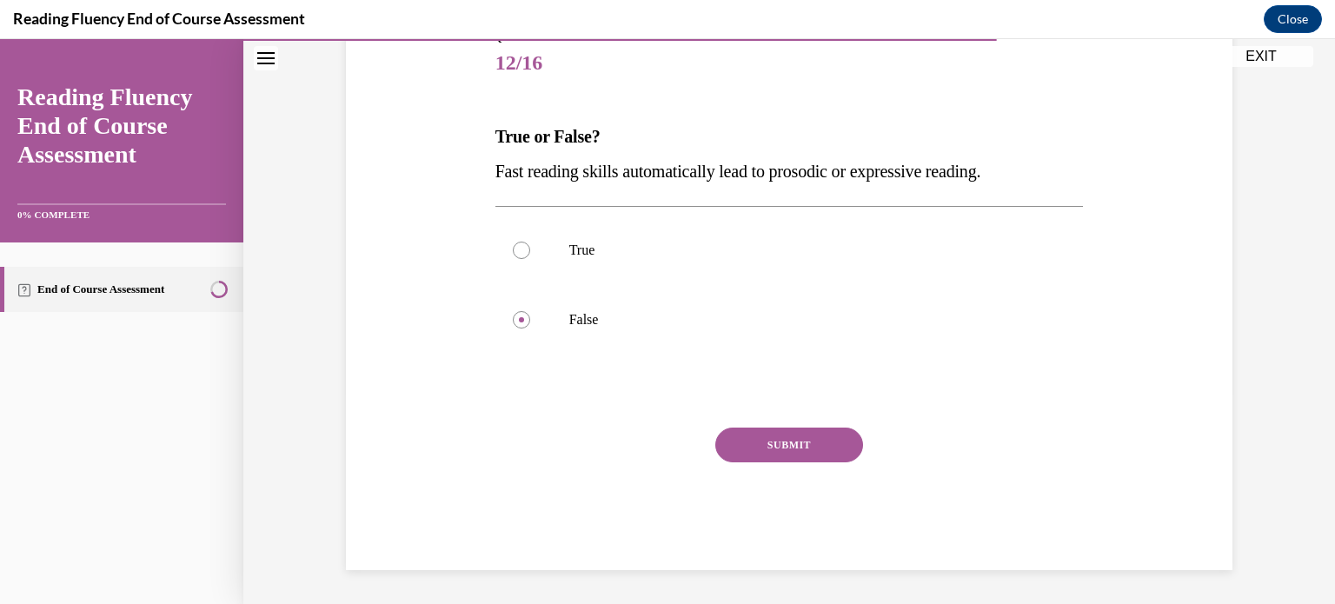
click at [755, 470] on div "SUBMIT" at bounding box center [790, 471] width 589 height 87
click at [756, 463] on div "SUBMIT" at bounding box center [790, 471] width 589 height 87
click at [756, 461] on button "SUBMIT" at bounding box center [789, 445] width 148 height 35
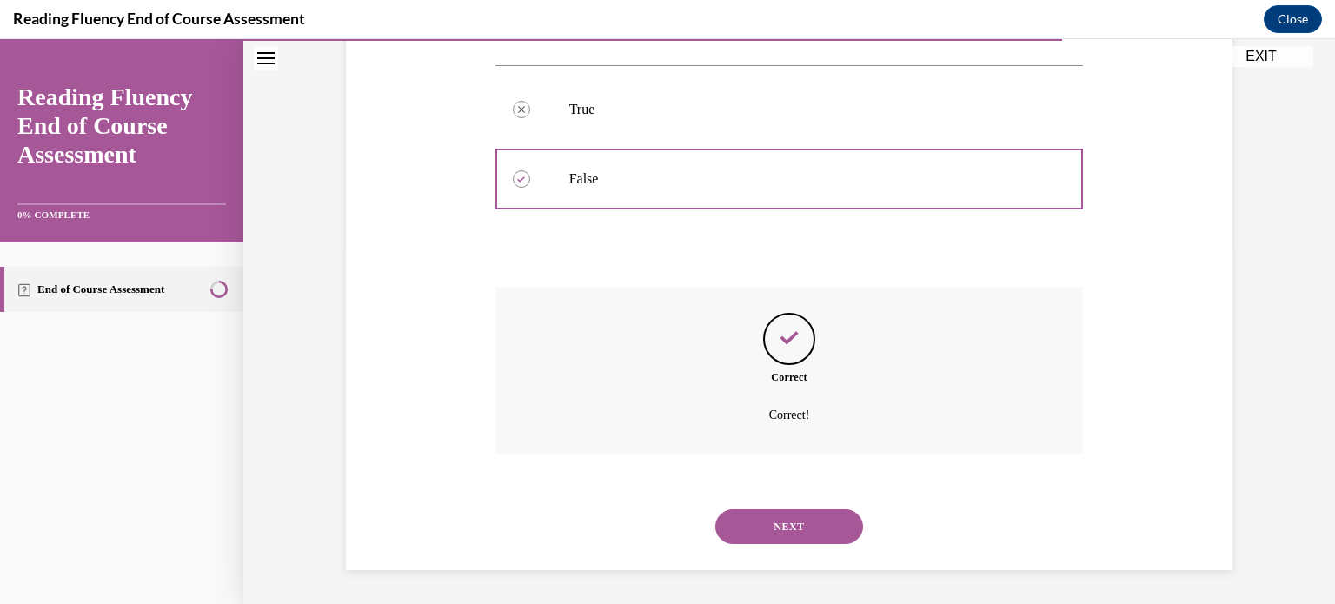
scroll to position [353, 0]
click at [742, 513] on button "NEXT" at bounding box center [789, 526] width 148 height 35
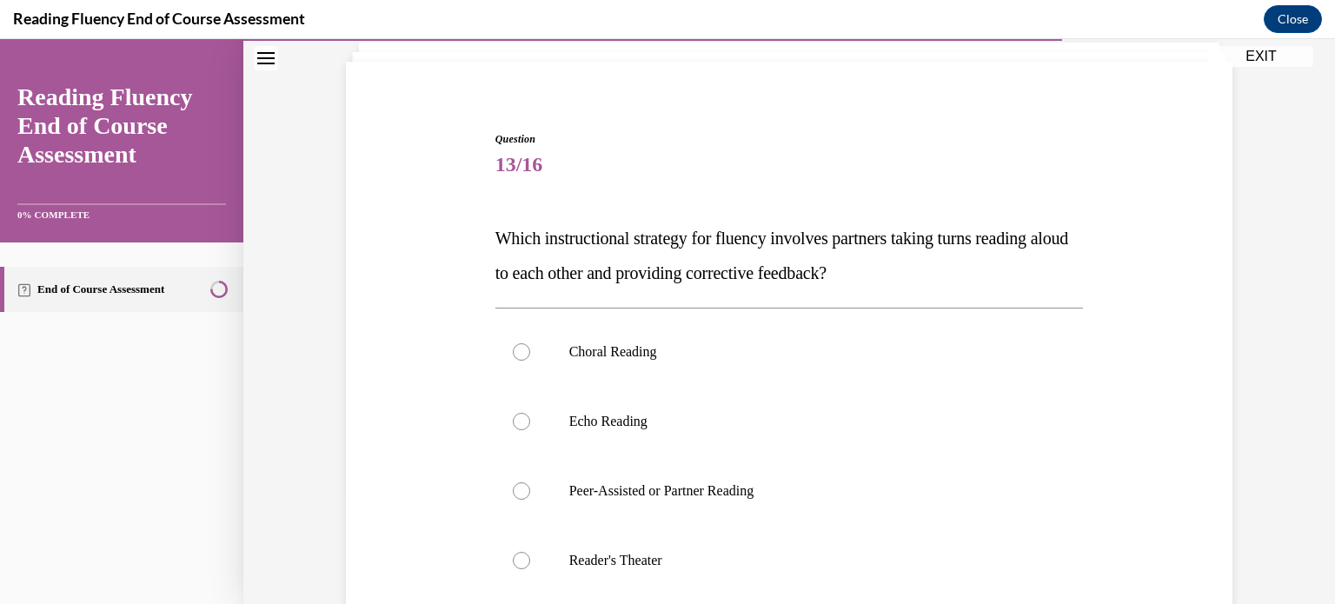
scroll to position [111, 0]
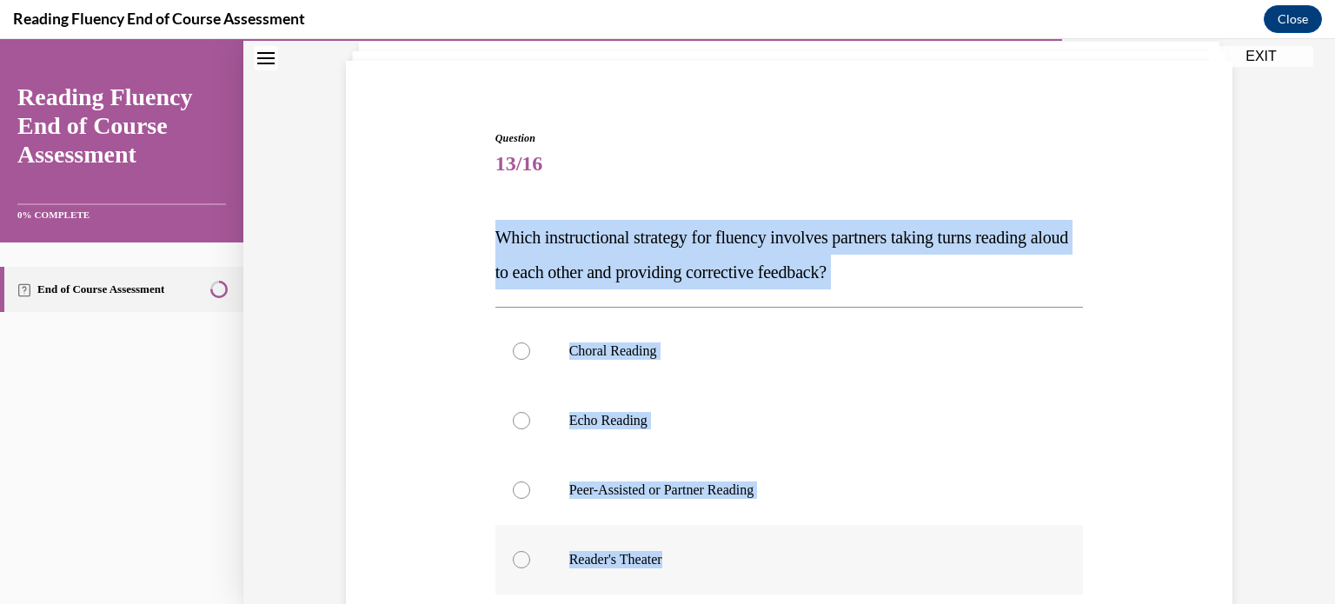
drag, startPoint x: 488, startPoint y: 230, endPoint x: 780, endPoint y: 549, distance: 432.5
click at [780, 549] on div "Question 13/16 Which instructional strategy for fluency involves partners takin…" at bounding box center [790, 470] width 589 height 680
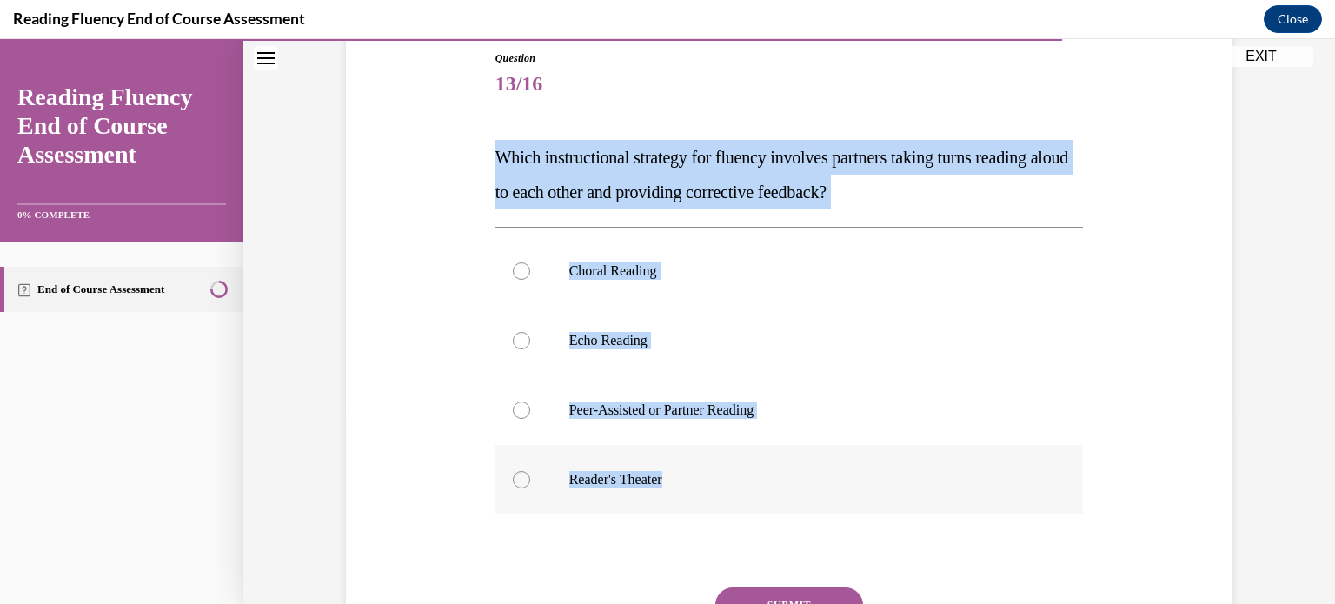
scroll to position [191, 0]
click at [590, 423] on label "Peer-Assisted or Partner Reading" at bounding box center [790, 411] width 589 height 70
click at [530, 419] on input "Peer-Assisted or Partner Reading" at bounding box center [521, 410] width 17 height 17
radio input "true"
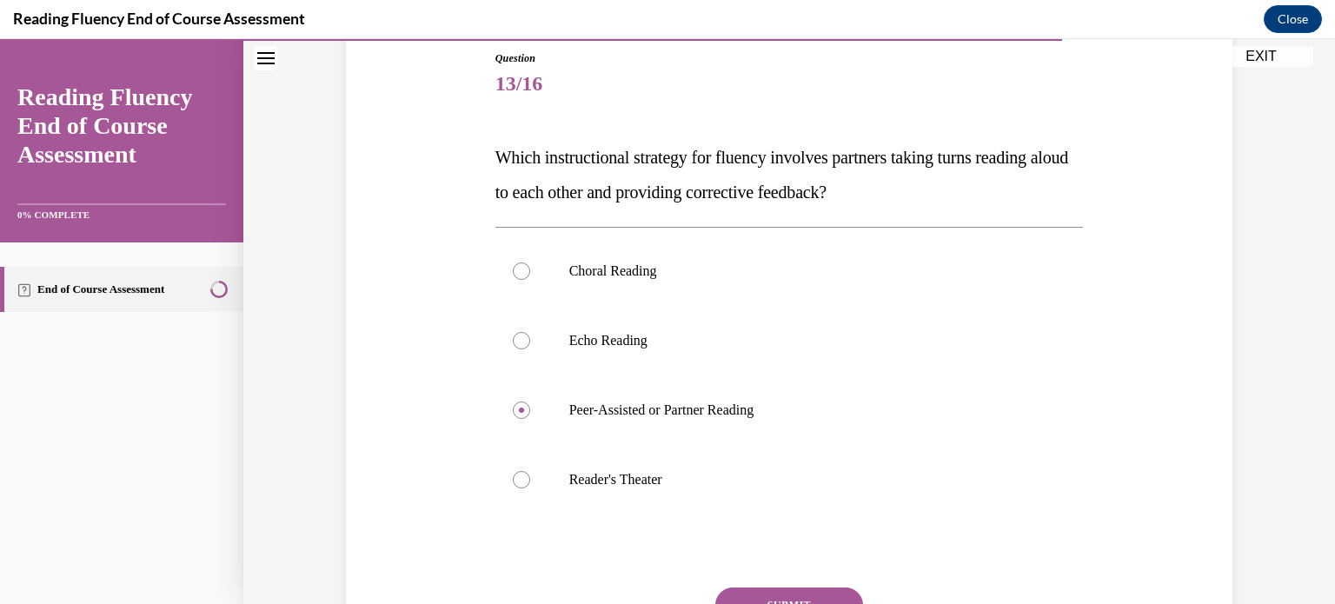
click at [760, 600] on button "SUBMIT" at bounding box center [789, 605] width 148 height 35
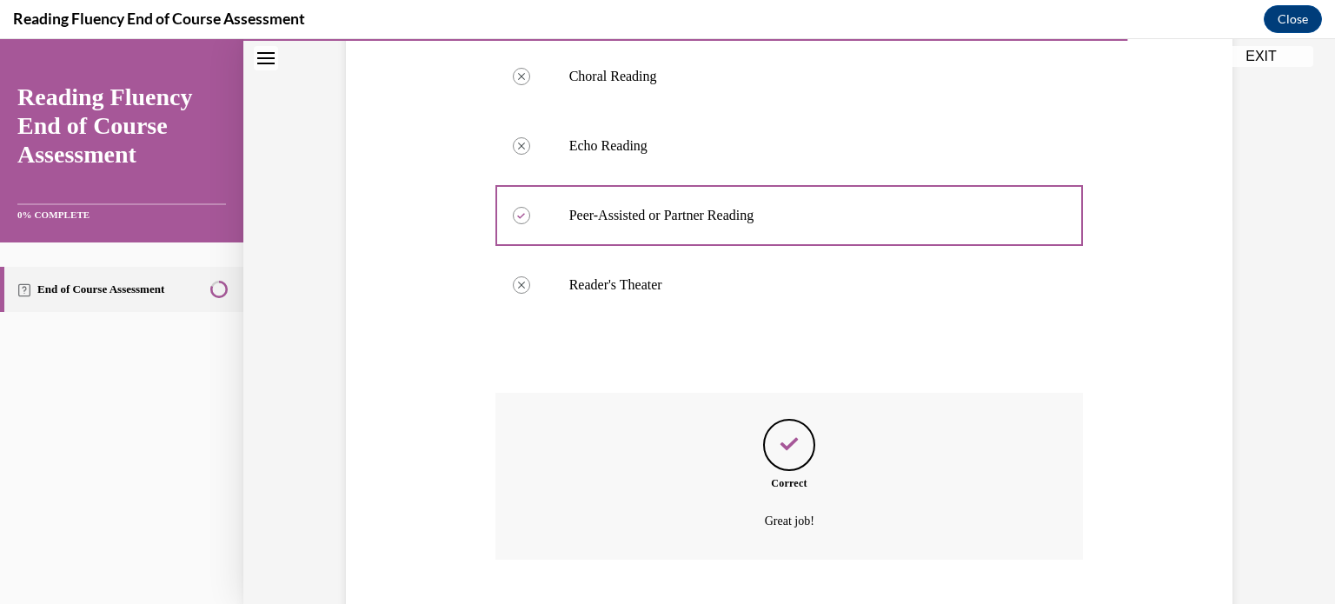
scroll to position [492, 0]
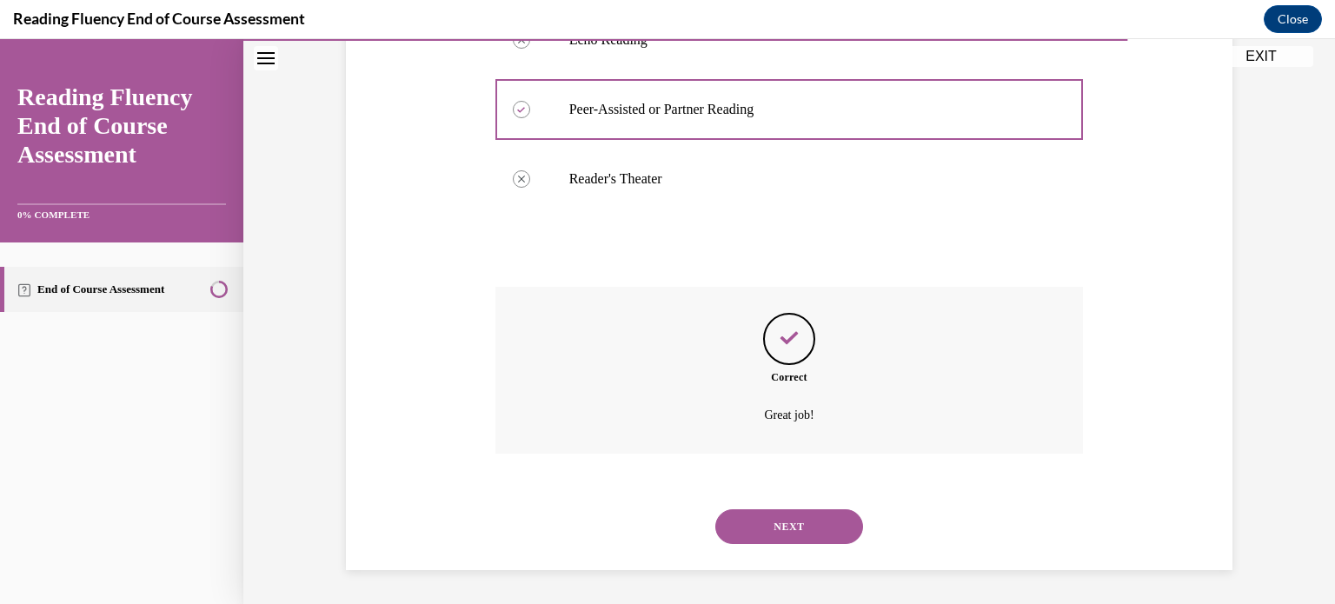
click at [757, 518] on button "NEXT" at bounding box center [789, 526] width 148 height 35
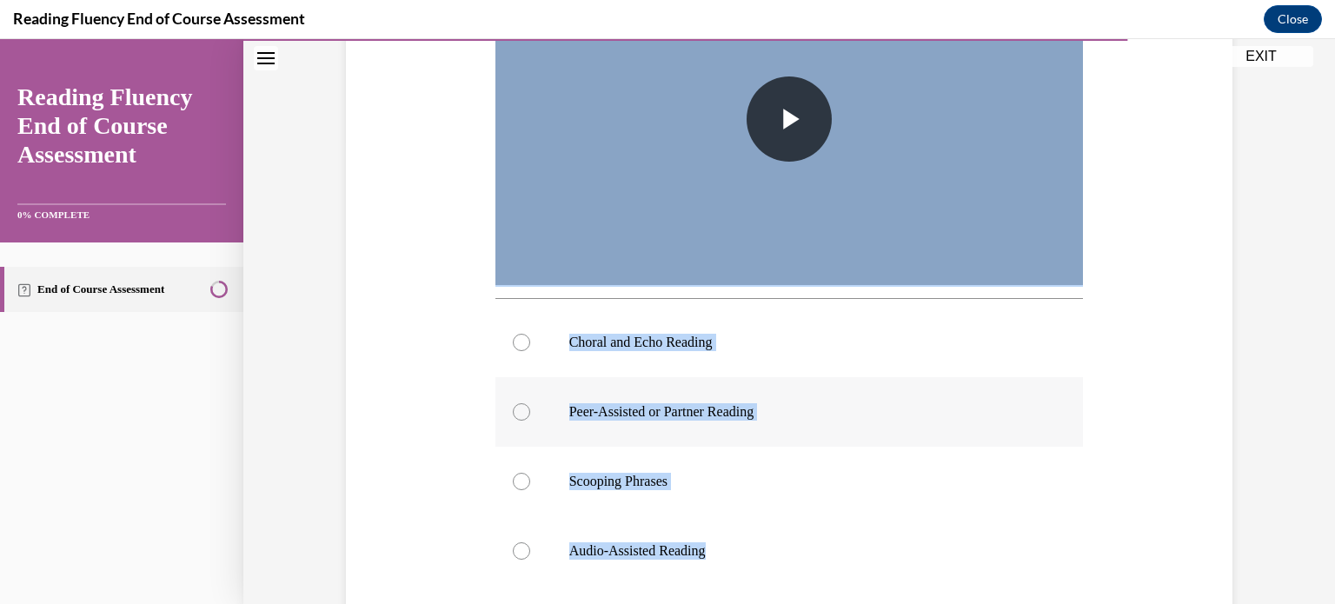
scroll to position [547, 0]
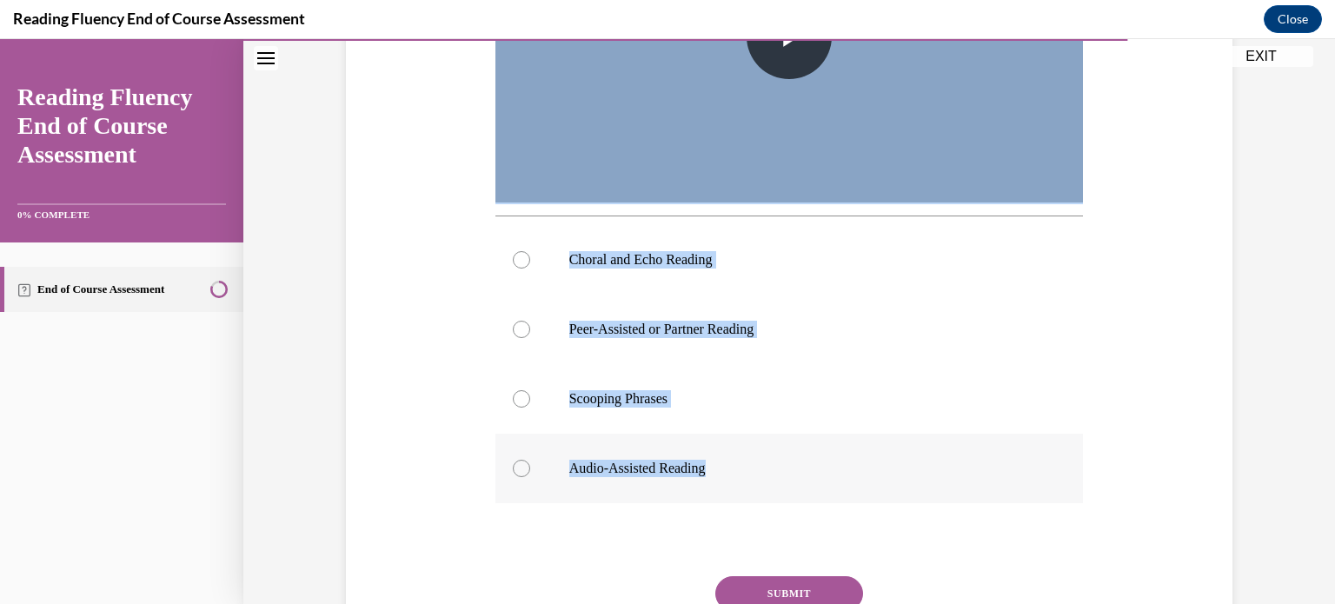
drag, startPoint x: 482, startPoint y: 122, endPoint x: 952, endPoint y: 475, distance: 588.0
click at [952, 475] on div "Question 14/16 In this video, which instructional strategy for fluency is Ms. S…" at bounding box center [789, 181] width 895 height 1076
click at [612, 239] on label "Choral and Echo Reading" at bounding box center [790, 260] width 589 height 70
click at [530, 251] on input "Choral and Echo Reading" at bounding box center [521, 259] width 17 height 17
radio input "true"
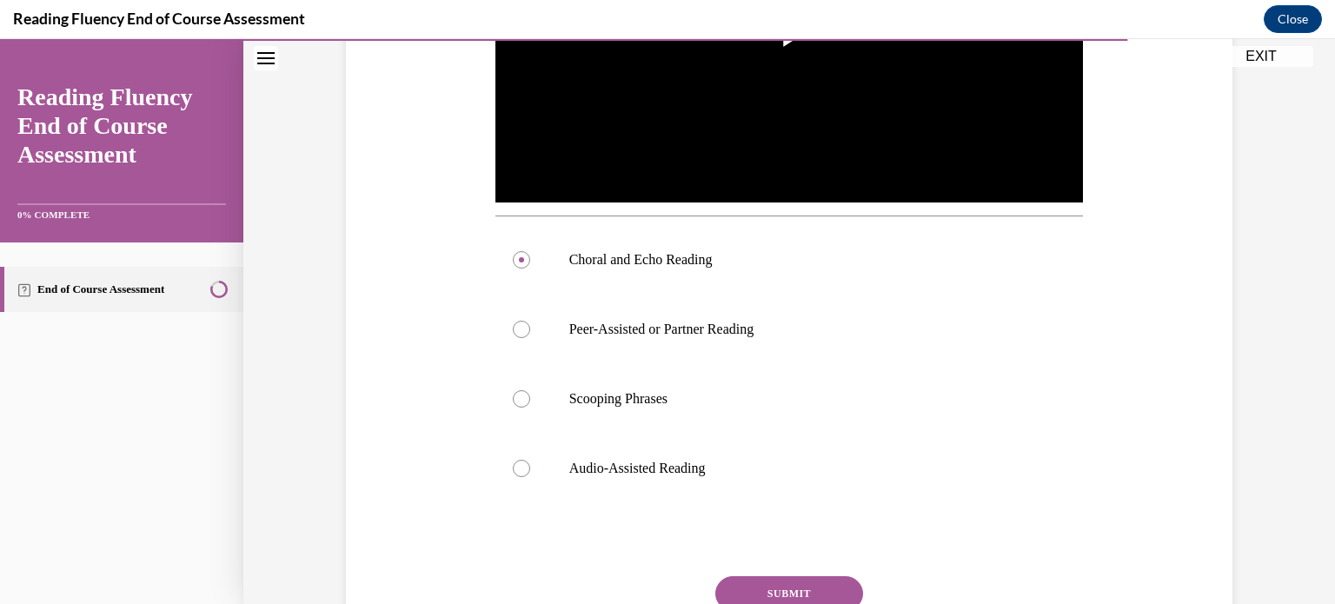
click at [777, 586] on button "SUBMIT" at bounding box center [789, 593] width 148 height 35
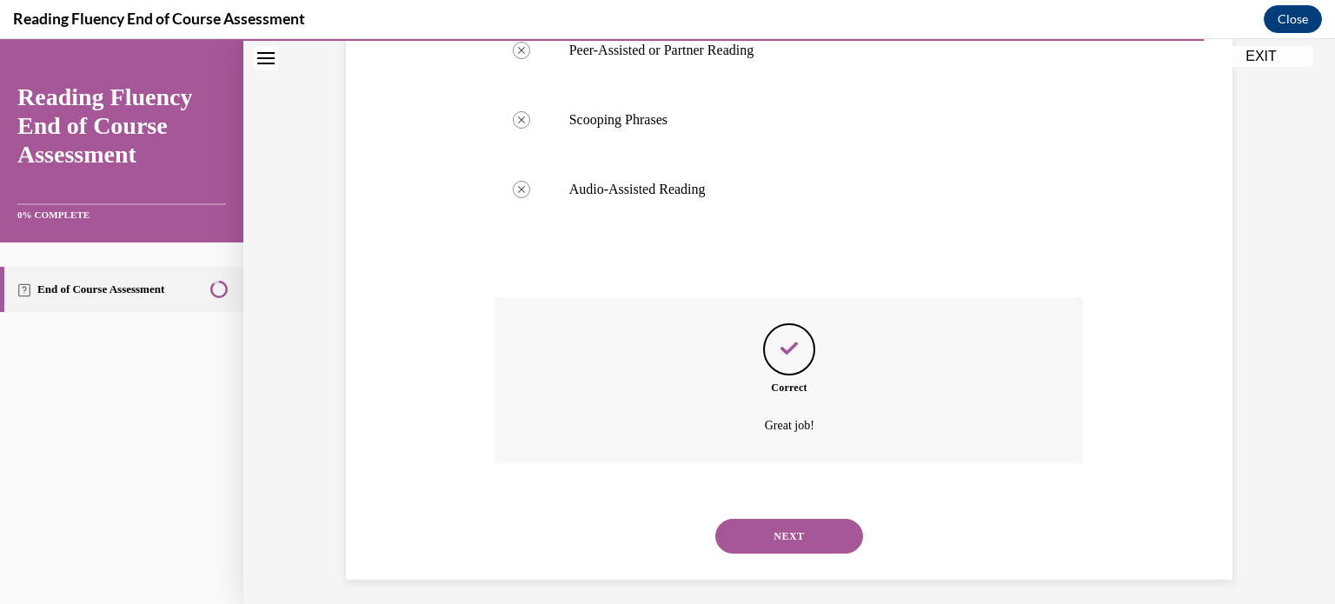
scroll to position [835, 0]
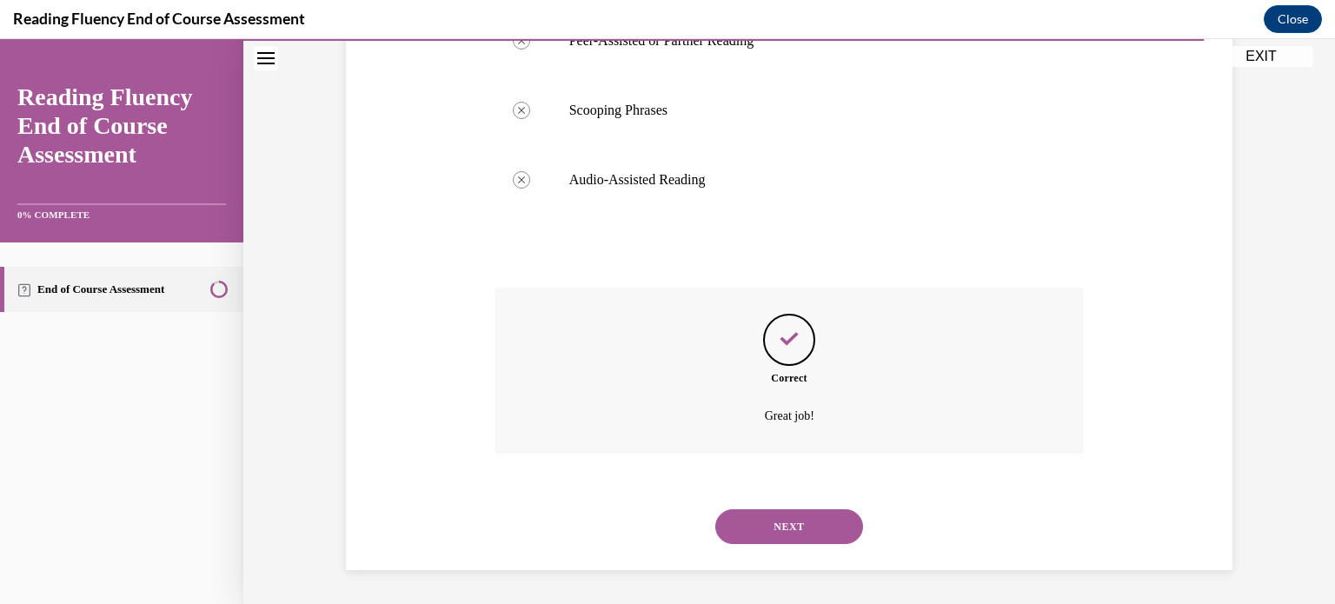
click at [765, 522] on button "NEXT" at bounding box center [789, 526] width 148 height 35
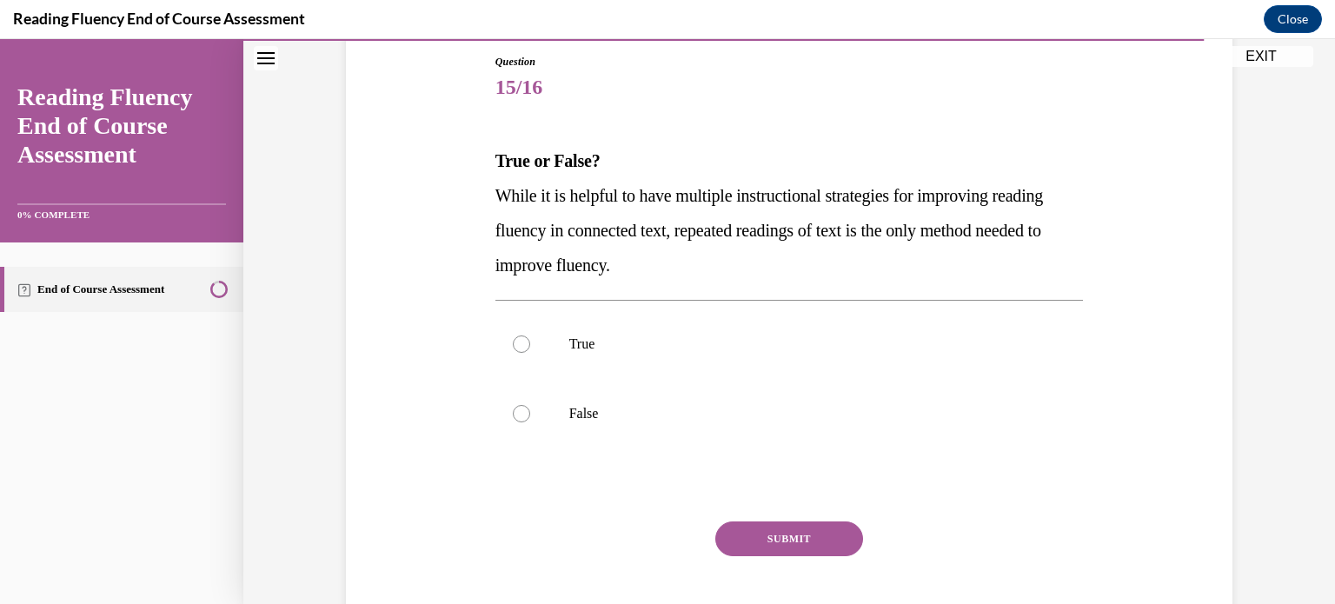
scroll to position [259, 0]
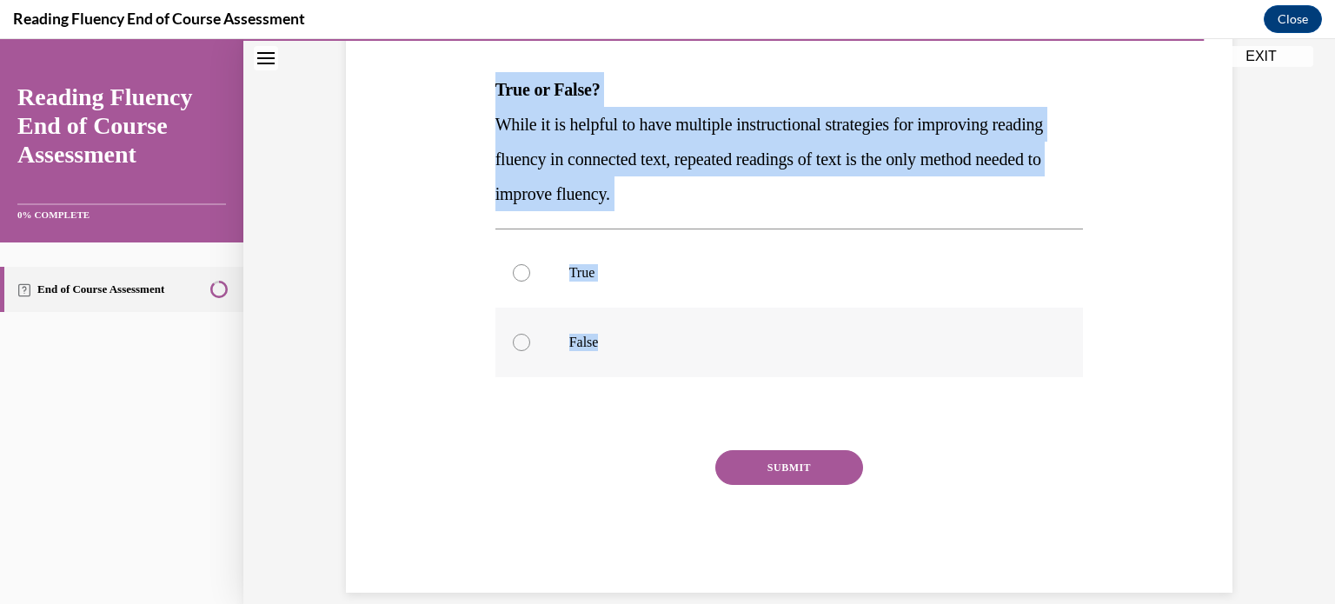
drag, startPoint x: 484, startPoint y: 87, endPoint x: 675, endPoint y: 367, distance: 339.0
click at [675, 367] on div "Question 15/16 True or False? While it is helpful to have multiple instructiona…" at bounding box center [789, 275] width 597 height 636
click at [567, 371] on label "False" at bounding box center [790, 343] width 589 height 70
click at [530, 351] on input "False" at bounding box center [521, 342] width 17 height 17
radio input "true"
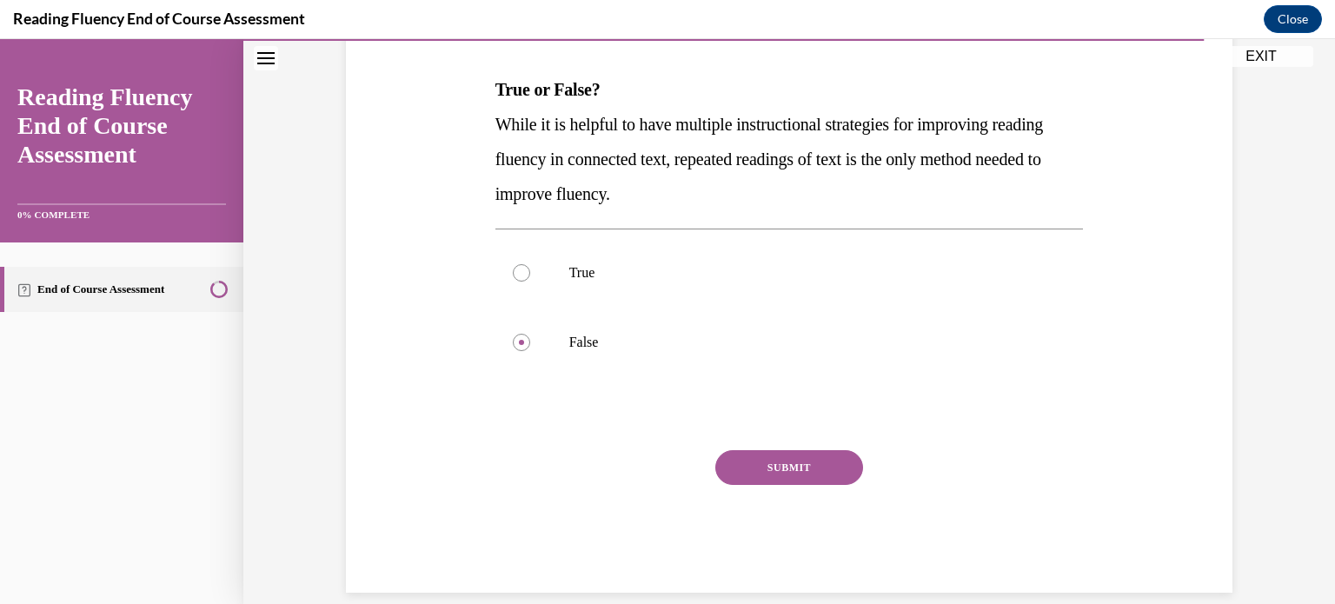
click at [741, 467] on button "SUBMIT" at bounding box center [789, 467] width 148 height 35
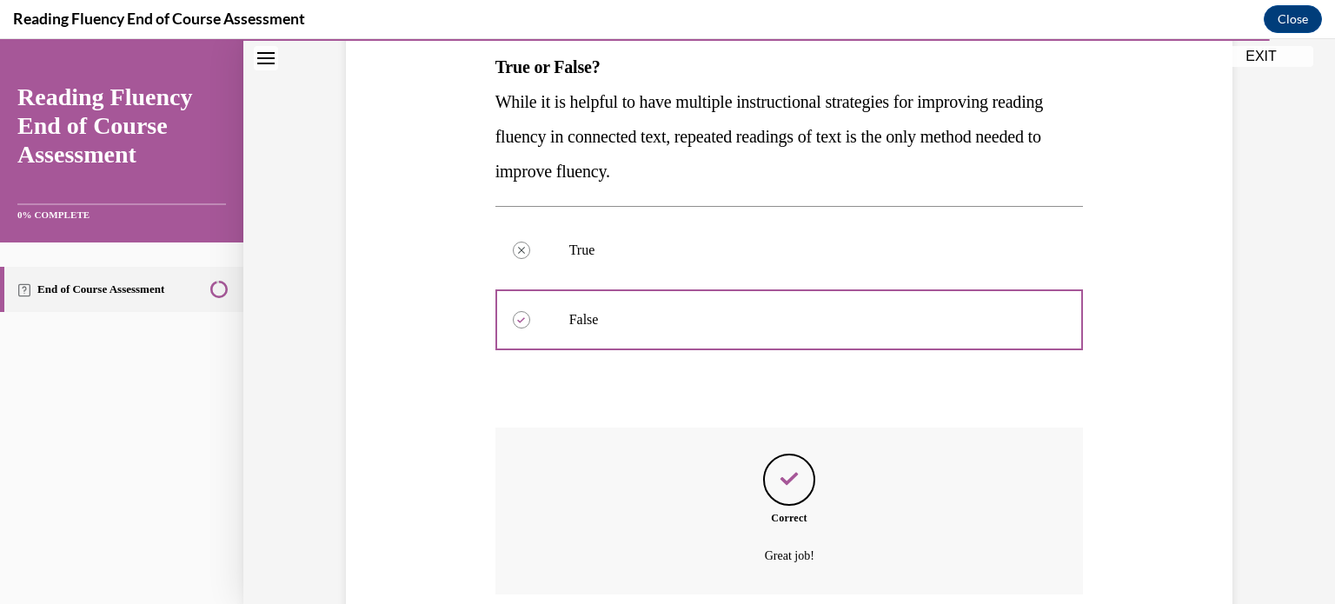
scroll to position [422, 0]
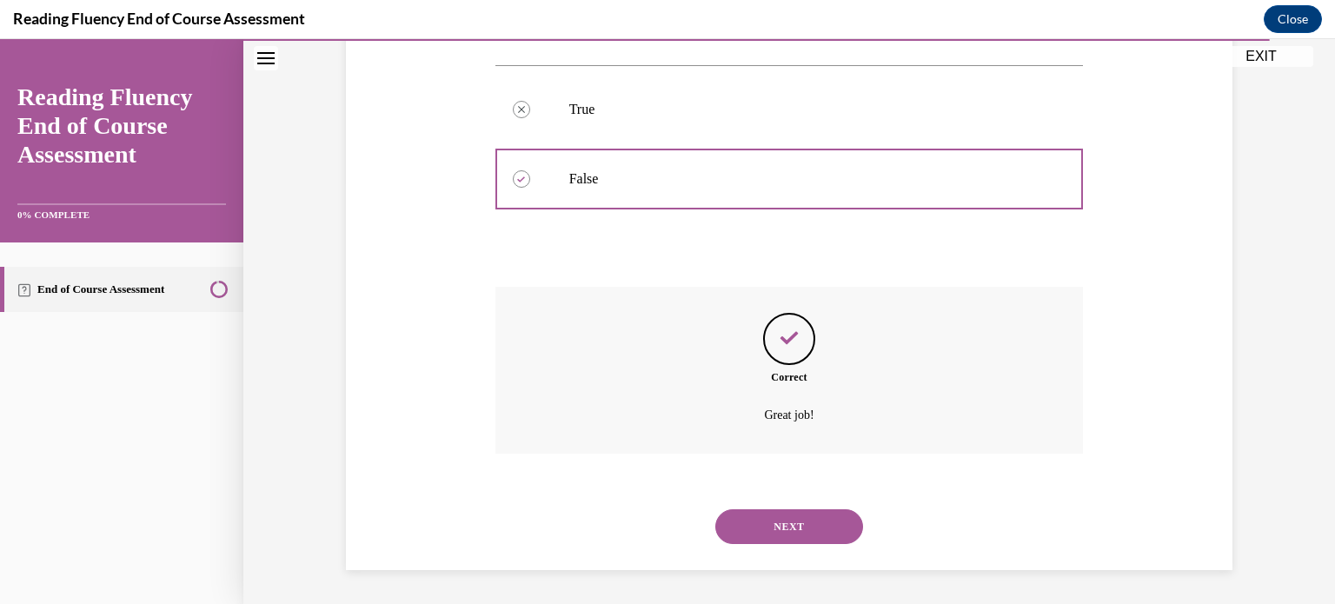
click at [762, 525] on button "NEXT" at bounding box center [789, 526] width 148 height 35
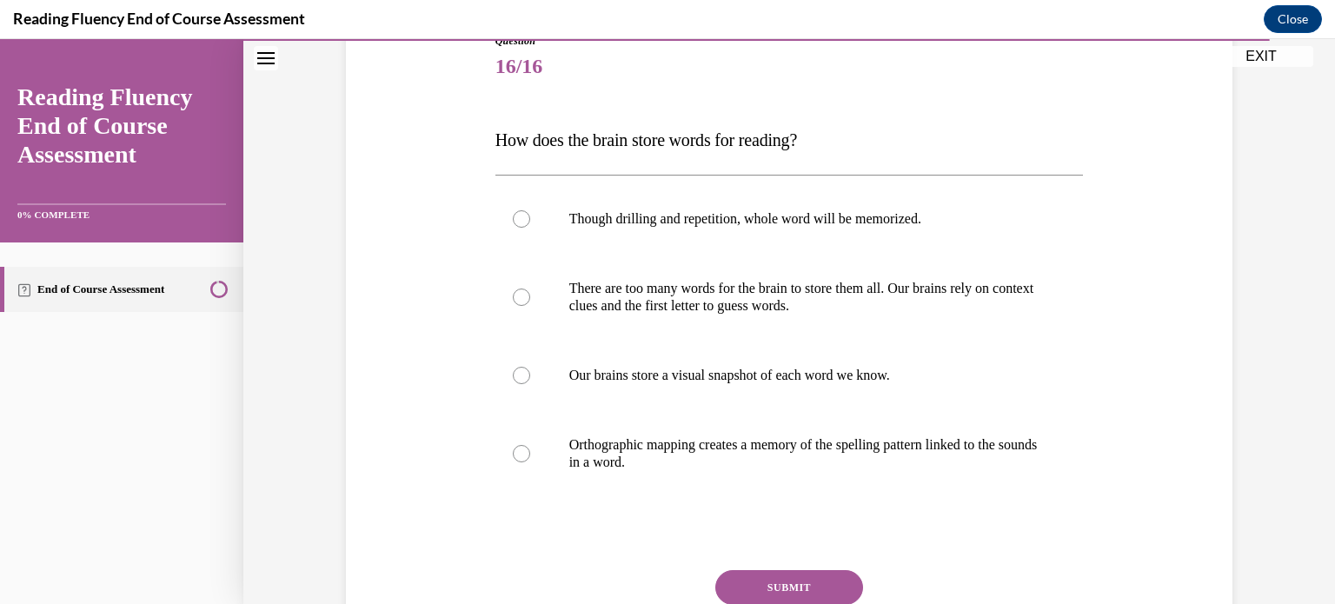
scroll to position [214, 0]
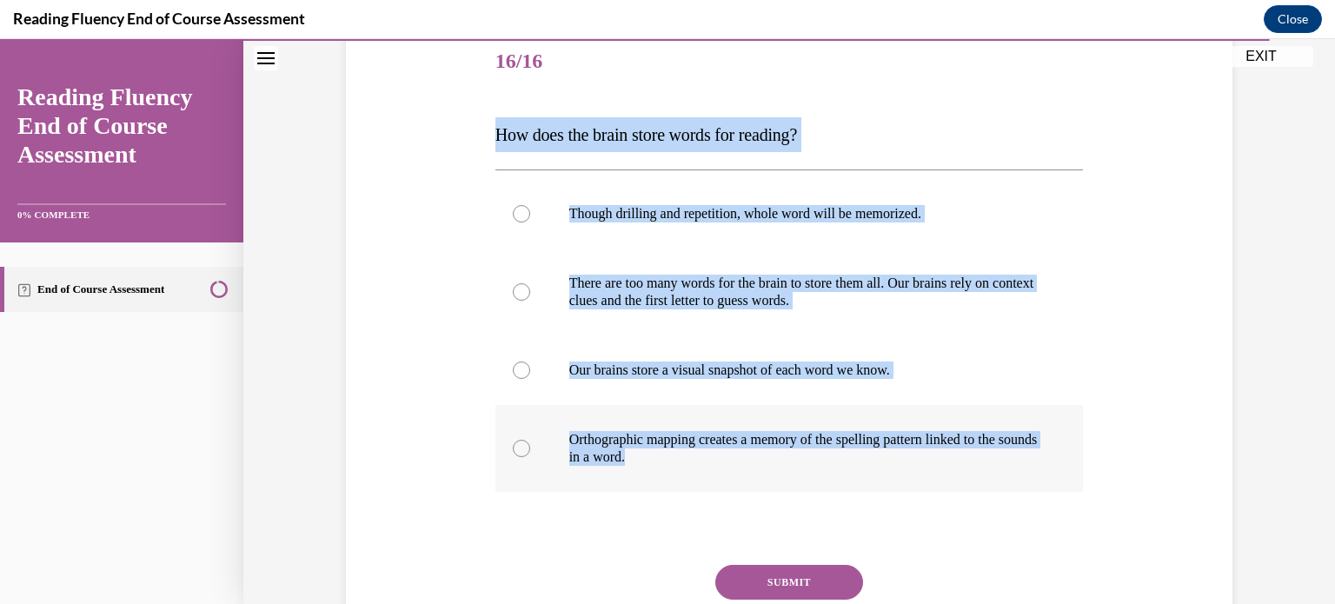
drag, startPoint x: 484, startPoint y: 128, endPoint x: 841, endPoint y: 463, distance: 490.1
click at [841, 463] on div "Question 16/16 How does the brain store words for reading? Though drilling and …" at bounding box center [789, 355] width 597 height 706
click at [618, 414] on label "Orthographic mapping creates a memory of the spelling pattern linked to the sou…" at bounding box center [790, 448] width 589 height 87
click at [530, 440] on input "Orthographic mapping creates a memory of the spelling pattern linked to the sou…" at bounding box center [521, 448] width 17 height 17
radio input "true"
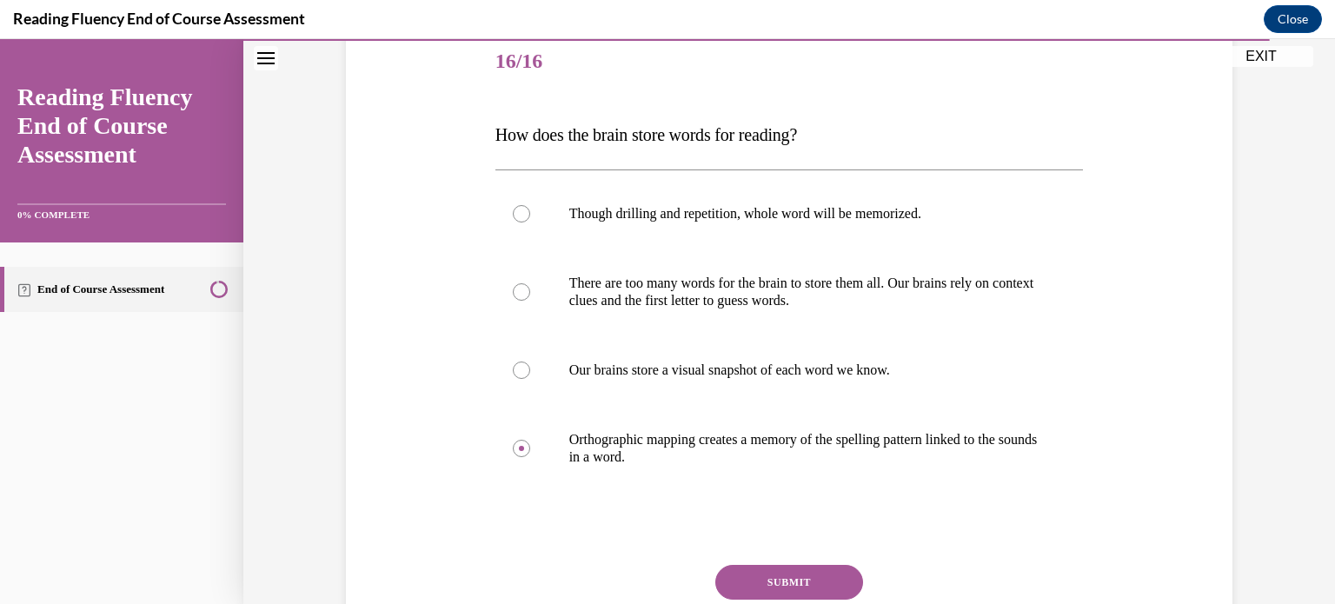
click at [748, 579] on button "SUBMIT" at bounding box center [789, 582] width 148 height 35
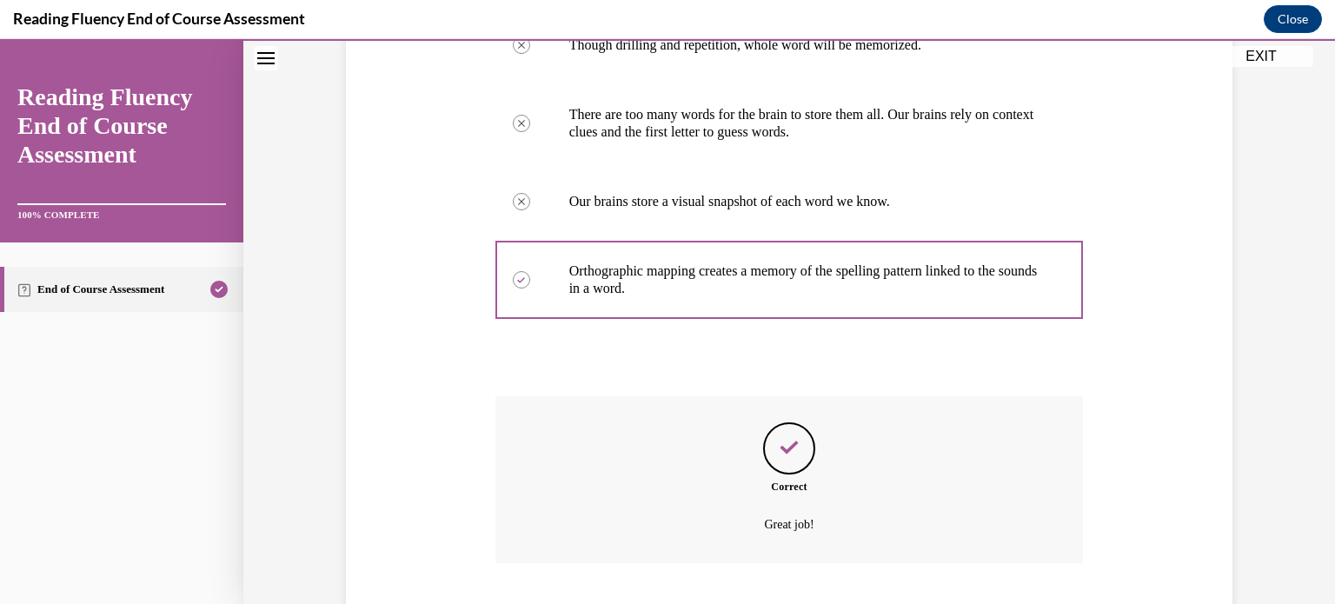
scroll to position [492, 0]
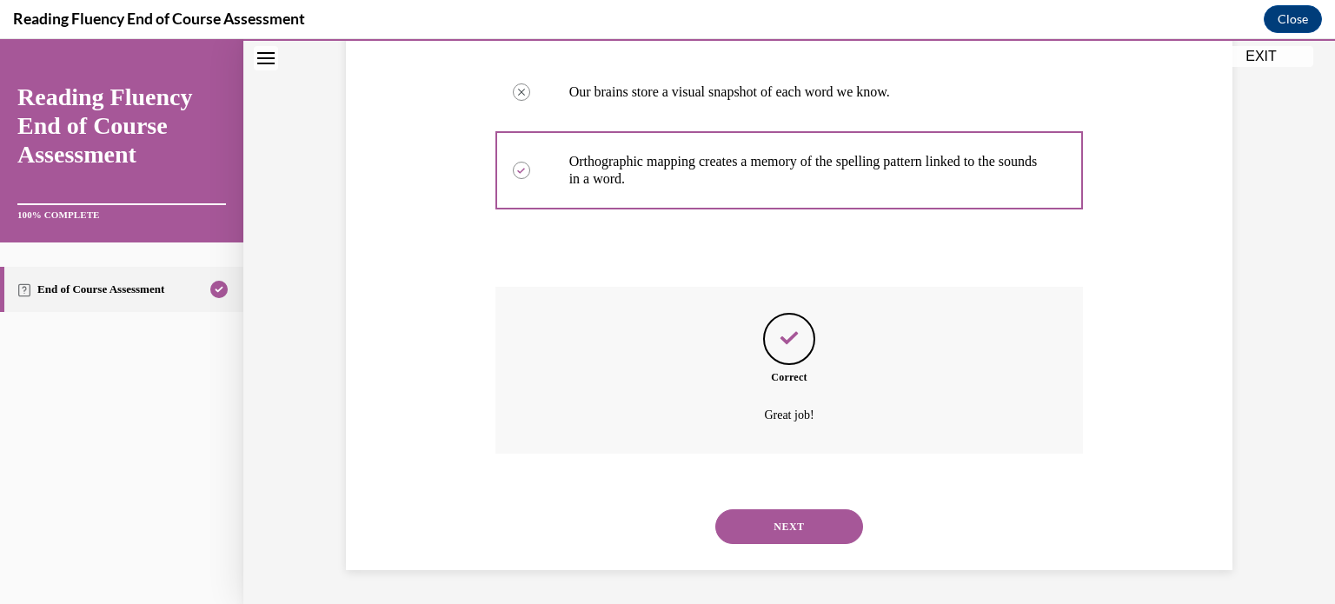
click at [768, 534] on button "NEXT" at bounding box center [789, 526] width 148 height 35
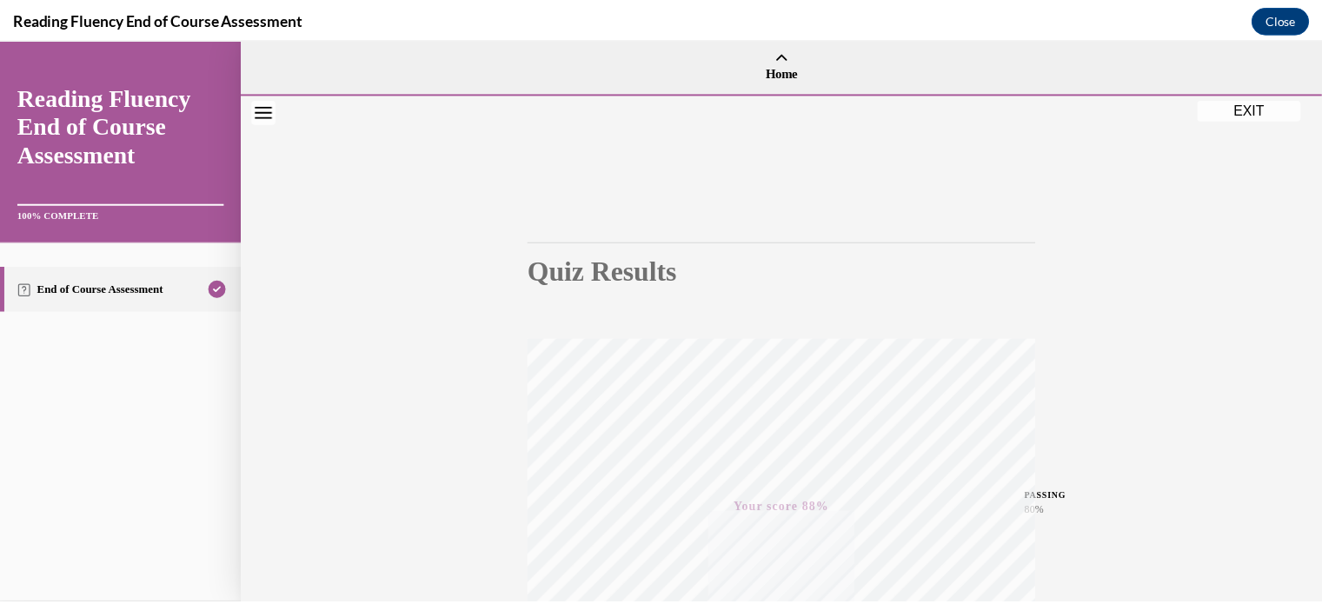
scroll to position [325, 0]
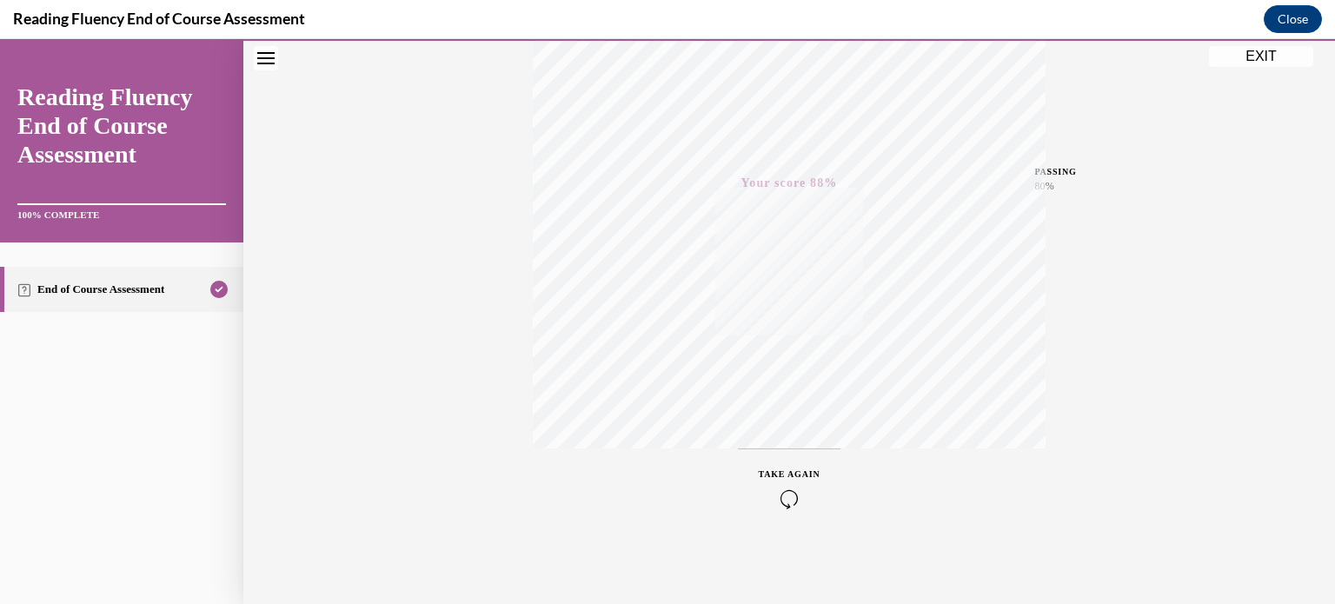
click at [1251, 65] on button "EXIT" at bounding box center [1261, 56] width 104 height 21
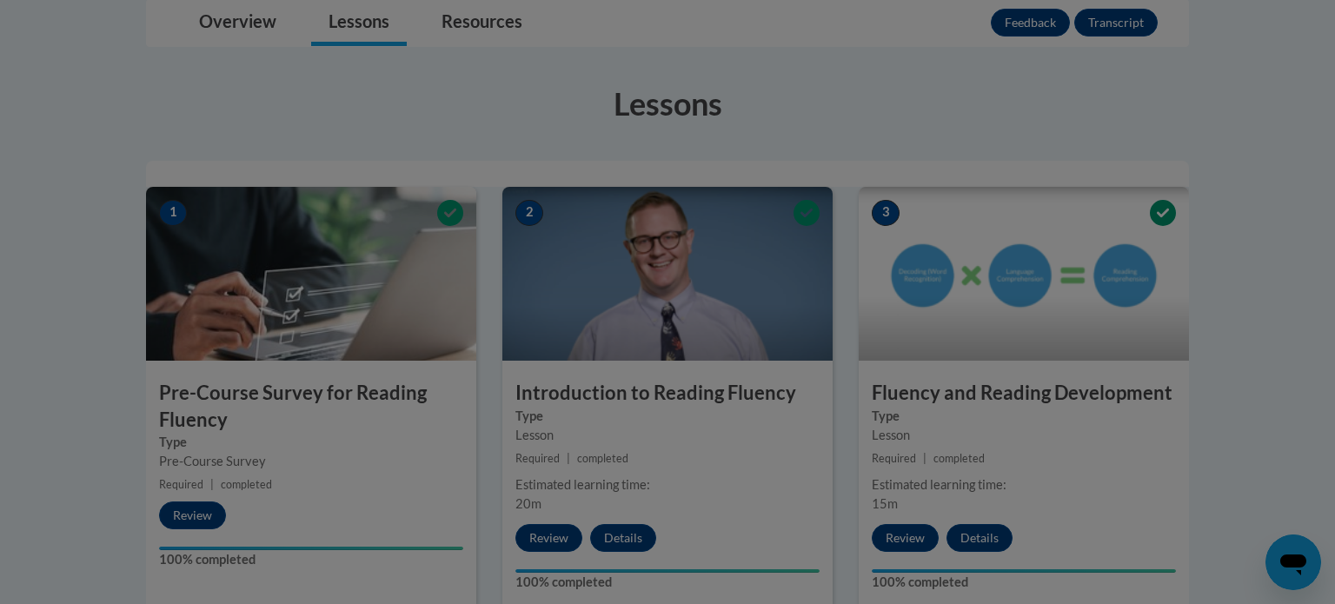
scroll to position [421, 0]
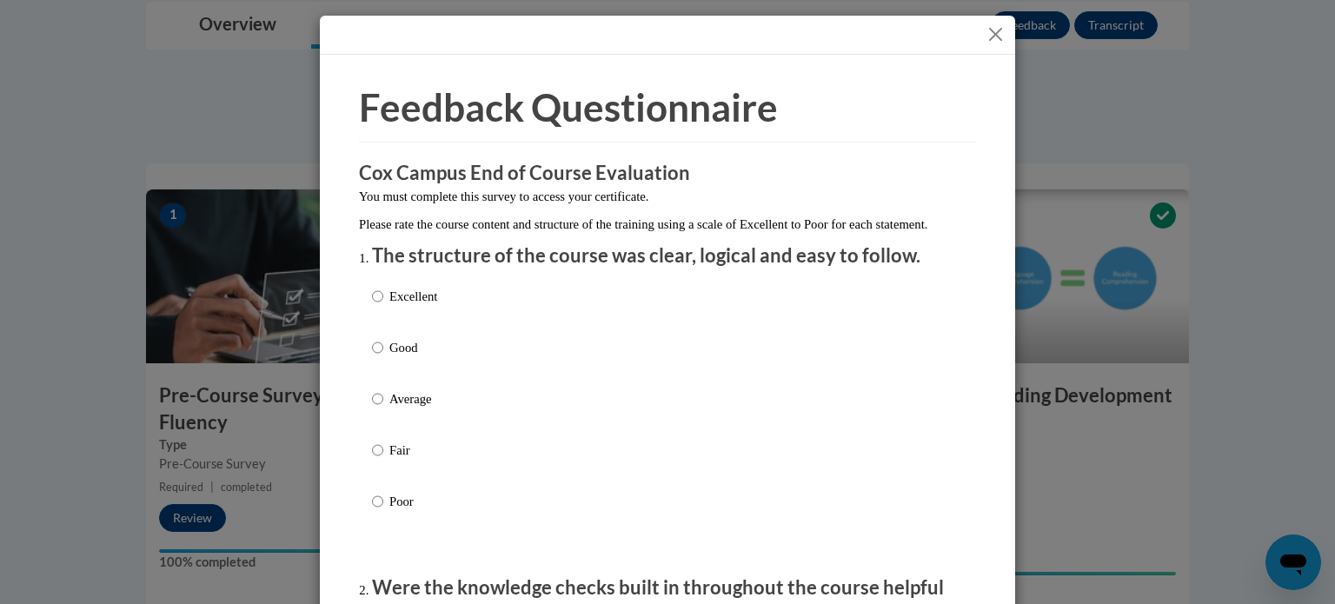
click at [429, 409] on p "Average" at bounding box center [413, 398] width 48 height 19
click at [383, 409] on input "Average" at bounding box center [377, 398] width 11 height 19
radio input "true"
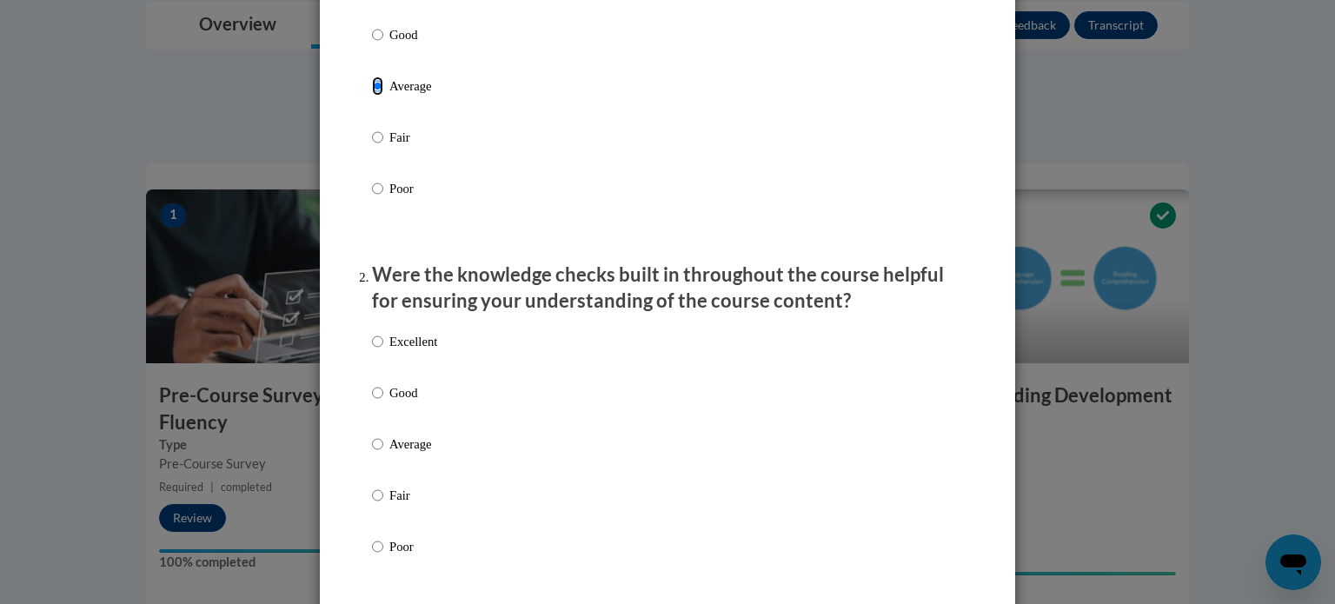
scroll to position [340, 0]
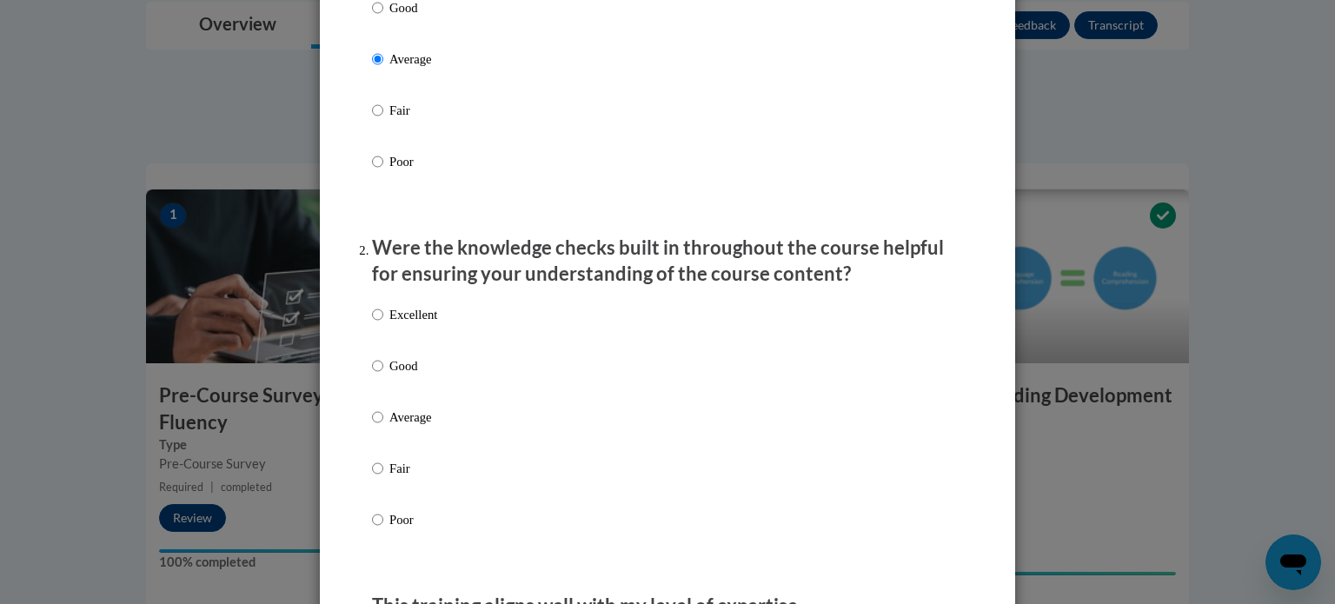
click at [429, 403] on label "Good" at bounding box center [404, 379] width 65 height 47
click at [383, 376] on input "Good" at bounding box center [377, 365] width 11 height 19
radio input "true"
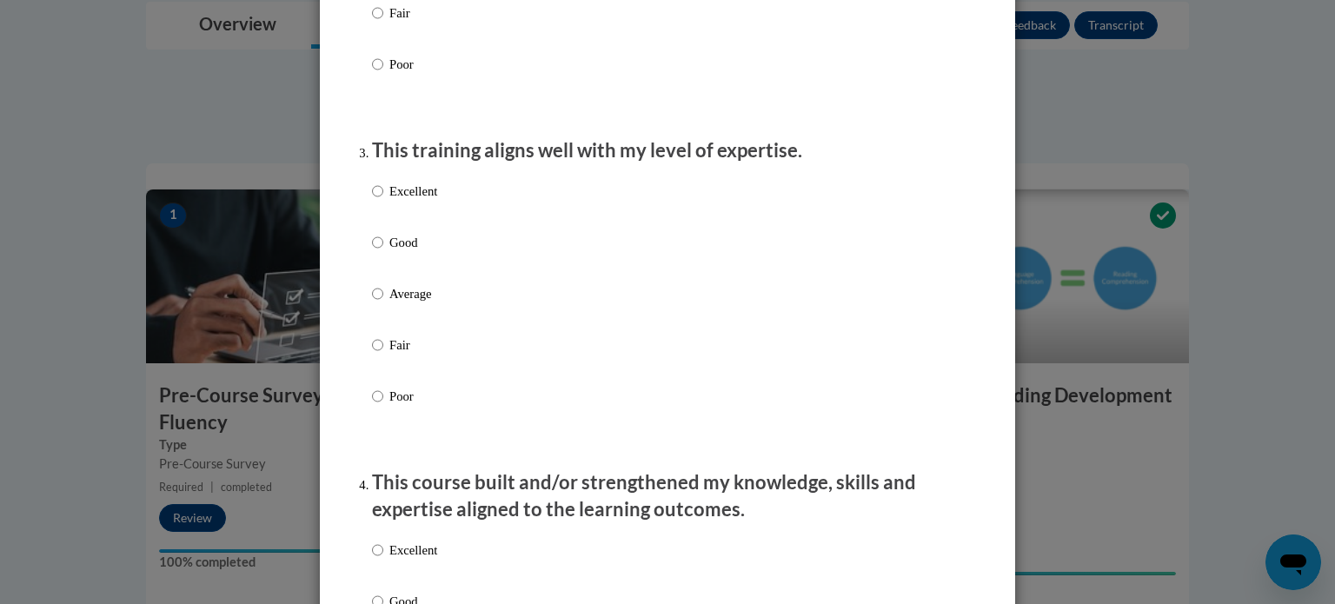
click at [429, 406] on p "Poor" at bounding box center [413, 396] width 48 height 19
click at [383, 406] on input "Poor" at bounding box center [377, 396] width 11 height 19
radio input "true"
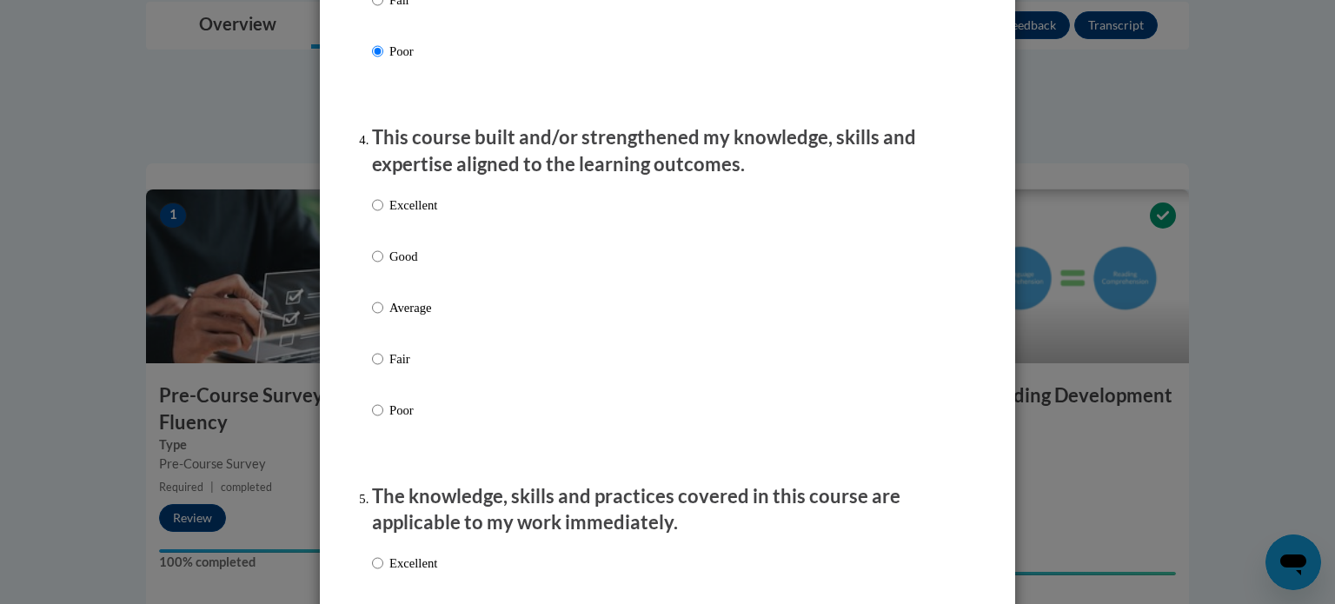
click at [429, 396] on label "Fair" at bounding box center [404, 372] width 65 height 47
click at [383, 369] on input "Fair" at bounding box center [377, 358] width 11 height 19
radio input "true"
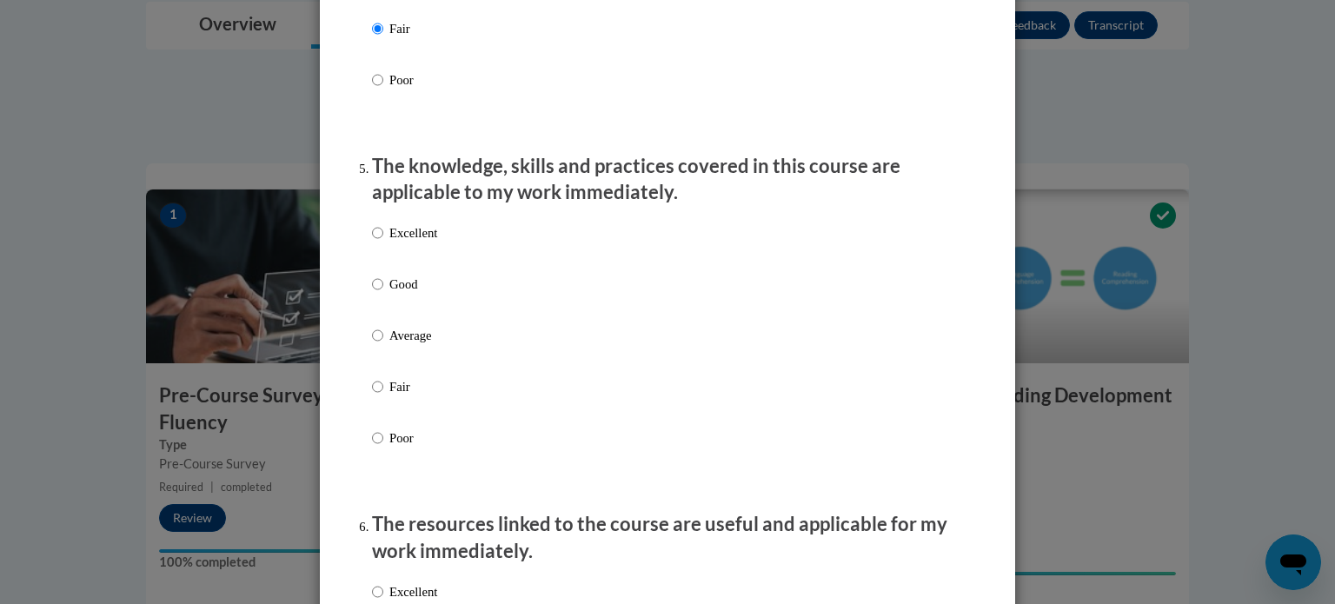
click at [429, 396] on p "Fair" at bounding box center [413, 386] width 48 height 19
click at [383, 396] on input "Fair" at bounding box center [377, 386] width 11 height 19
radio input "true"
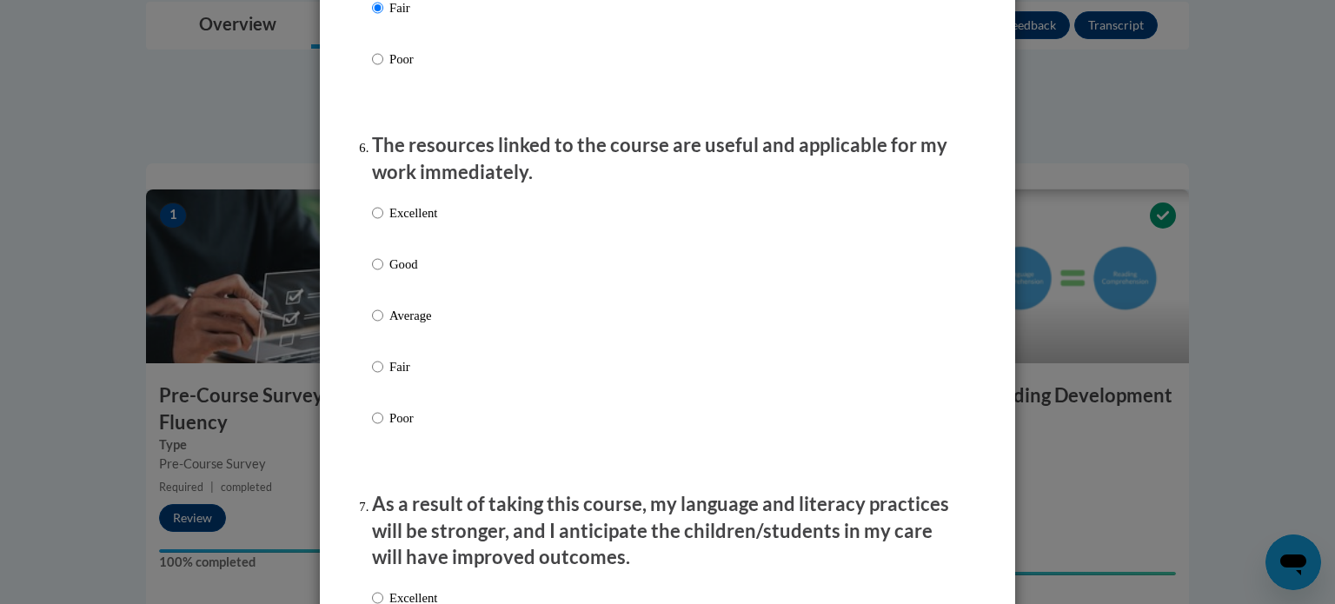
click at [429, 404] on label "Fair" at bounding box center [404, 380] width 65 height 47
click at [383, 376] on input "Fair" at bounding box center [377, 366] width 11 height 19
radio input "true"
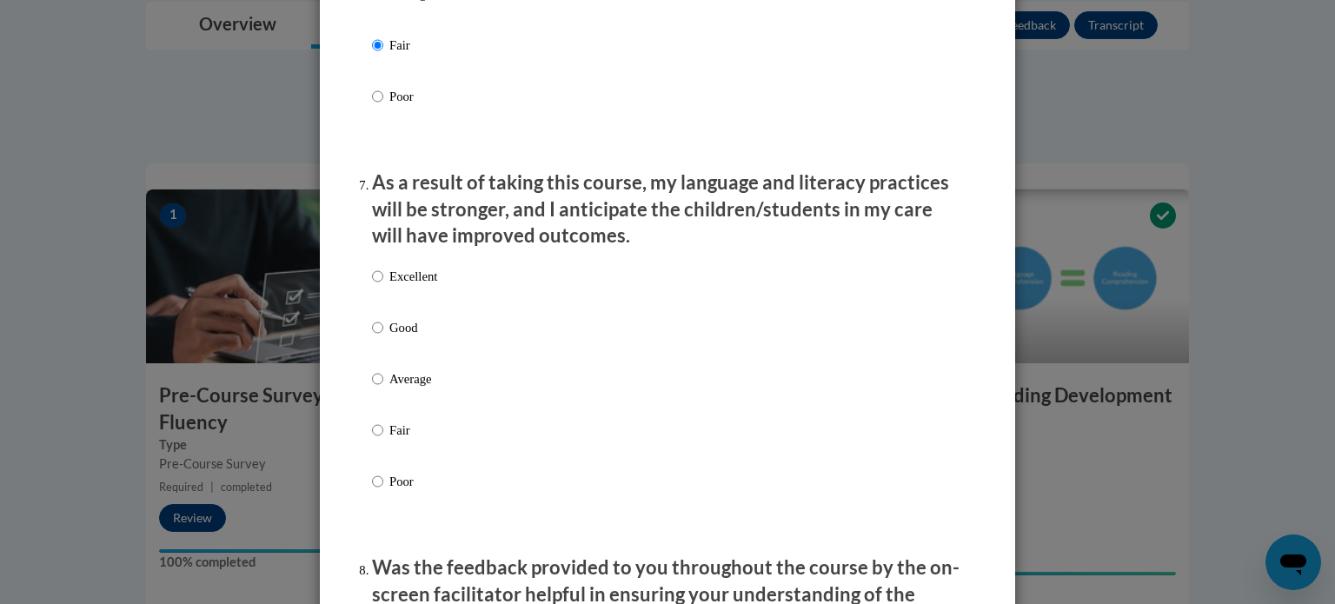
click at [429, 410] on label "Average" at bounding box center [404, 392] width 65 height 47
click at [383, 389] on input "Average" at bounding box center [377, 378] width 11 height 19
radio input "true"
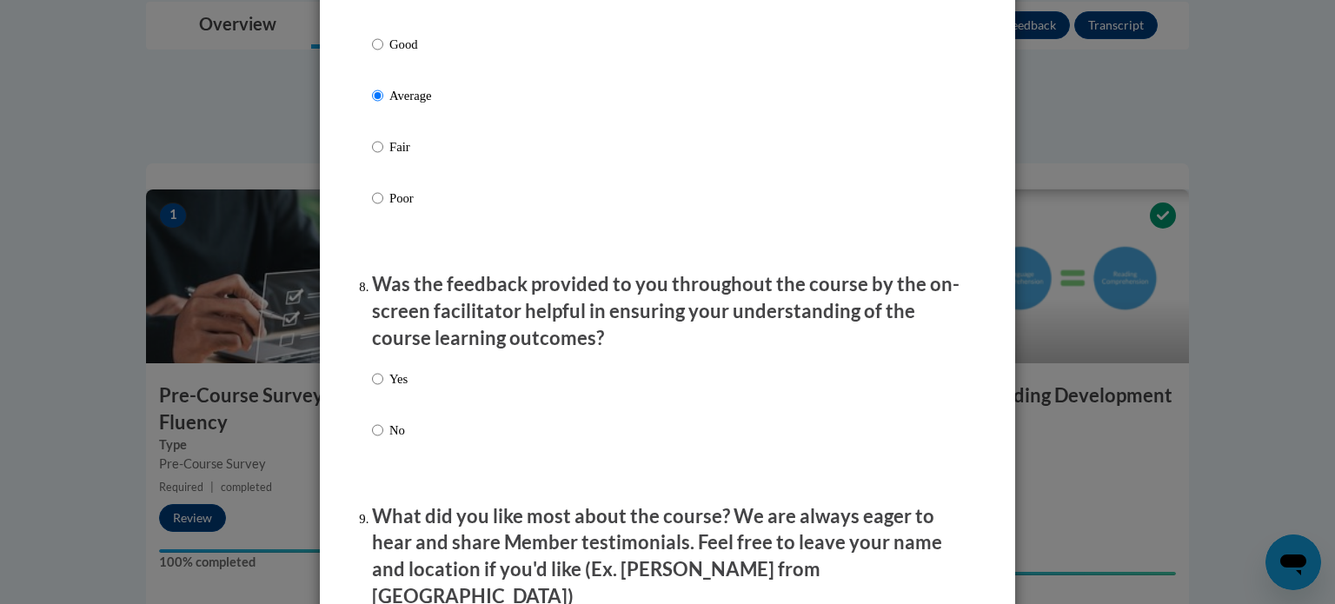
click at [429, 410] on div "Yes No" at bounding box center [667, 426] width 591 height 130
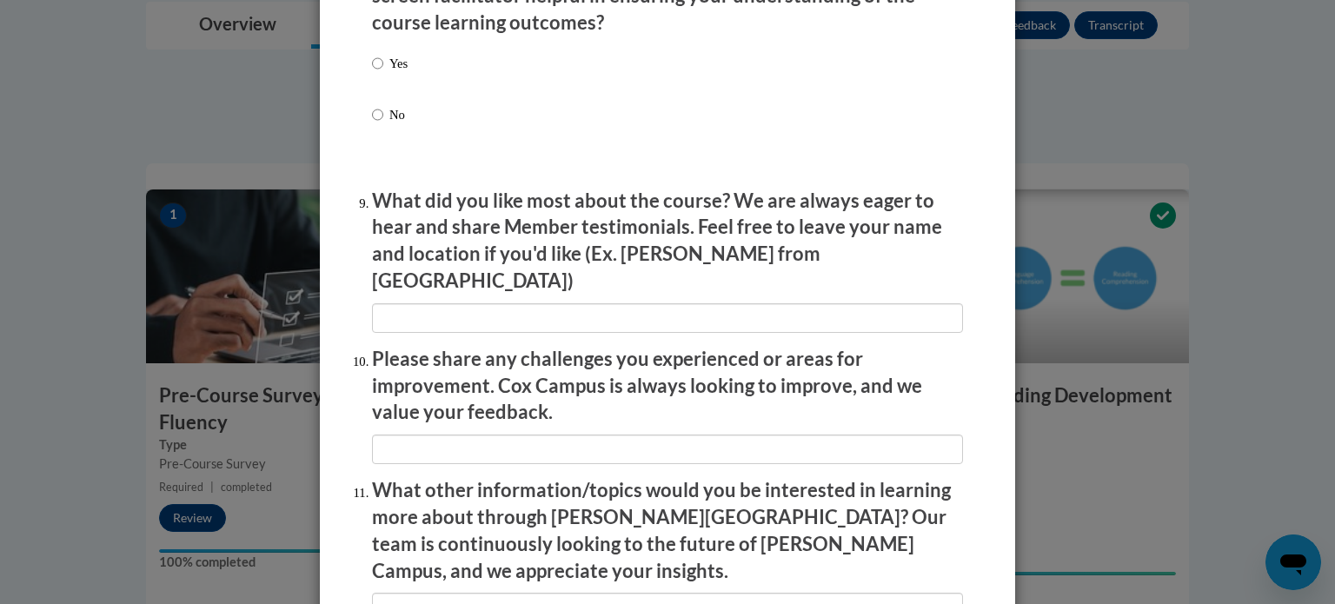
click at [396, 73] on p "Yes" at bounding box center [398, 63] width 18 height 19
click at [383, 73] on input "Yes" at bounding box center [377, 63] width 11 height 19
radio input "true"
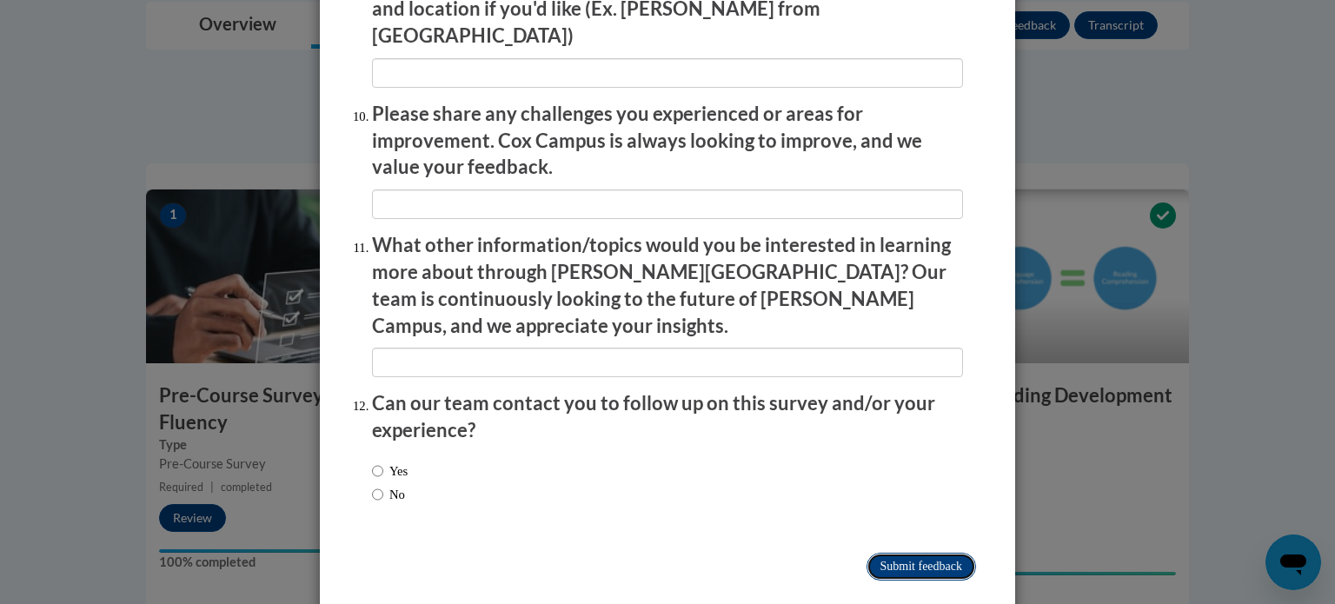
click at [881, 553] on input "Submit feedback" at bounding box center [922, 567] width 110 height 28
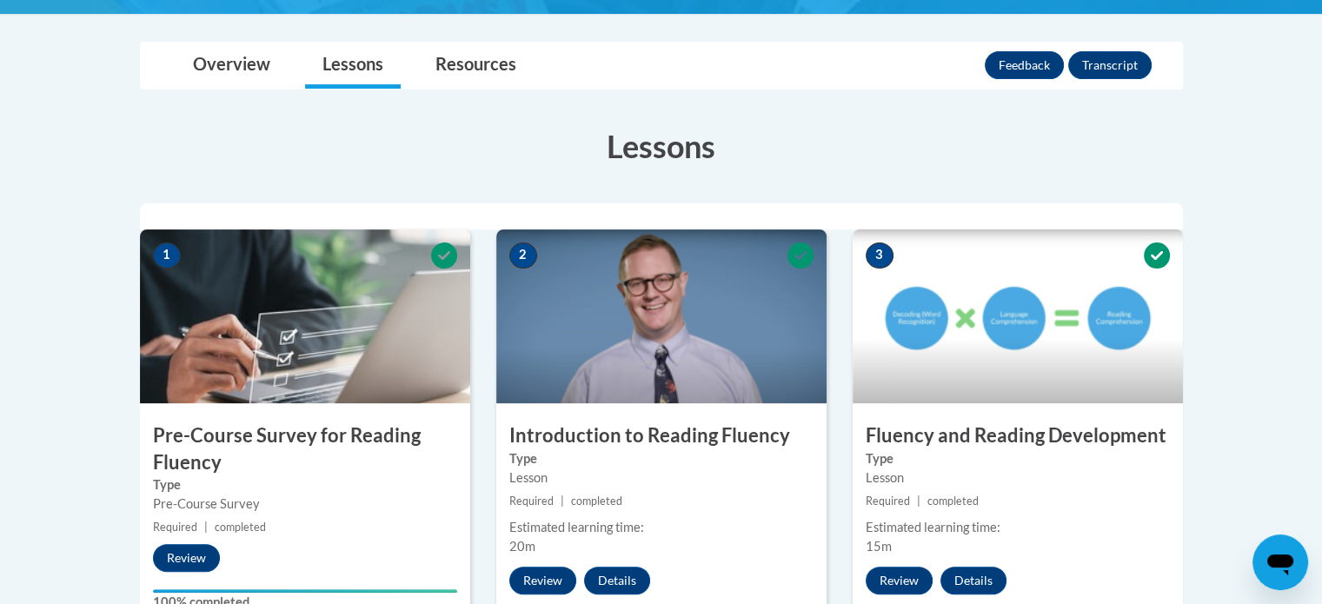
scroll to position [382, 0]
